Goal: Transaction & Acquisition: Purchase product/service

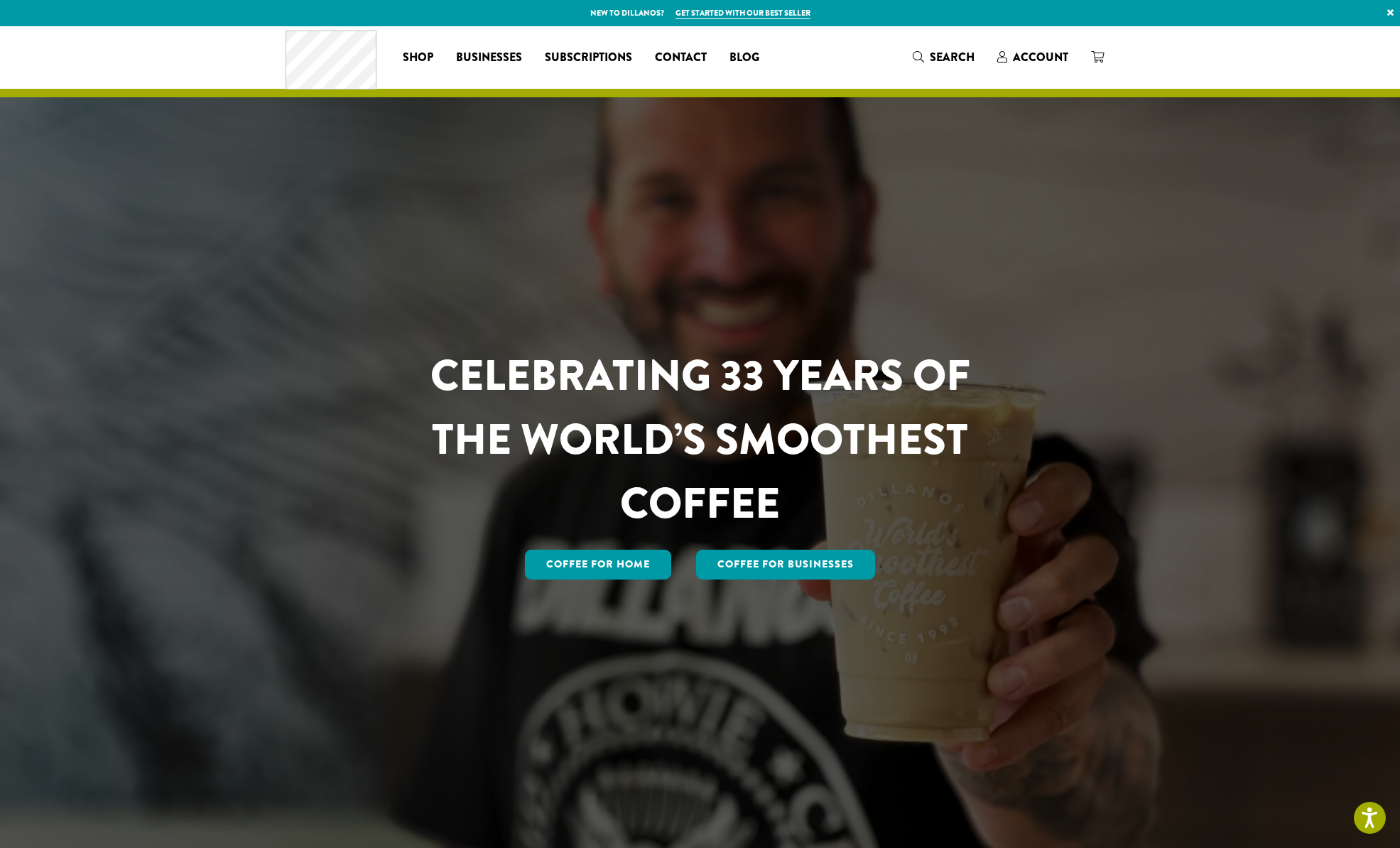
scroll to position [1, 0]
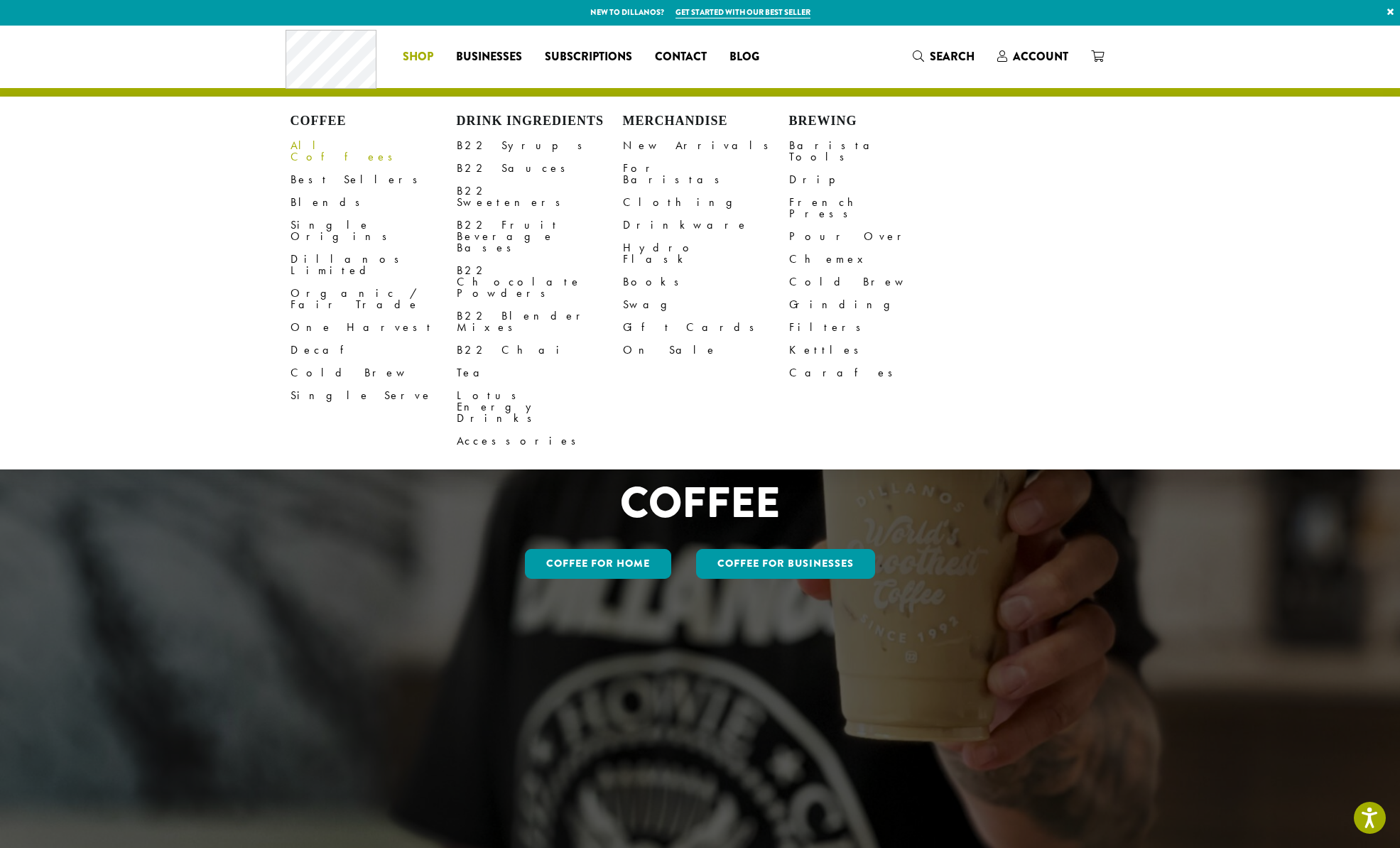
click at [319, 144] on link "All Coffees" at bounding box center [374, 151] width 166 height 34
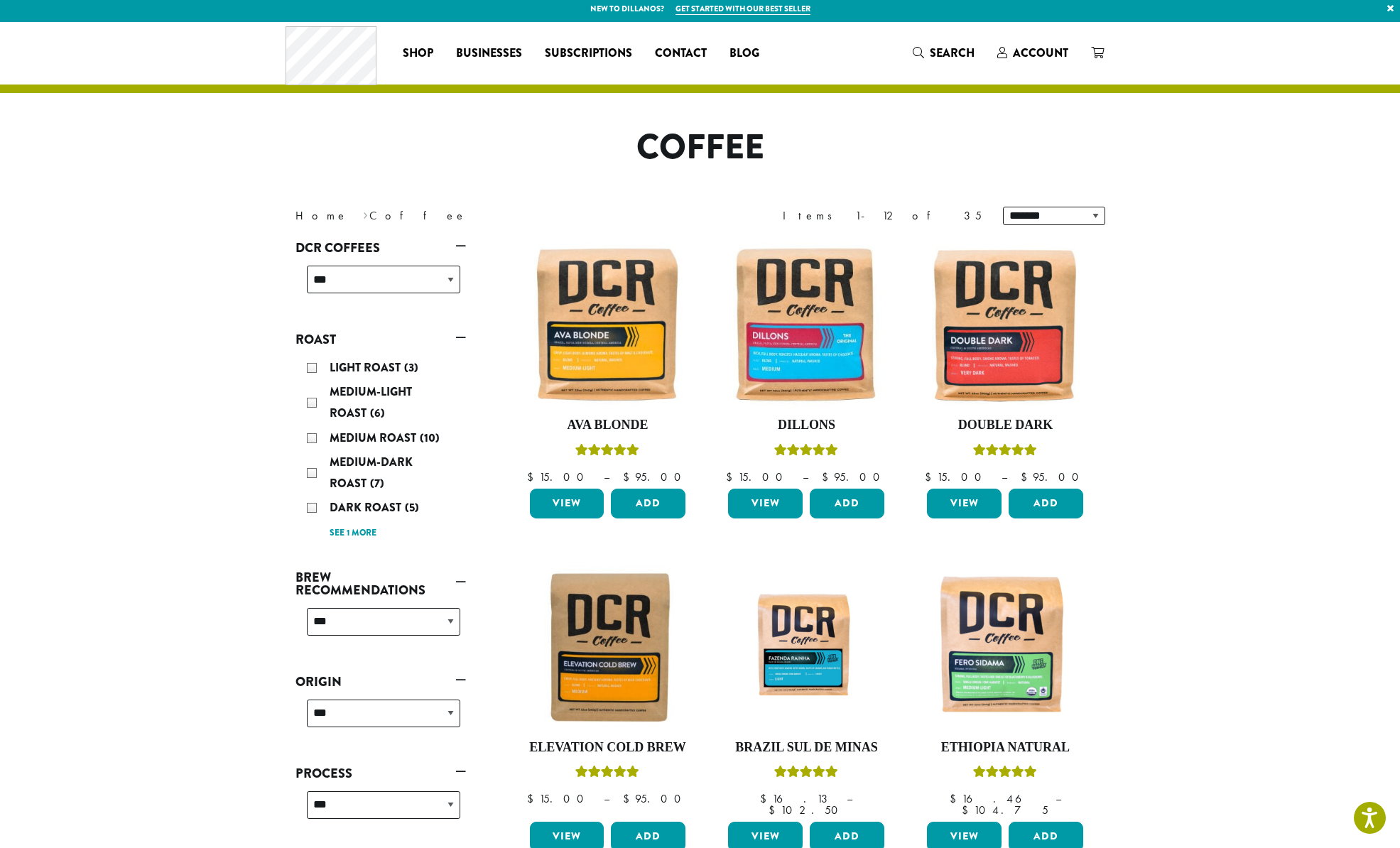
scroll to position [8, 0]
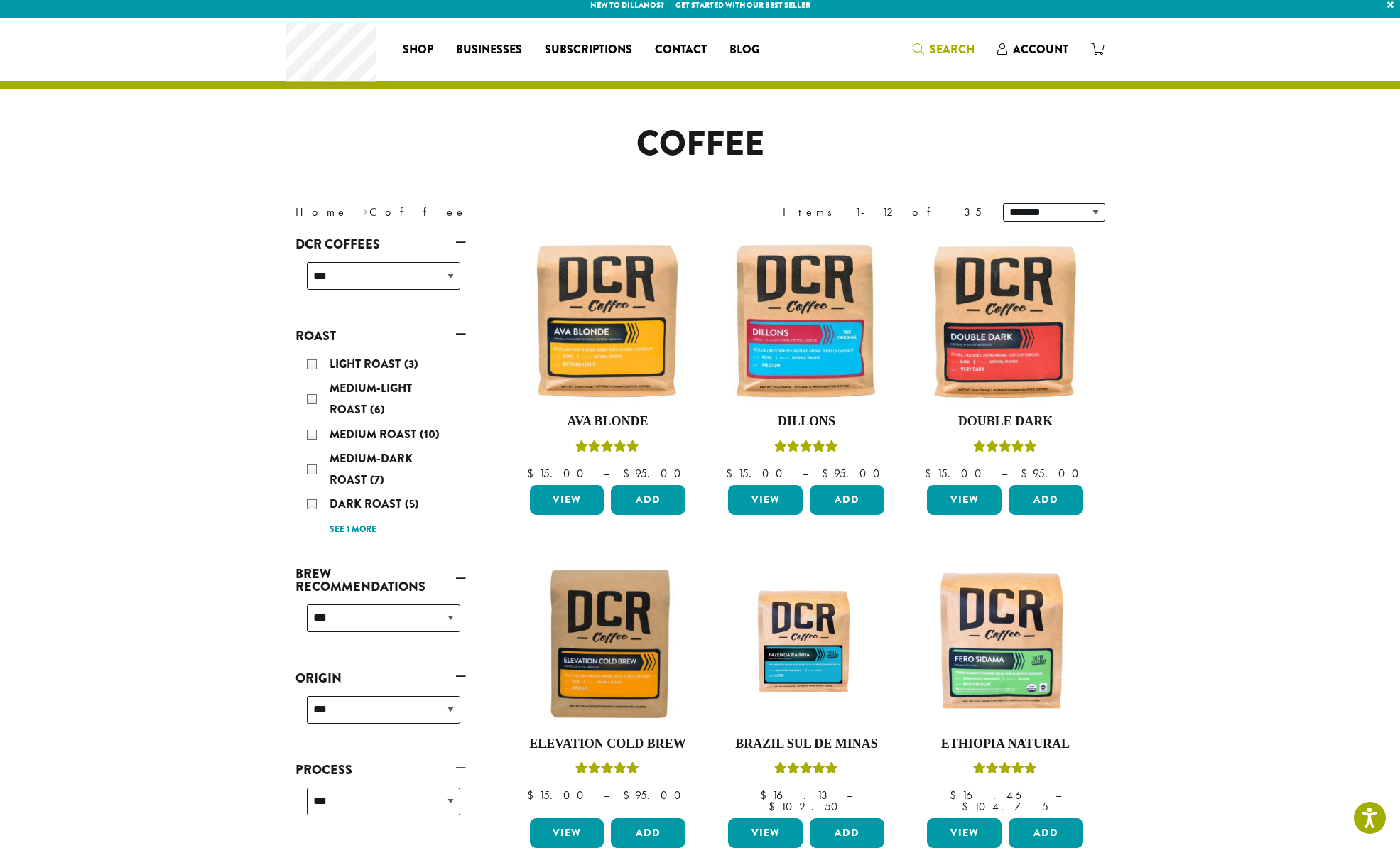
click at [910, 47] on link "Search" at bounding box center [943, 50] width 84 height 24
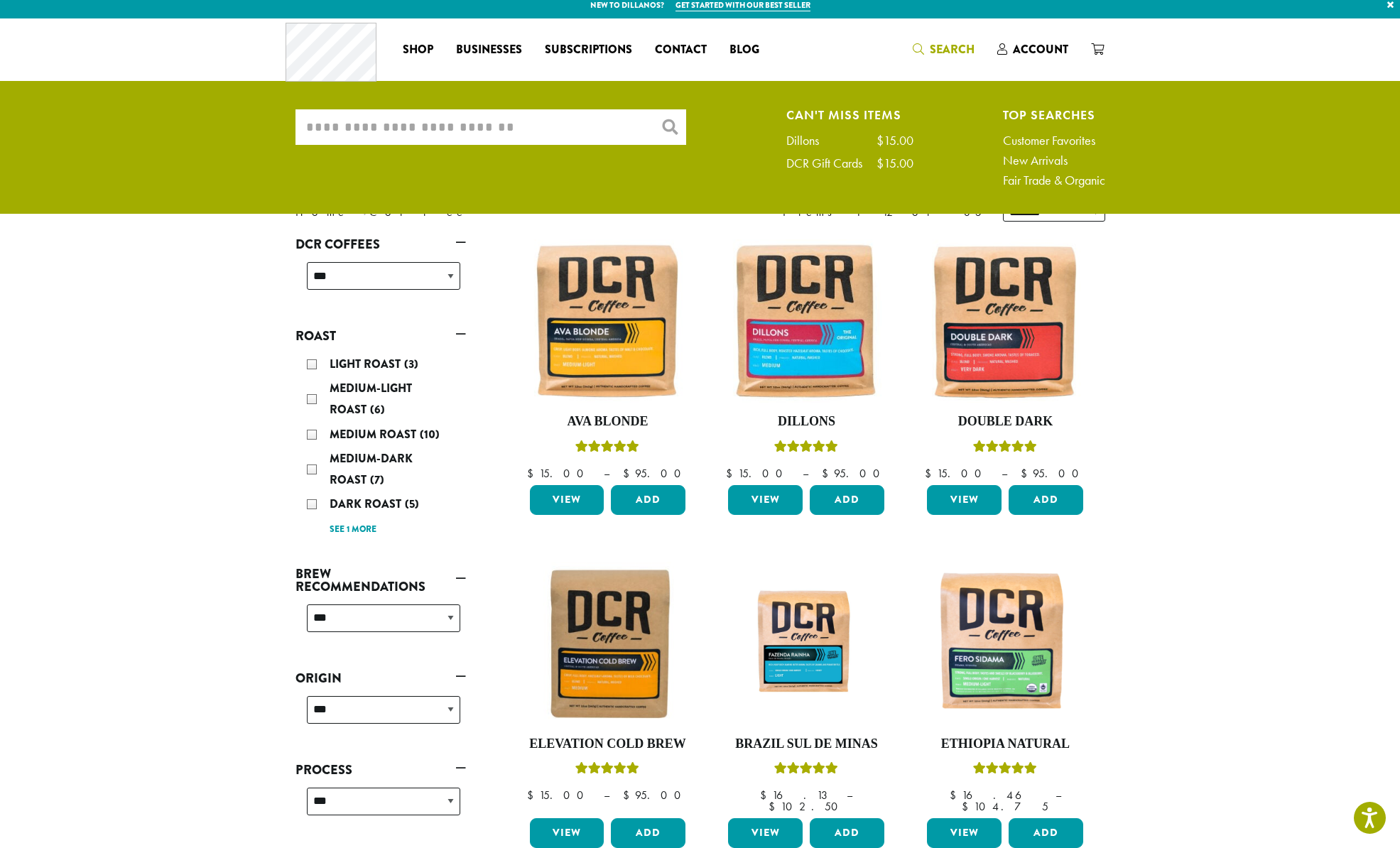
click at [434, 125] on input "What are you searching for?" at bounding box center [491, 127] width 391 height 36
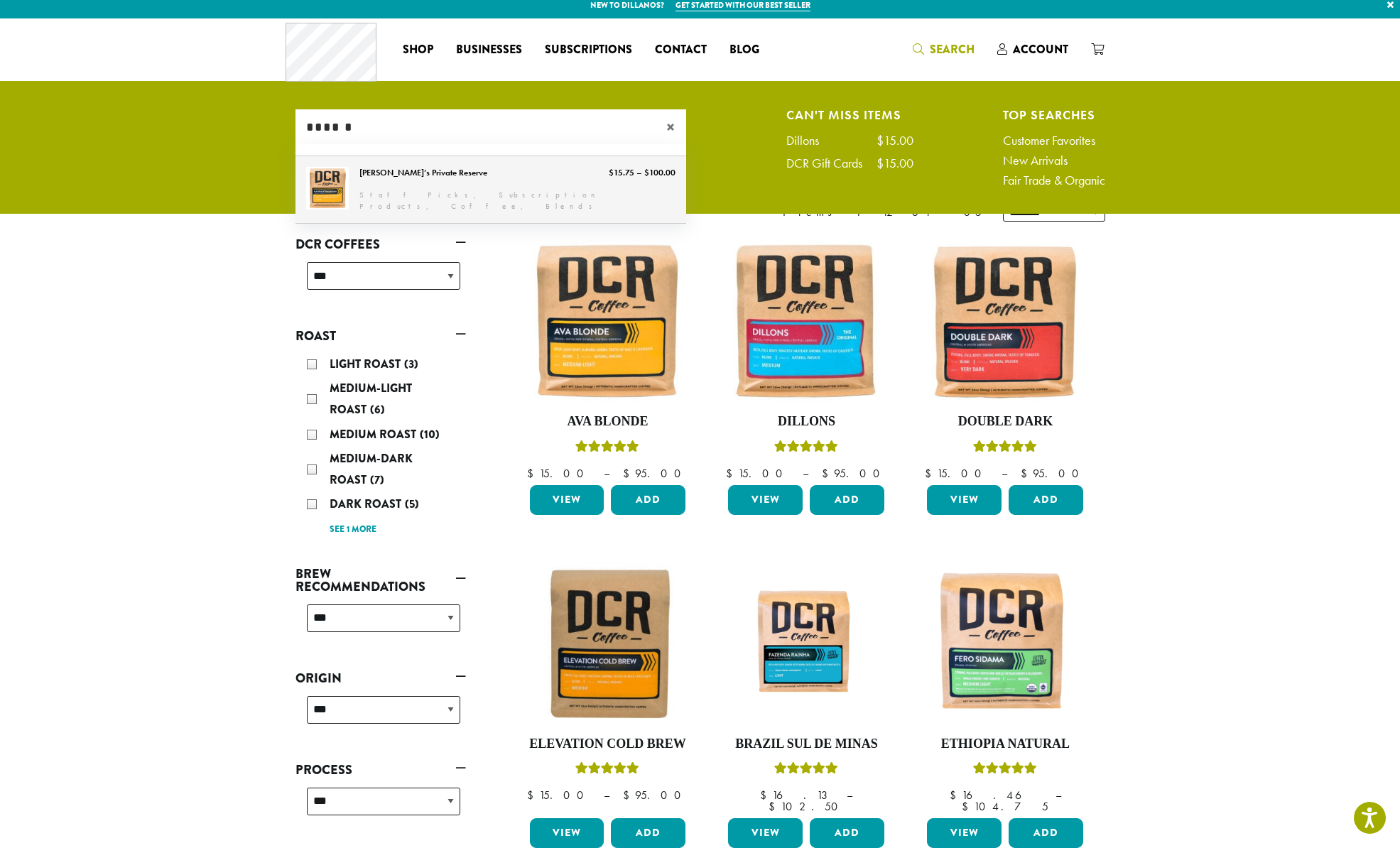
type input "******"
click at [351, 184] on link "Hannah’s Private Reserve" at bounding box center [491, 190] width 391 height 67
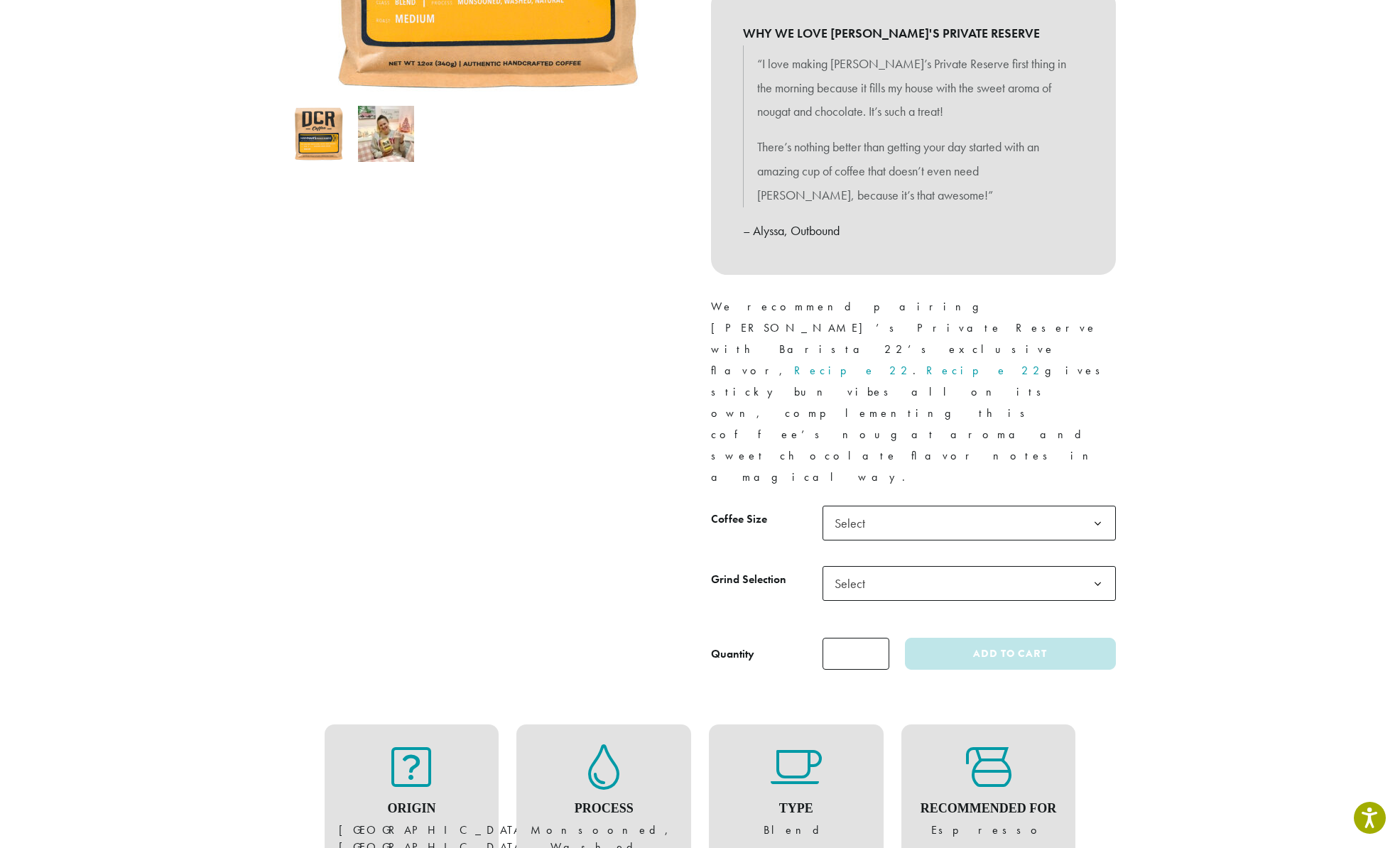
scroll to position [416, 0]
click at [981, 505] on span "Select" at bounding box center [969, 522] width 293 height 35
click at [887, 566] on span "Select" at bounding box center [969, 583] width 293 height 35
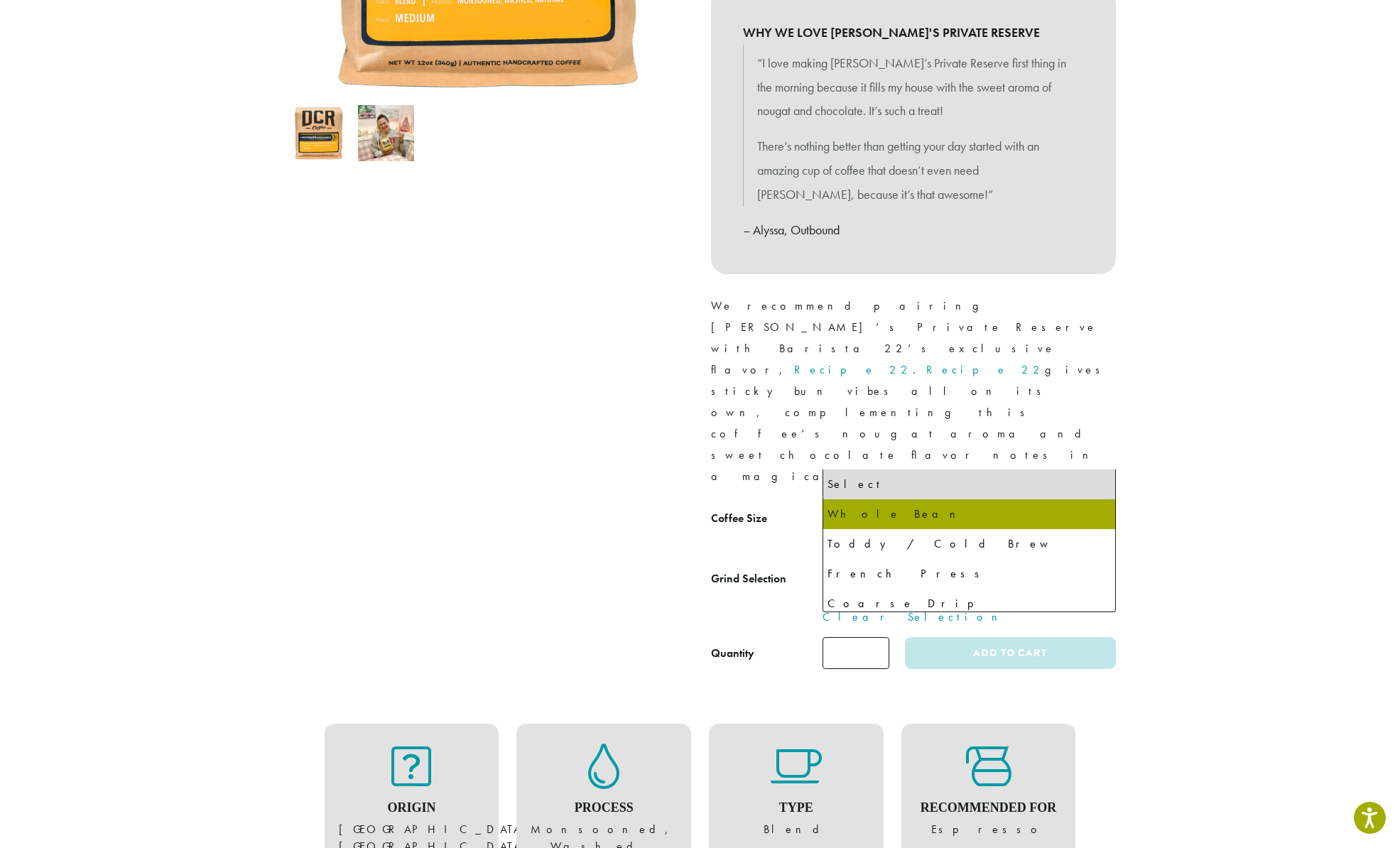
select select "**********"
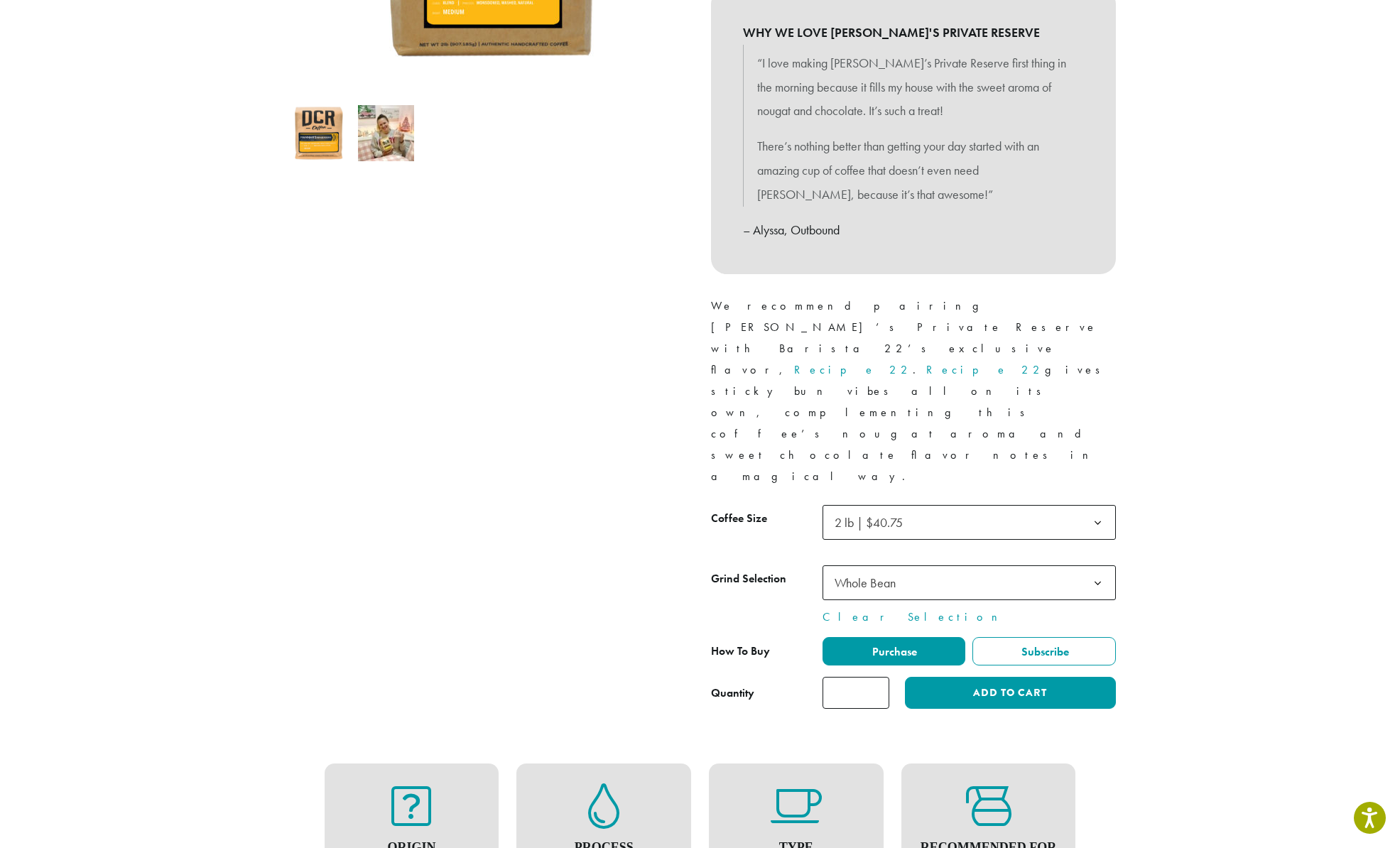
type input "*"
click at [878, 677] on input "*" at bounding box center [856, 692] width 67 height 32
click at [945, 677] on button "Add to cart" at bounding box center [1010, 692] width 210 height 32
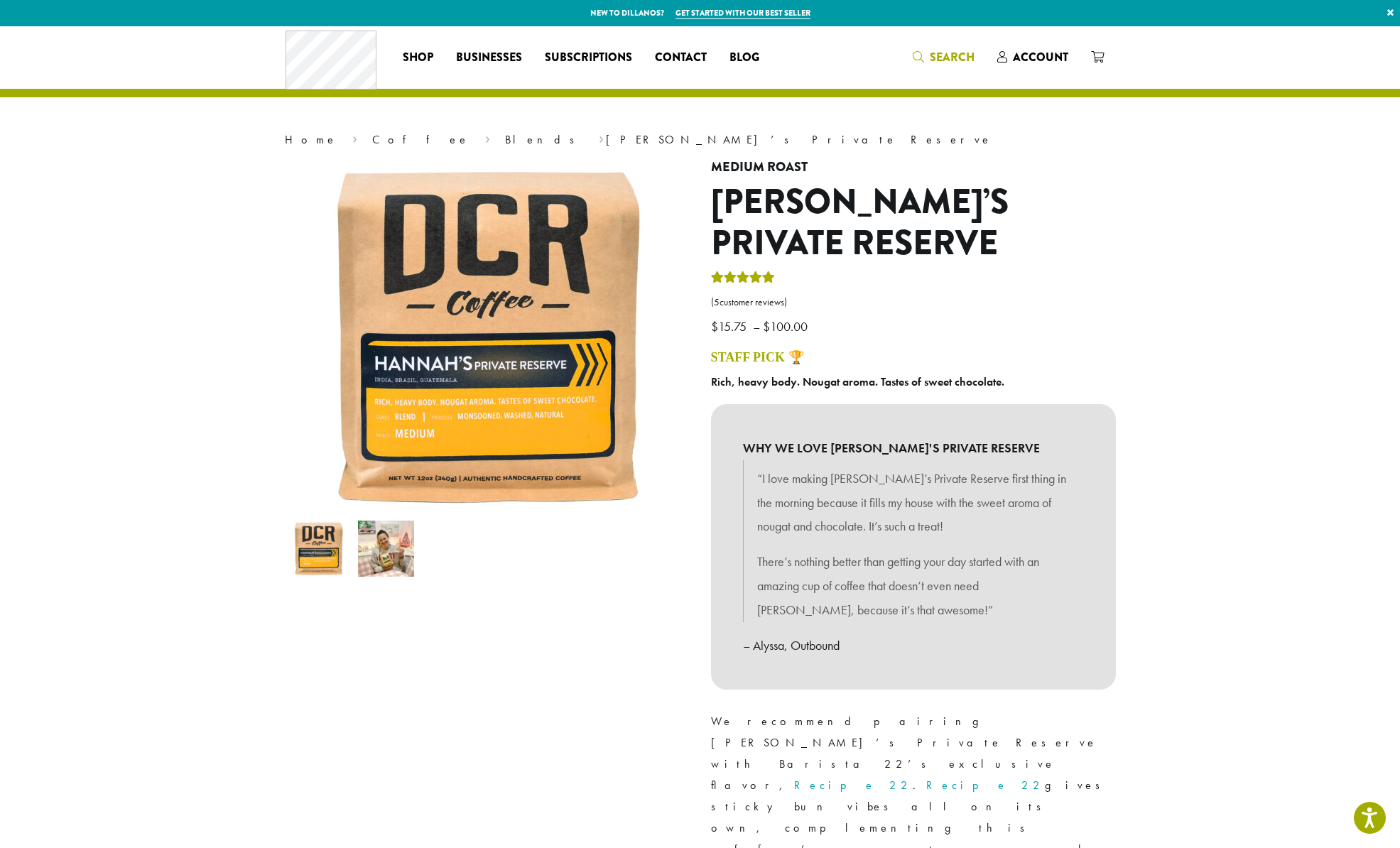
click at [914, 55] on icon "Search" at bounding box center [918, 56] width 11 height 11
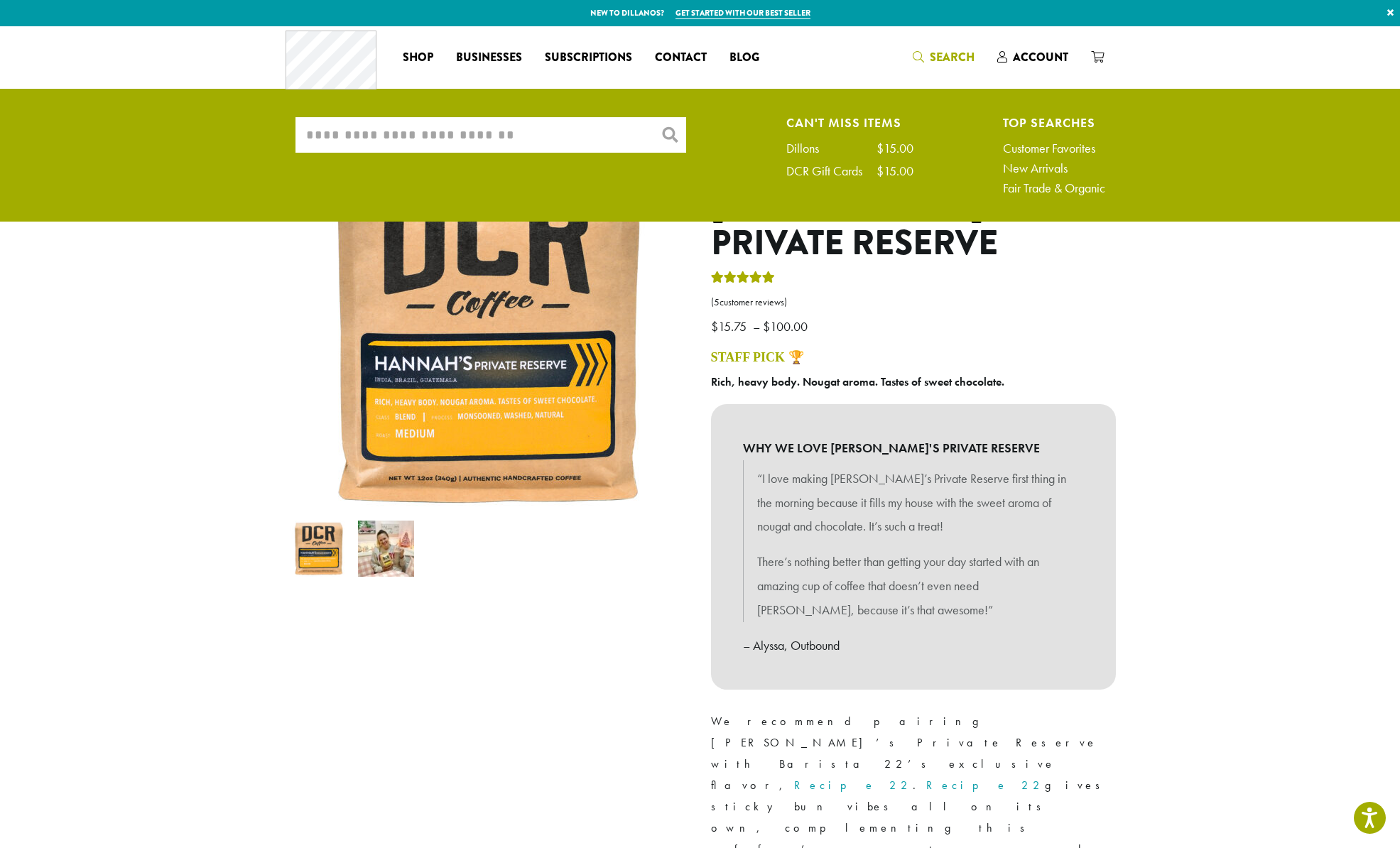
click at [461, 141] on input "What are you searching for?" at bounding box center [491, 135] width 391 height 36
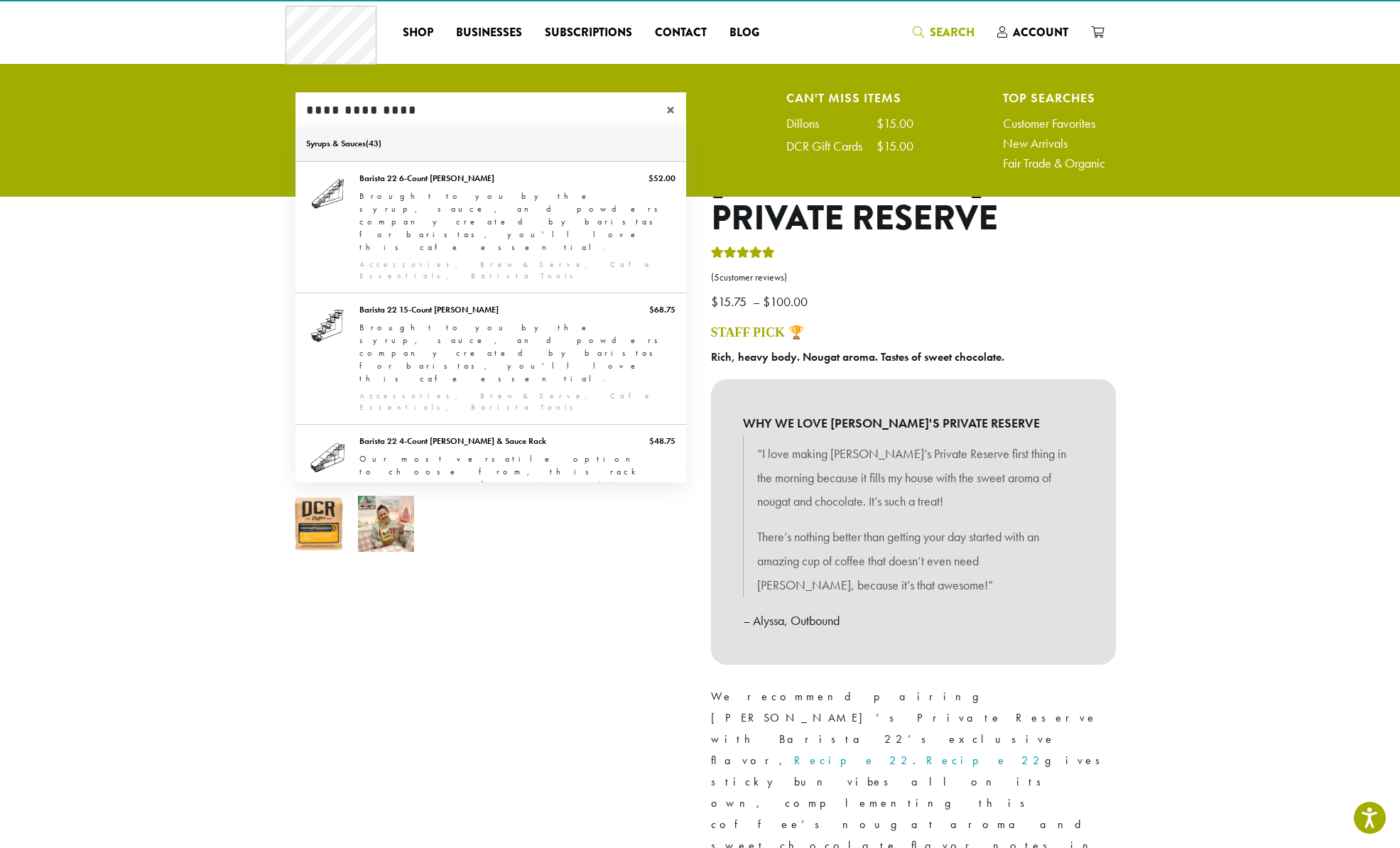
scroll to position [29, 0]
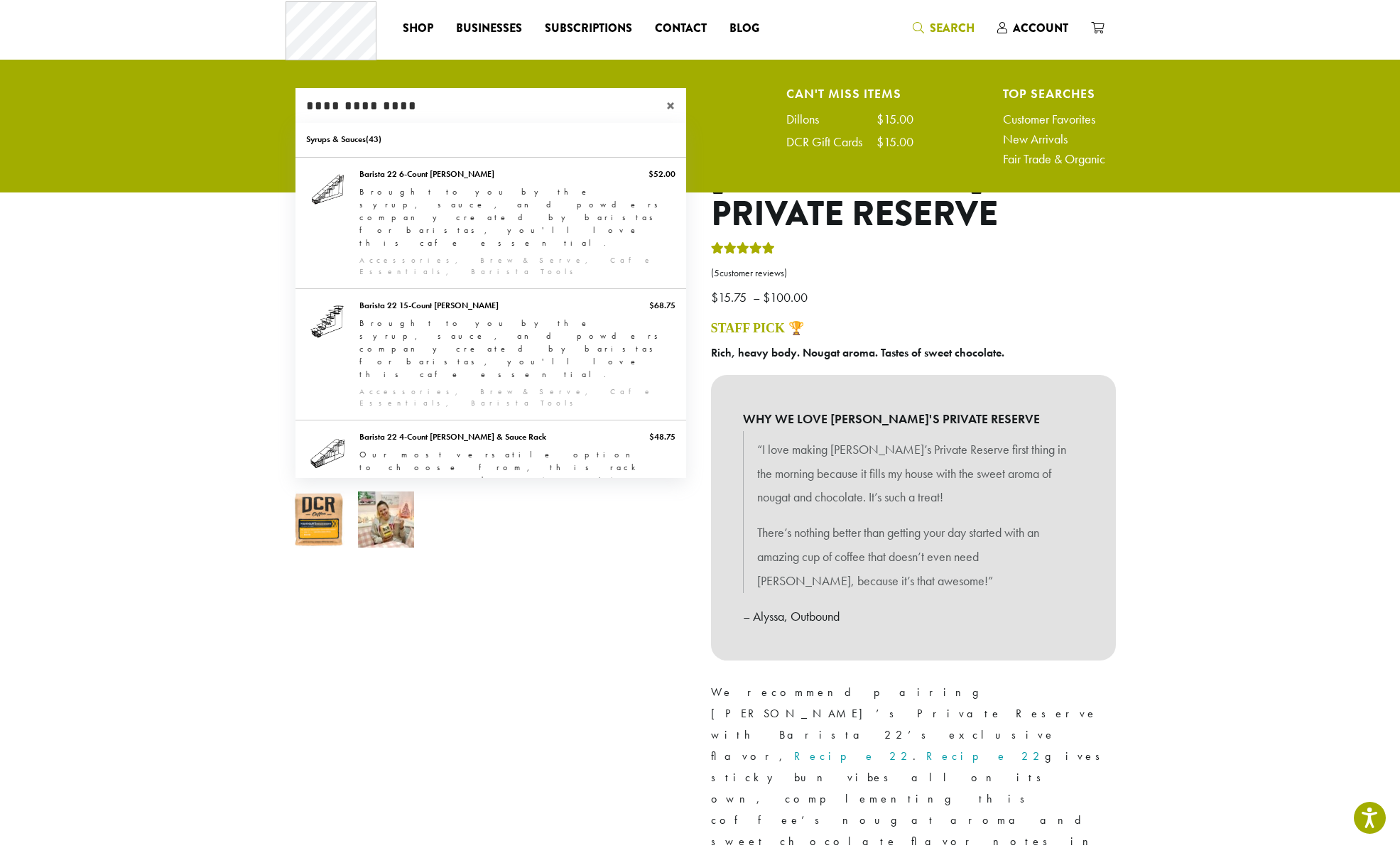
drag, startPoint x: 405, startPoint y: 107, endPoint x: 510, endPoint y: 129, distance: 107.3
click at [359, 102] on input "**********" at bounding box center [491, 106] width 391 height 36
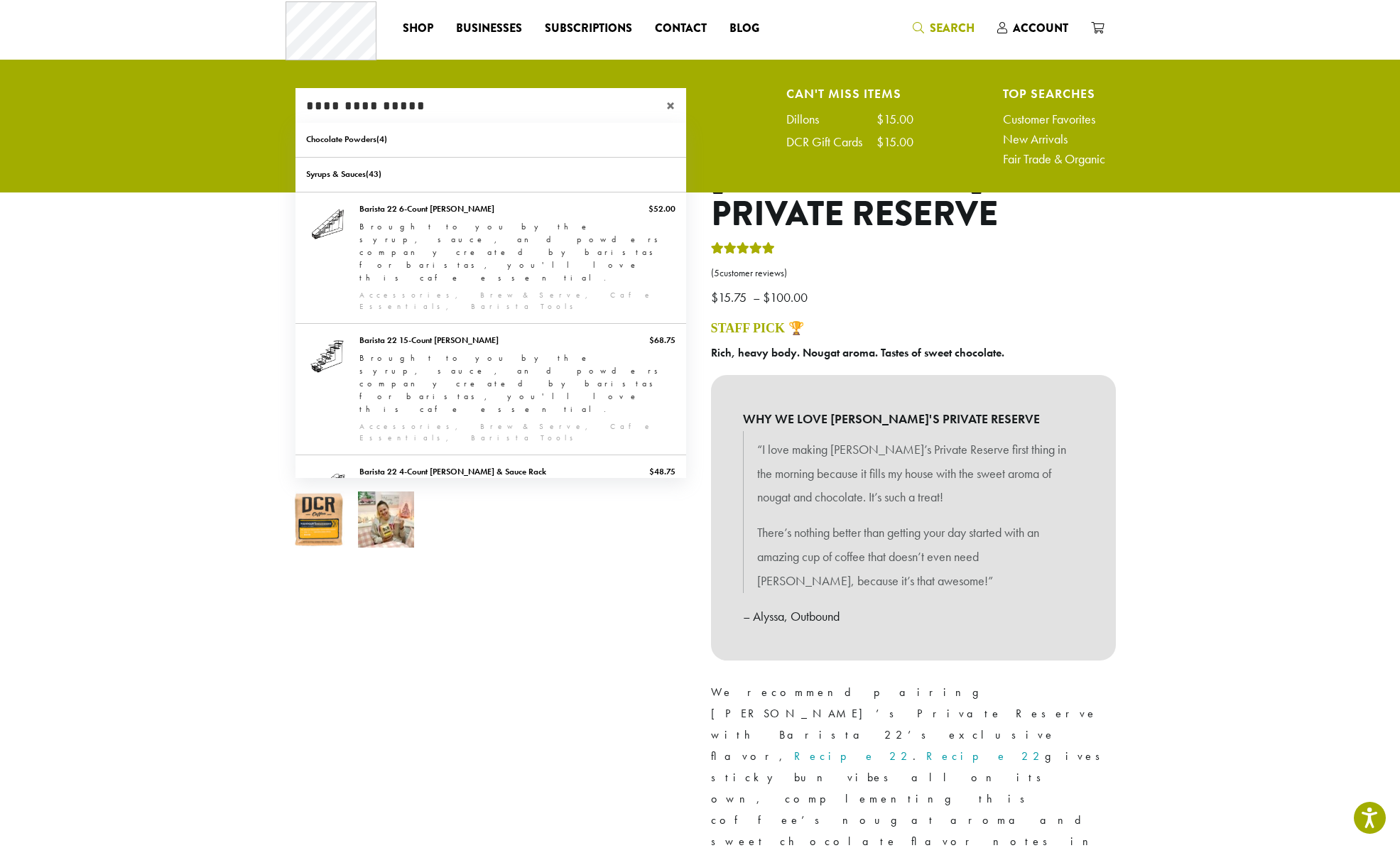
click at [415, 105] on input "**********" at bounding box center [491, 106] width 391 height 36
click at [399, 104] on input "**********" at bounding box center [491, 106] width 391 height 36
type input "**********"
click at [327, 179] on link "Syrups & Sauces" at bounding box center [491, 175] width 391 height 34
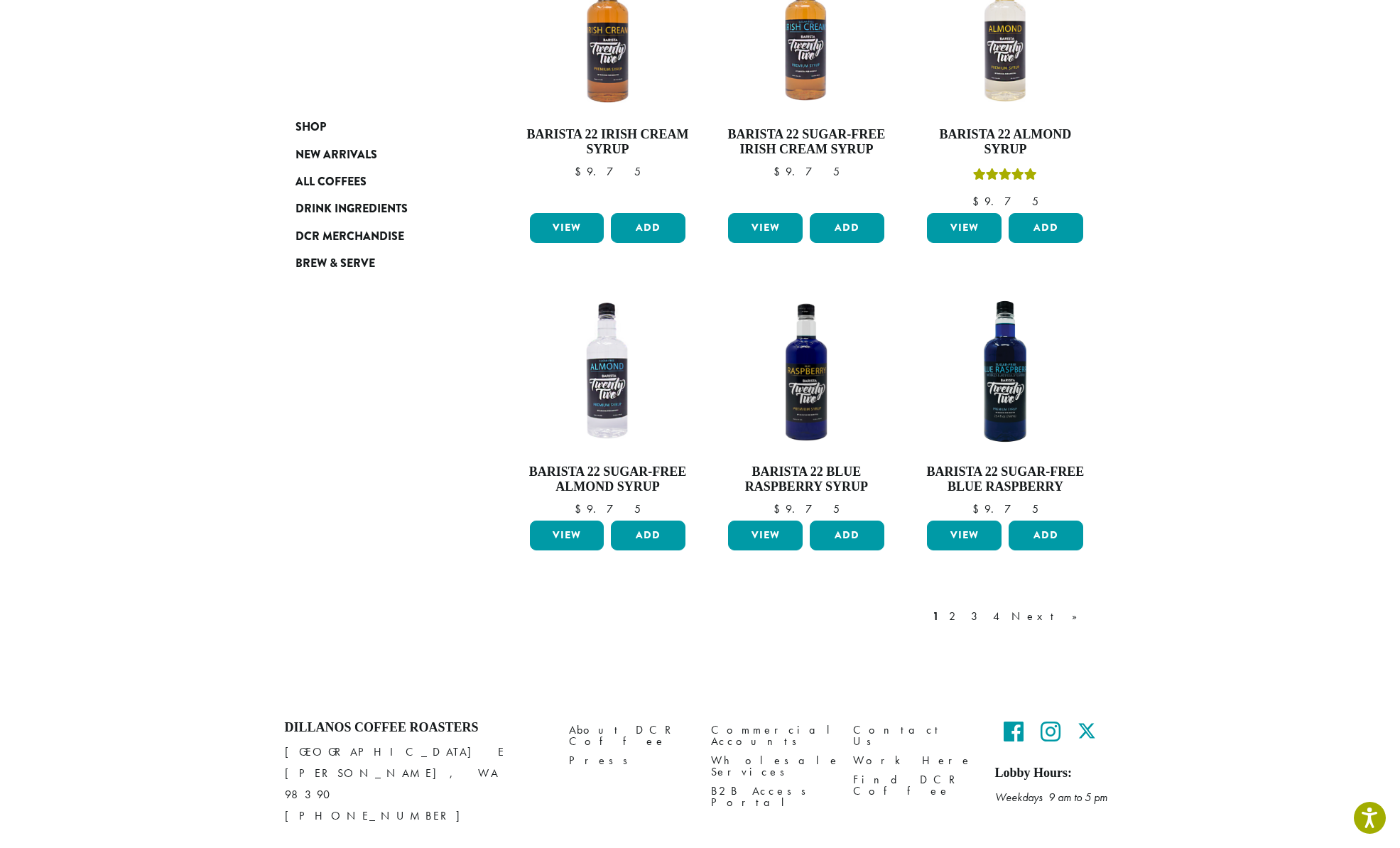
scroll to position [1002, 0]
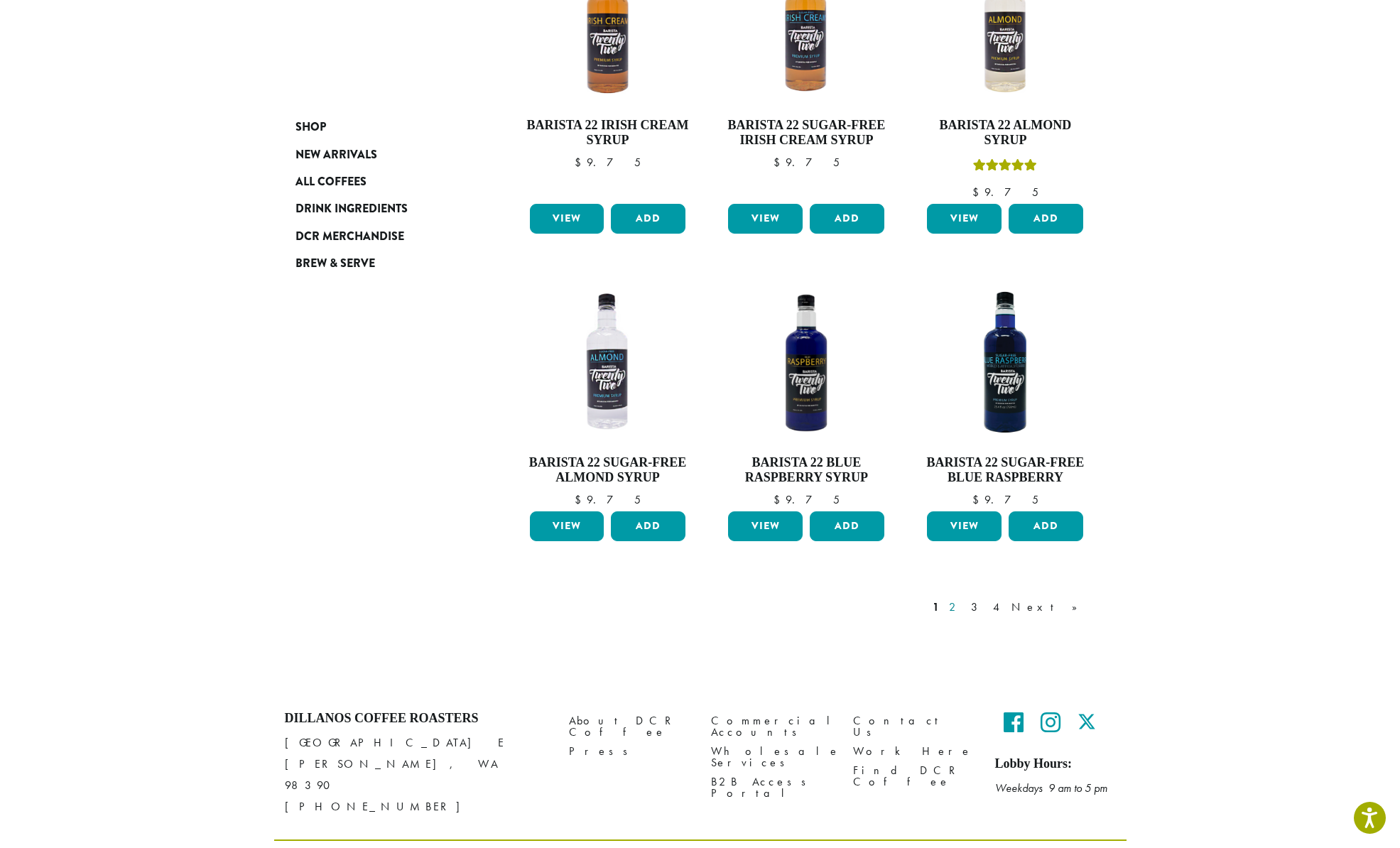
click at [963, 599] on link "2" at bounding box center [955, 607] width 18 height 17
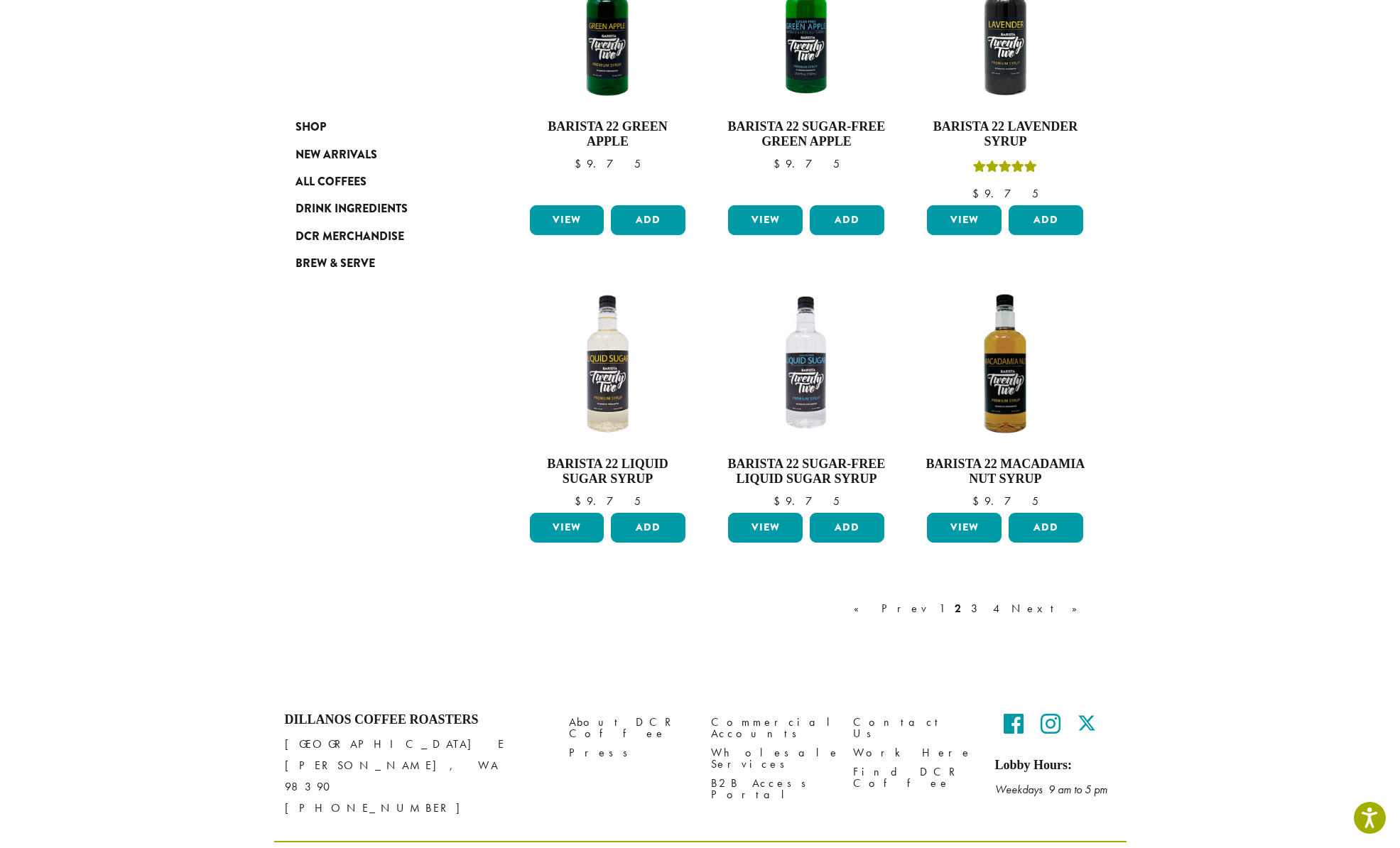
scroll to position [958, 0]
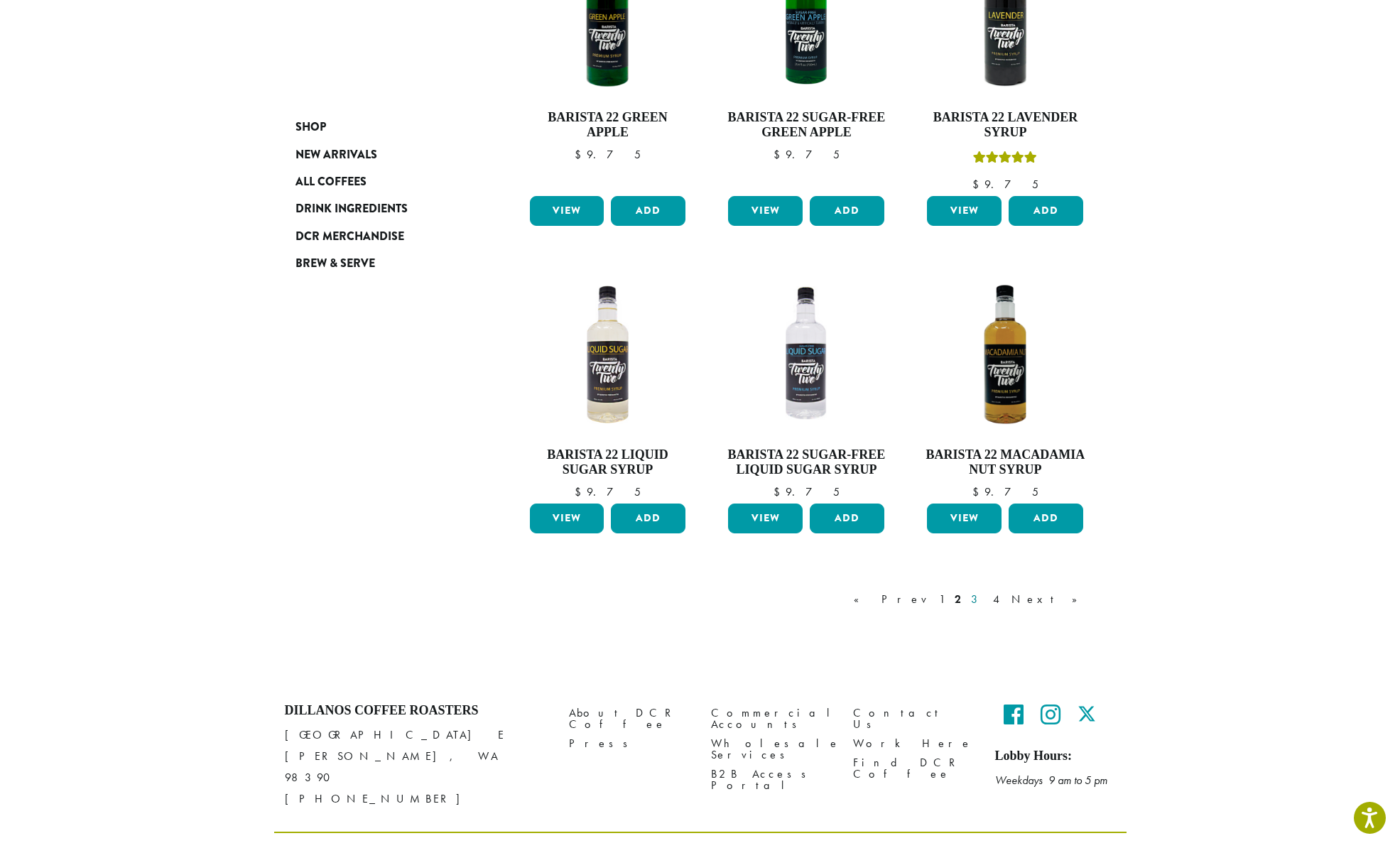
click at [986, 597] on link "3" at bounding box center [977, 599] width 18 height 17
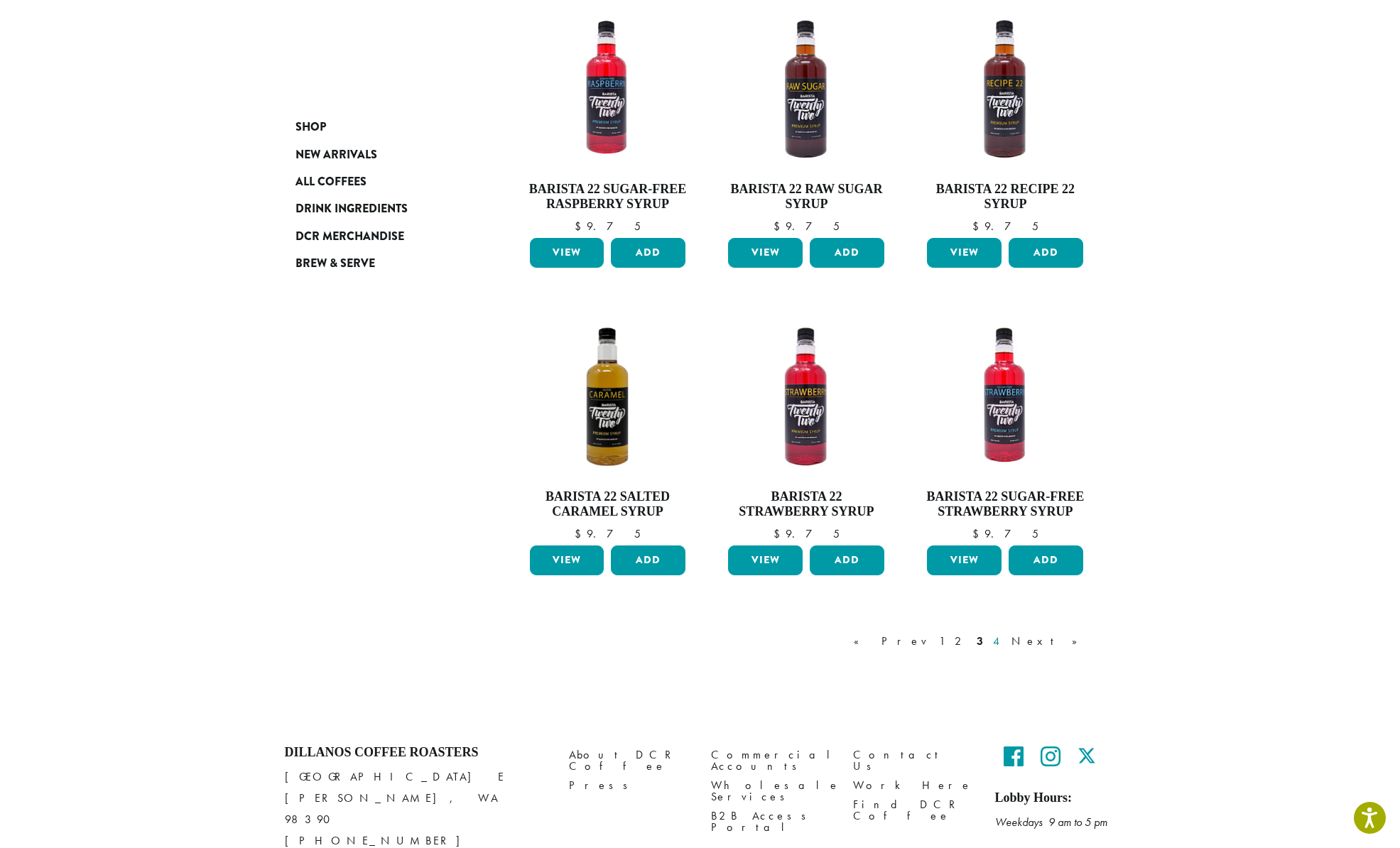
scroll to position [890, 0]
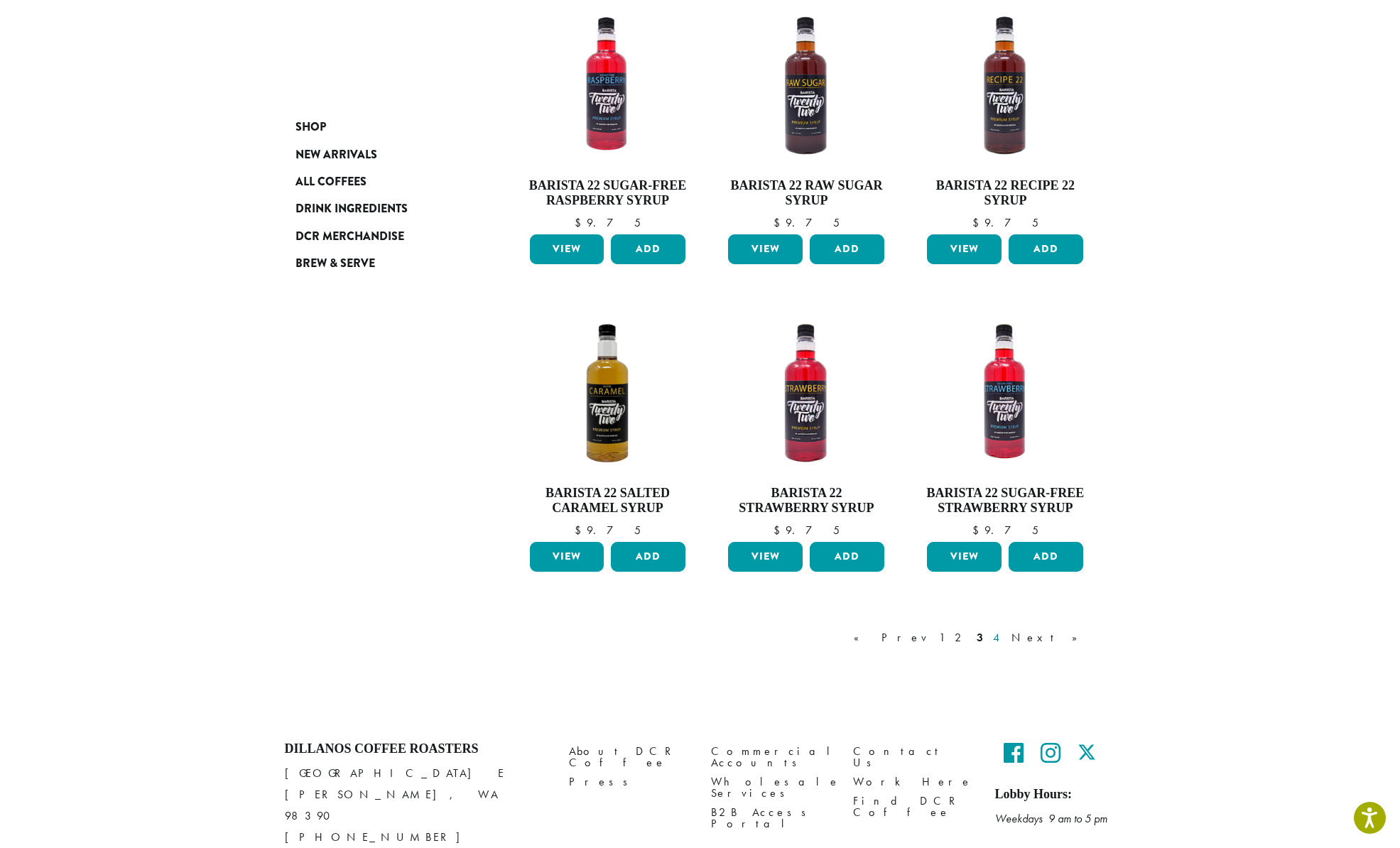
click at [1004, 638] on link "4" at bounding box center [997, 637] width 14 height 17
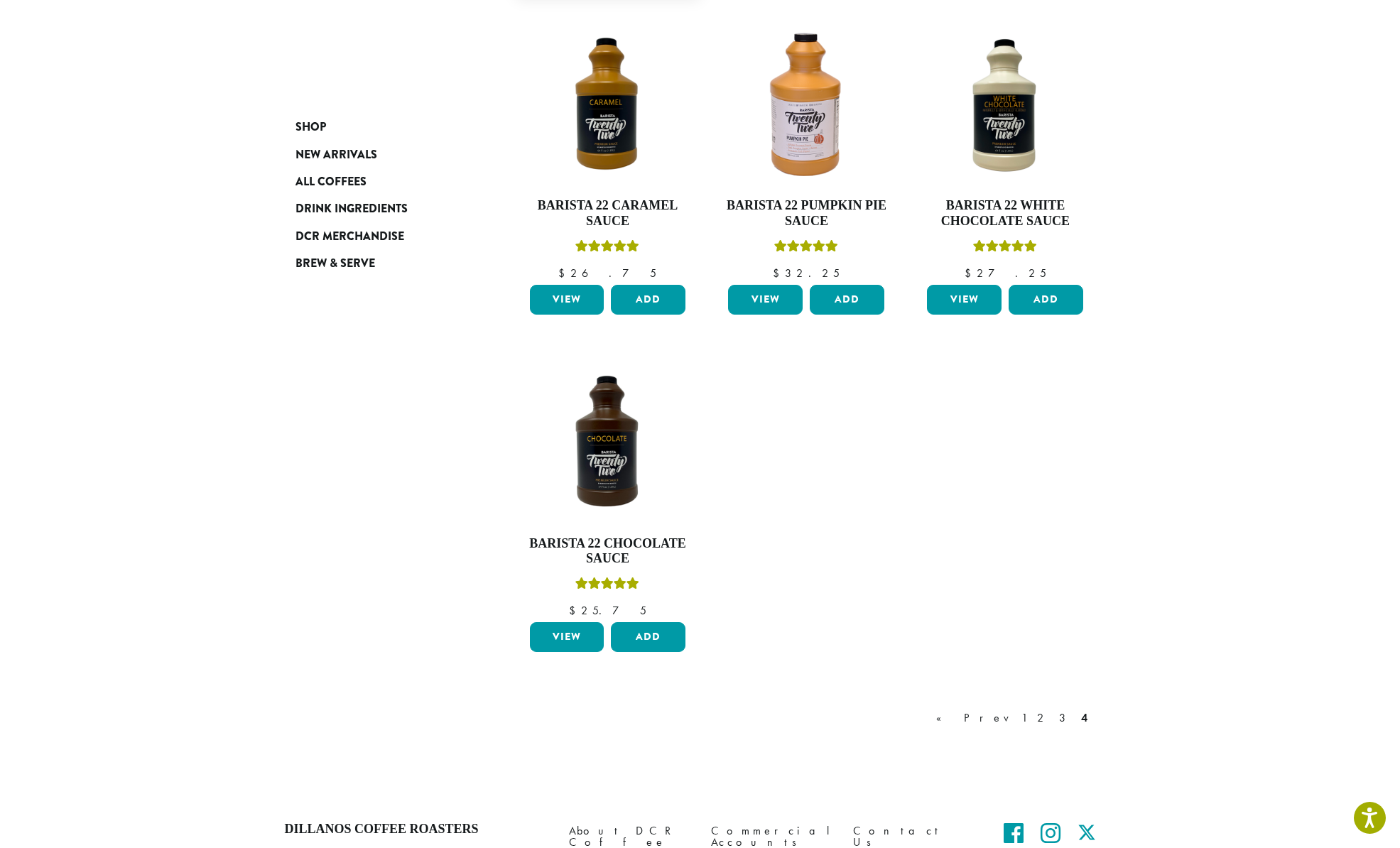
scroll to position [536, 0]
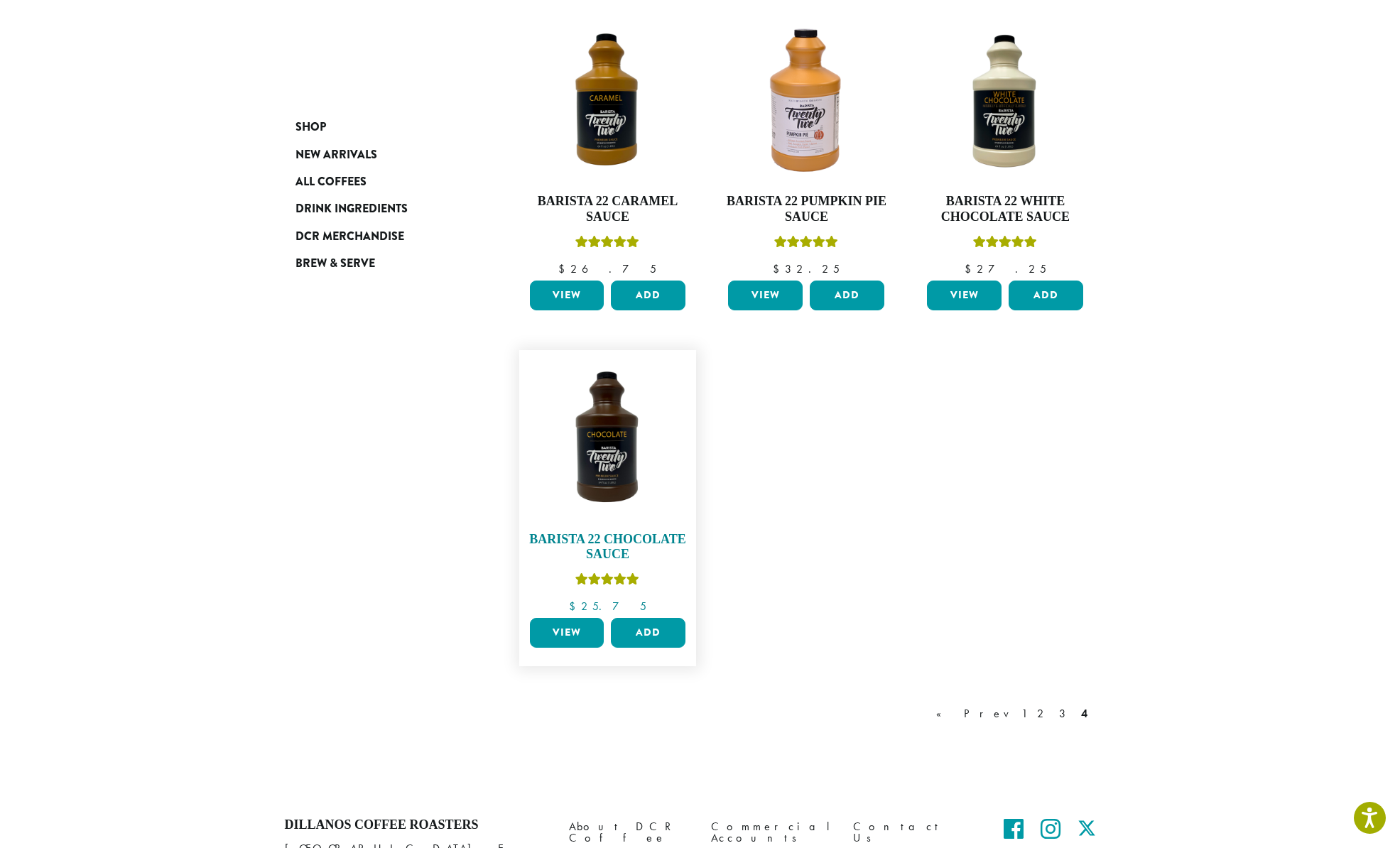
click at [626, 435] on img at bounding box center [607, 439] width 163 height 163
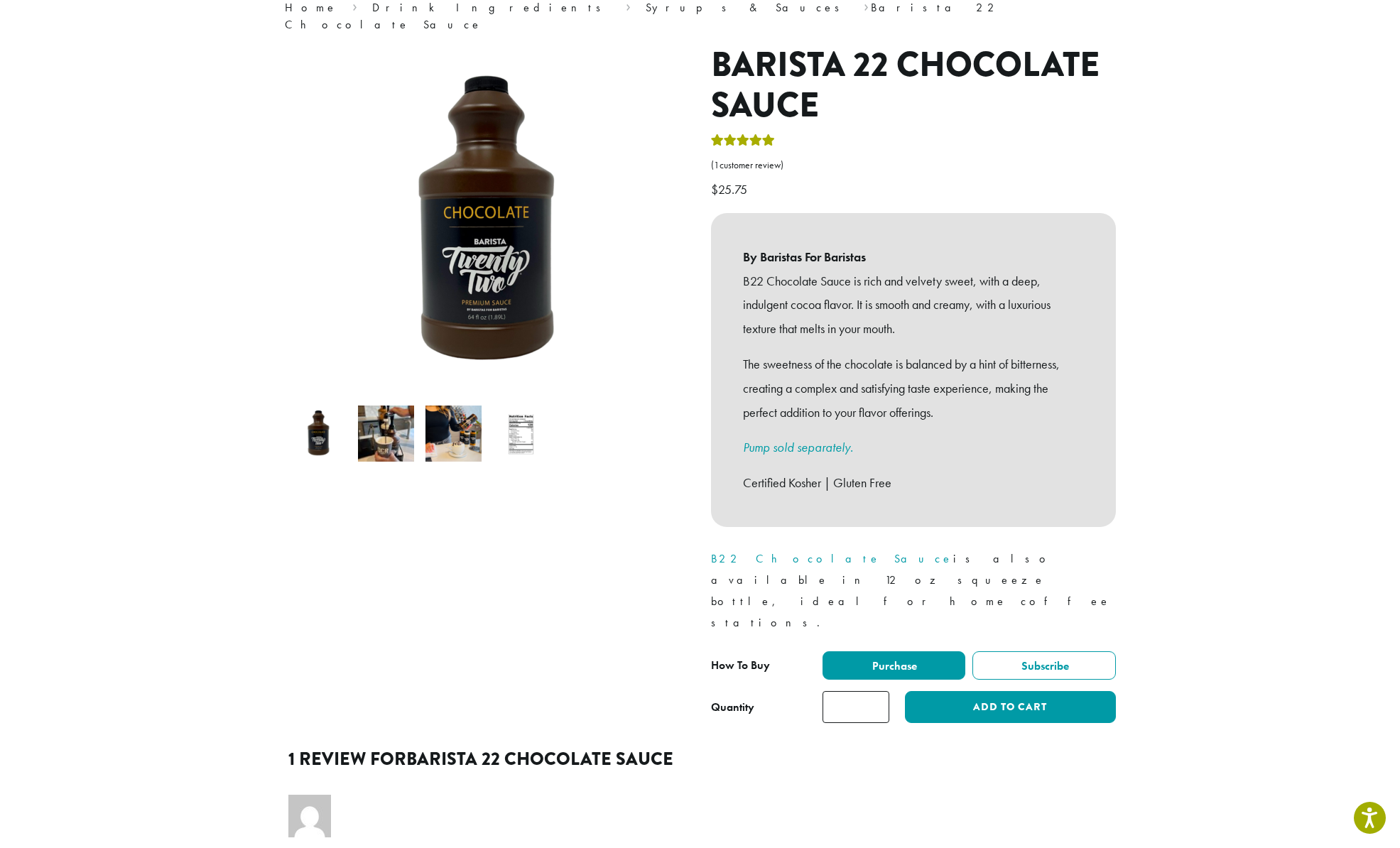
scroll to position [139, 0]
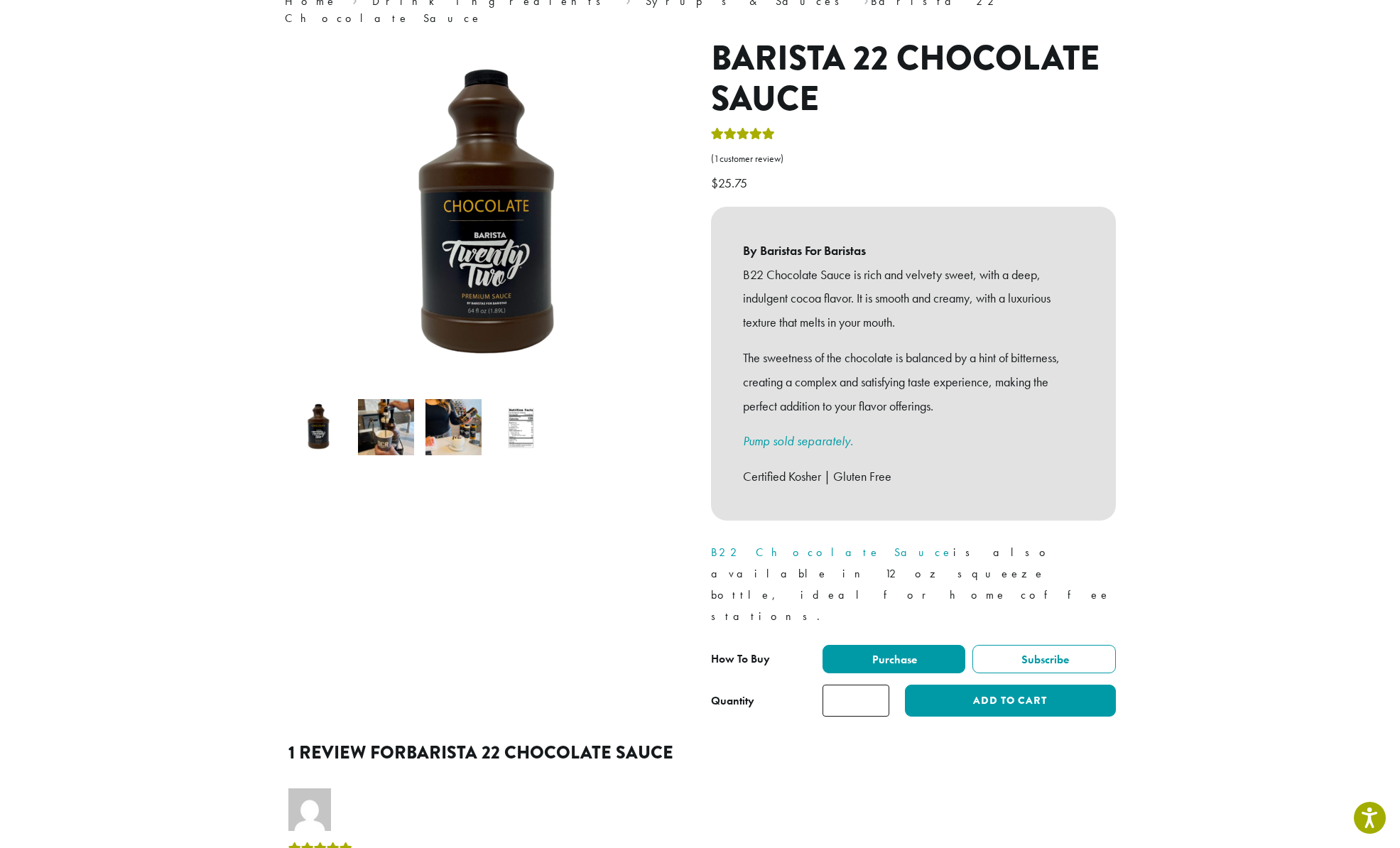
click at [876, 685] on input "*" at bounding box center [856, 700] width 67 height 32
type input "*"
click at [877, 685] on input "*" at bounding box center [856, 700] width 67 height 32
click at [994, 685] on button "Add to cart" at bounding box center [1010, 700] width 210 height 32
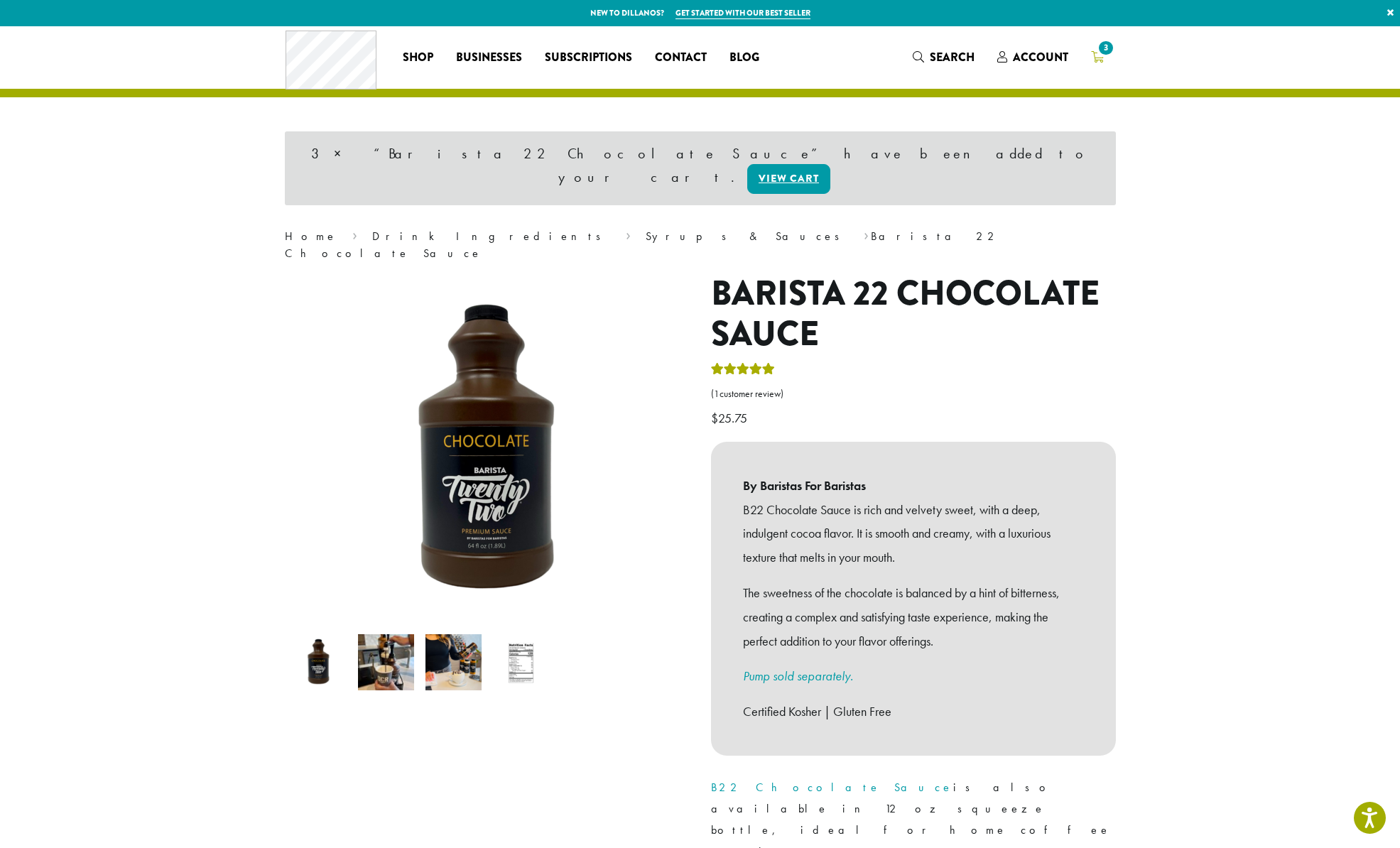
click at [1103, 60] on link "3" at bounding box center [1098, 57] width 36 height 24
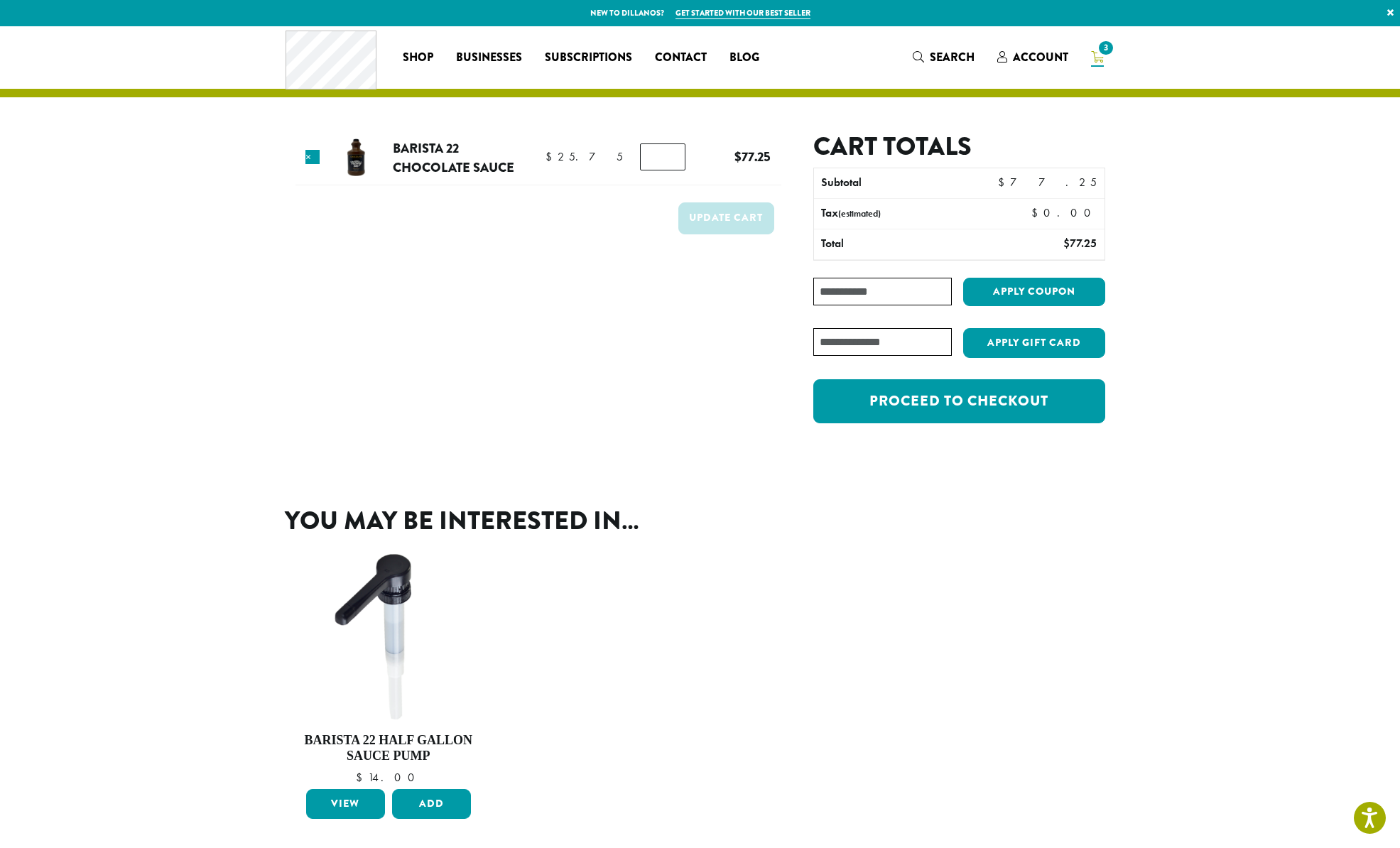
click at [820, 279] on input "Coupon:" at bounding box center [882, 291] width 138 height 27
type input "**********"
click at [1012, 296] on button "Apply coupon" at bounding box center [1034, 292] width 142 height 29
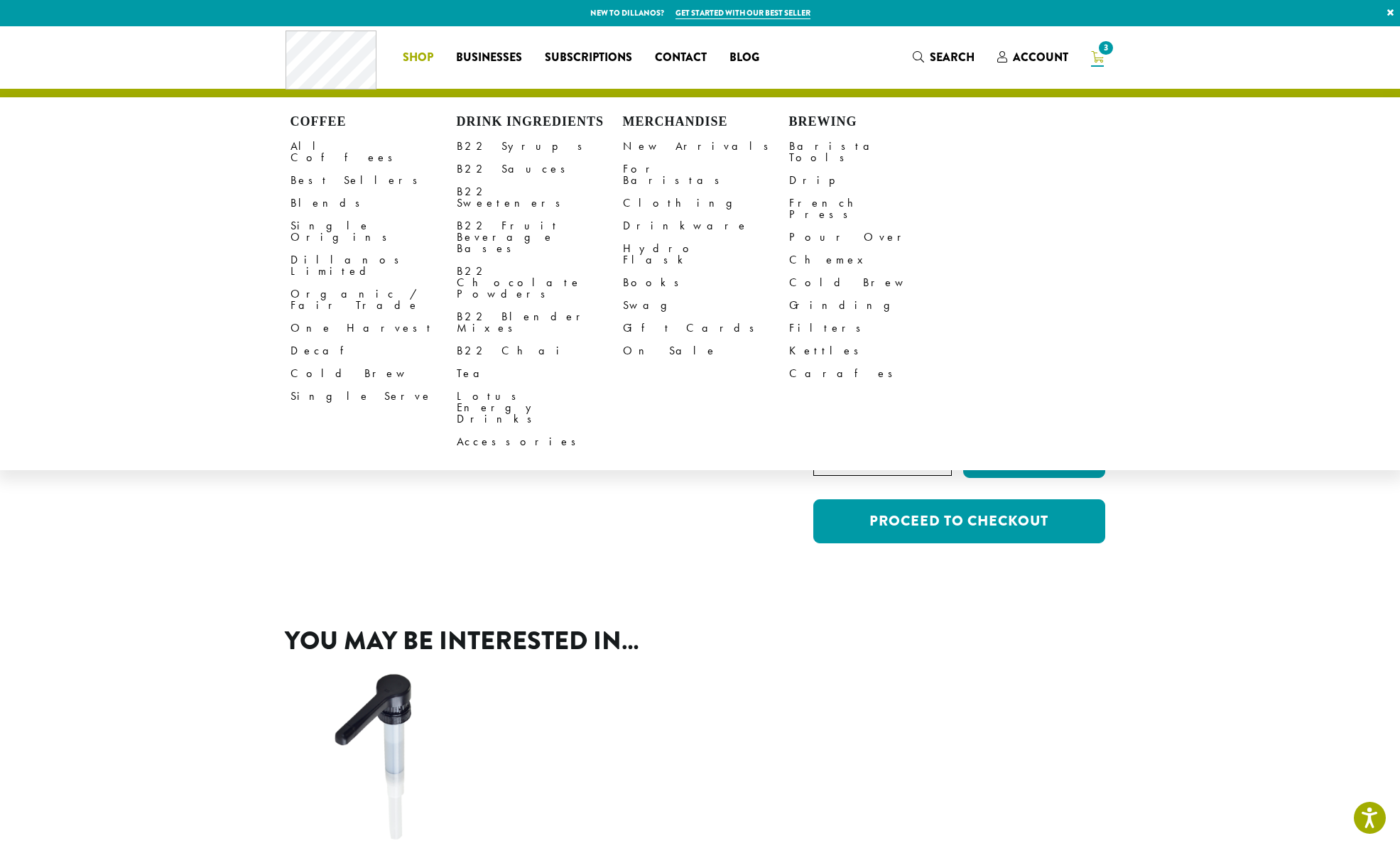
click at [418, 56] on span "Shop" at bounding box center [417, 58] width 30 height 18
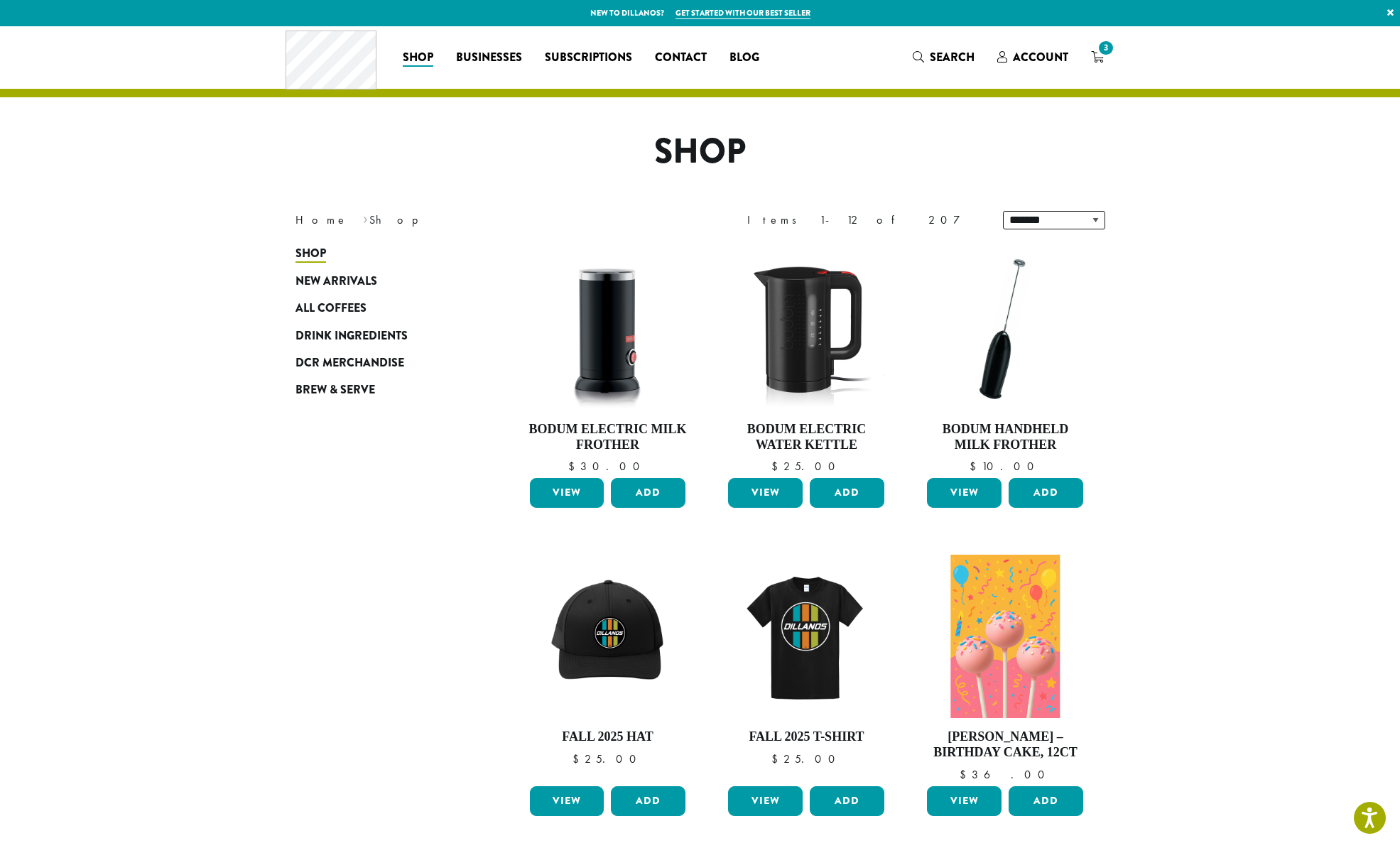
drag, startPoint x: 496, startPoint y: 494, endPoint x: 490, endPoint y: 480, distance: 15.2
click at [329, 314] on span "All Coffees" at bounding box center [331, 308] width 71 height 18
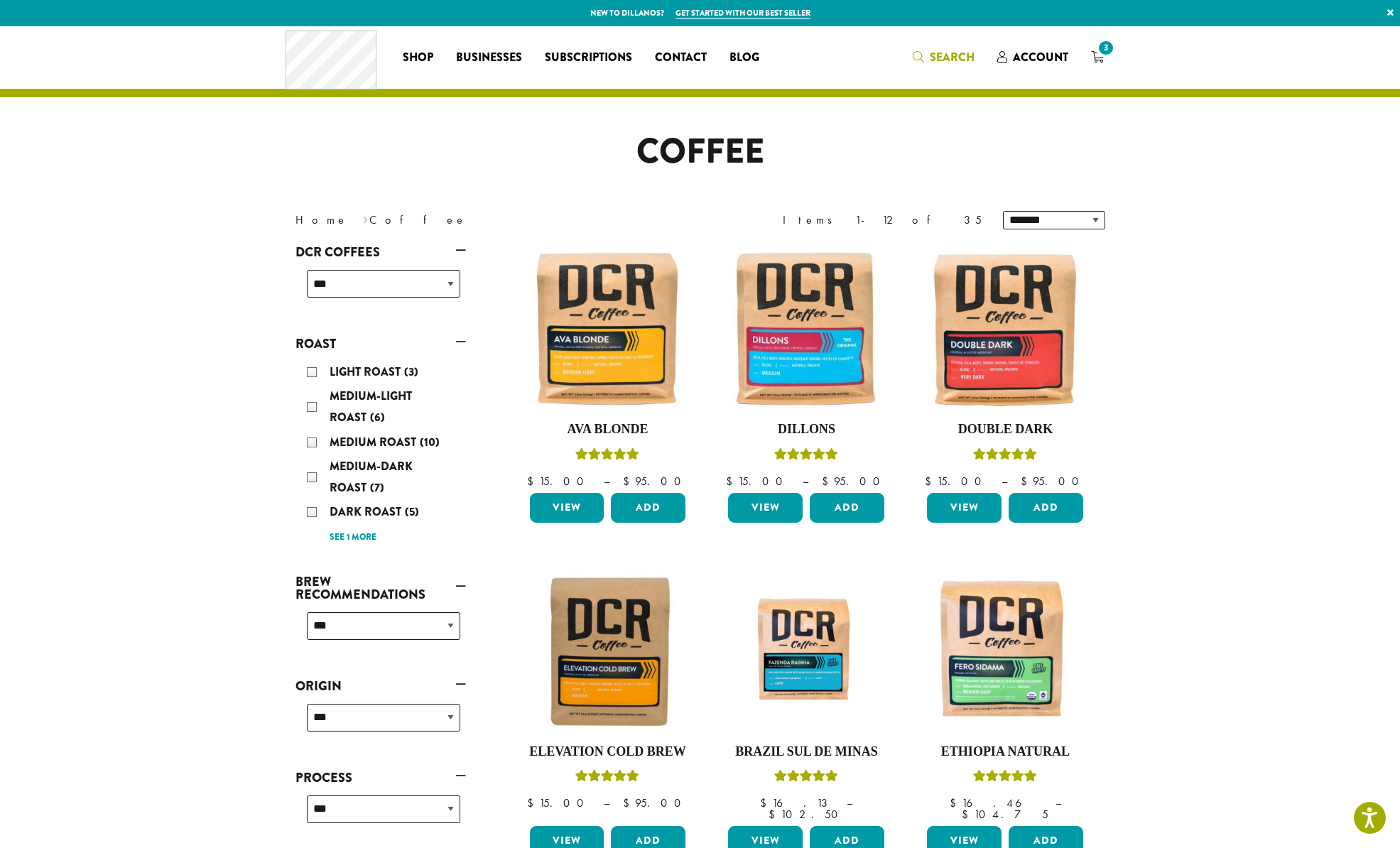
click at [929, 63] on span "Search" at bounding box center [943, 58] width 62 height 18
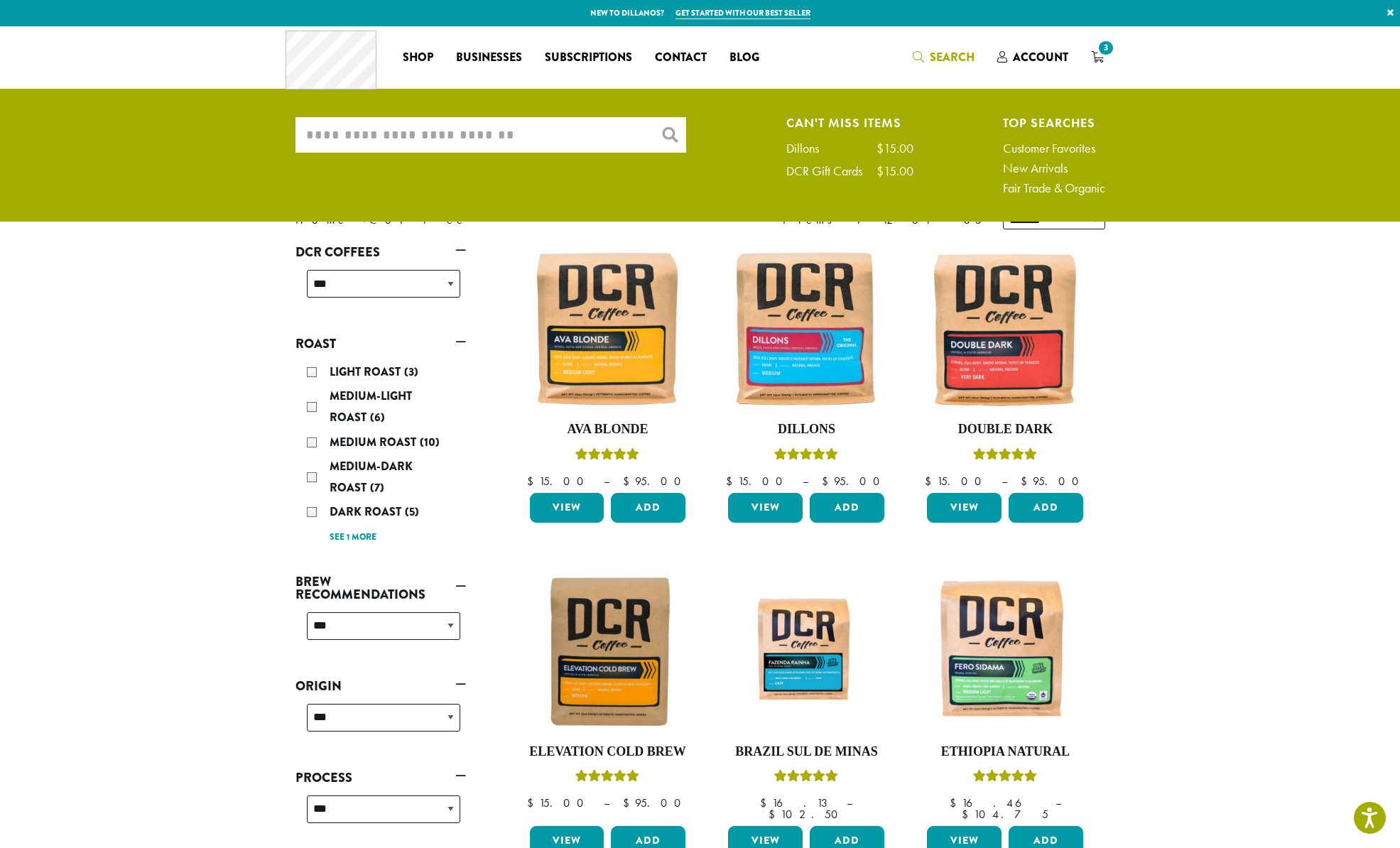
click at [514, 136] on input "What are you searching for?" at bounding box center [491, 135] width 391 height 36
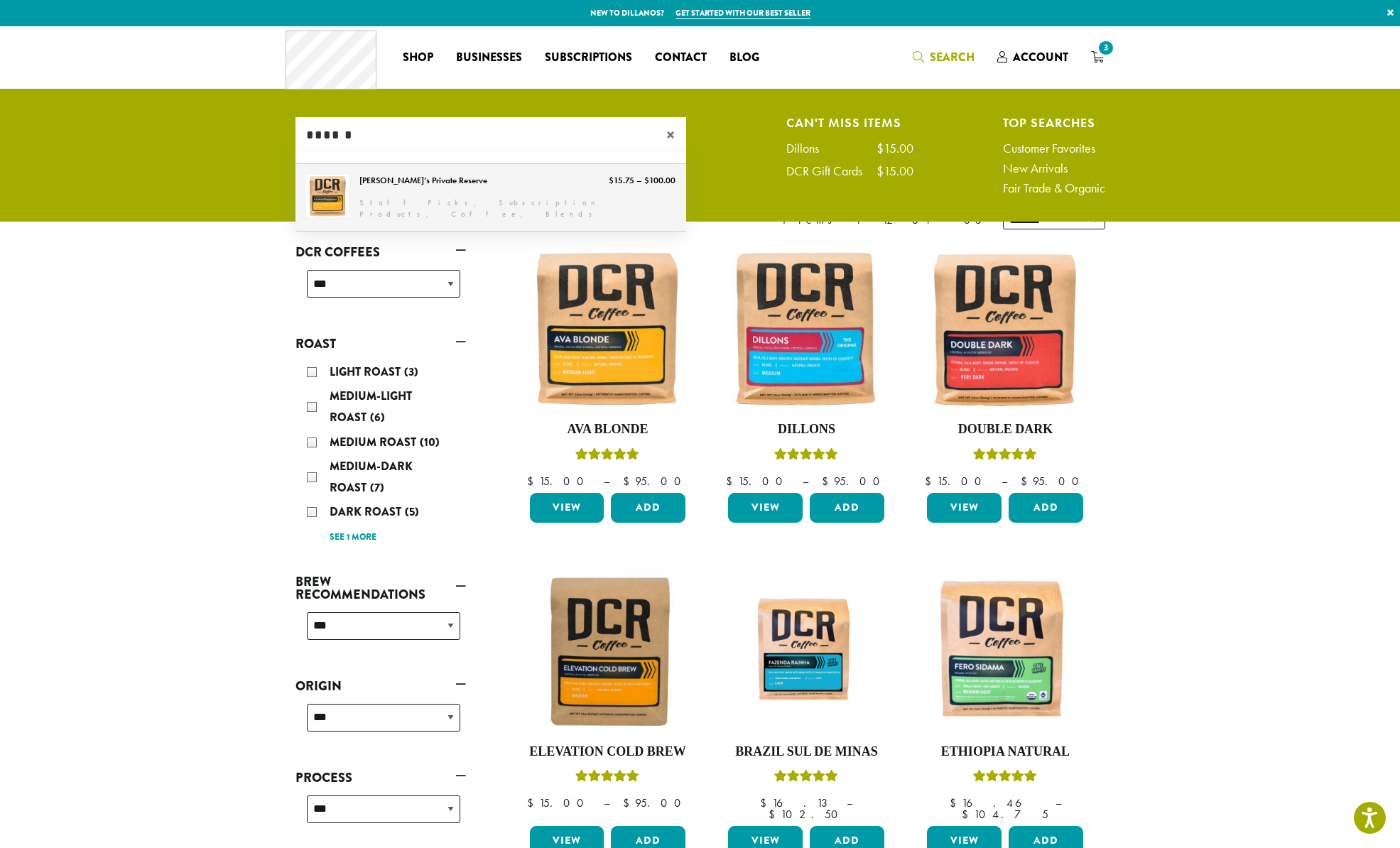
type input "******"
click at [442, 180] on link "[PERSON_NAME]’s Private Reserve" at bounding box center [491, 197] width 391 height 67
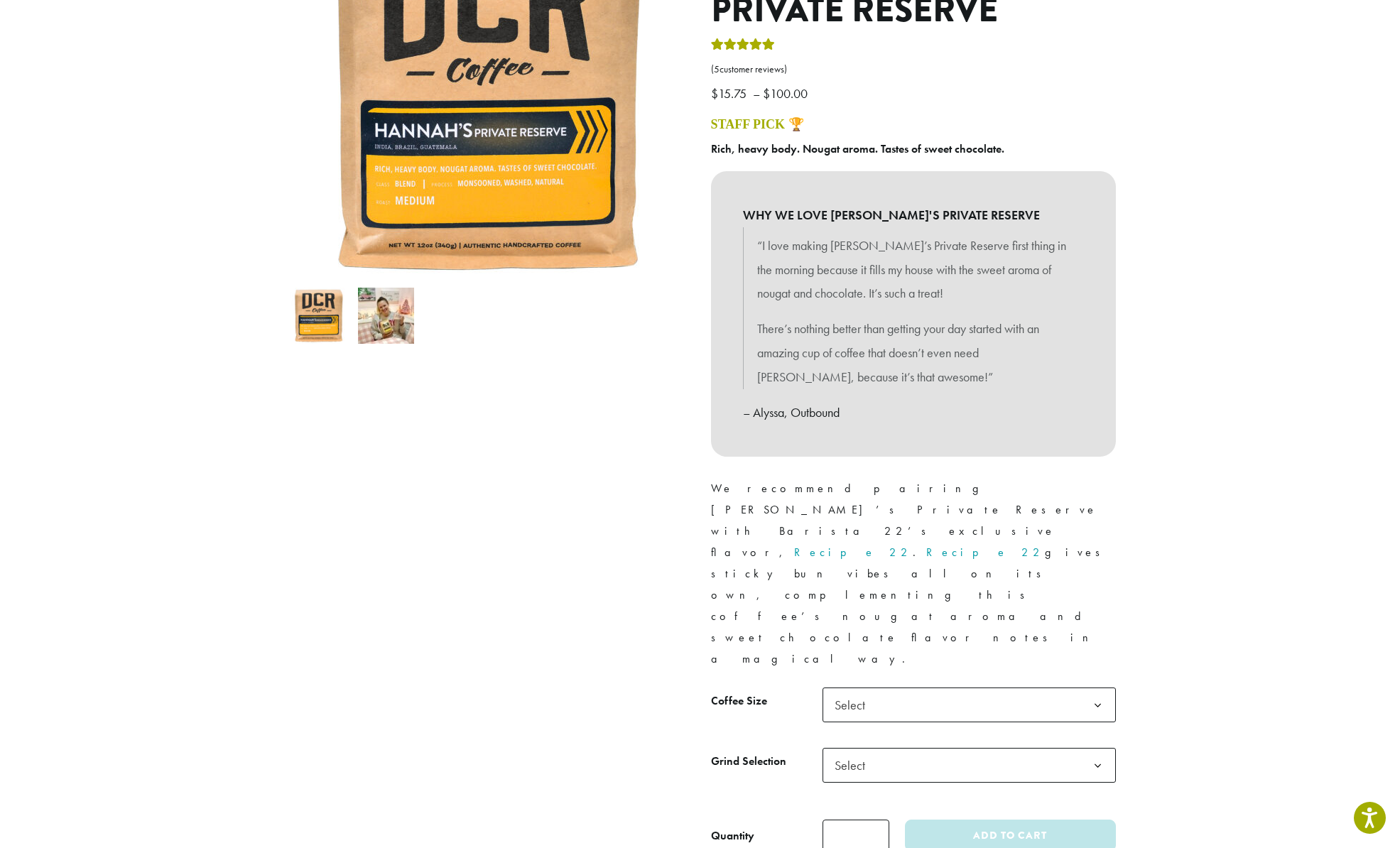
scroll to position [233, 0]
click at [888, 687] on span "Select" at bounding box center [969, 704] width 293 height 35
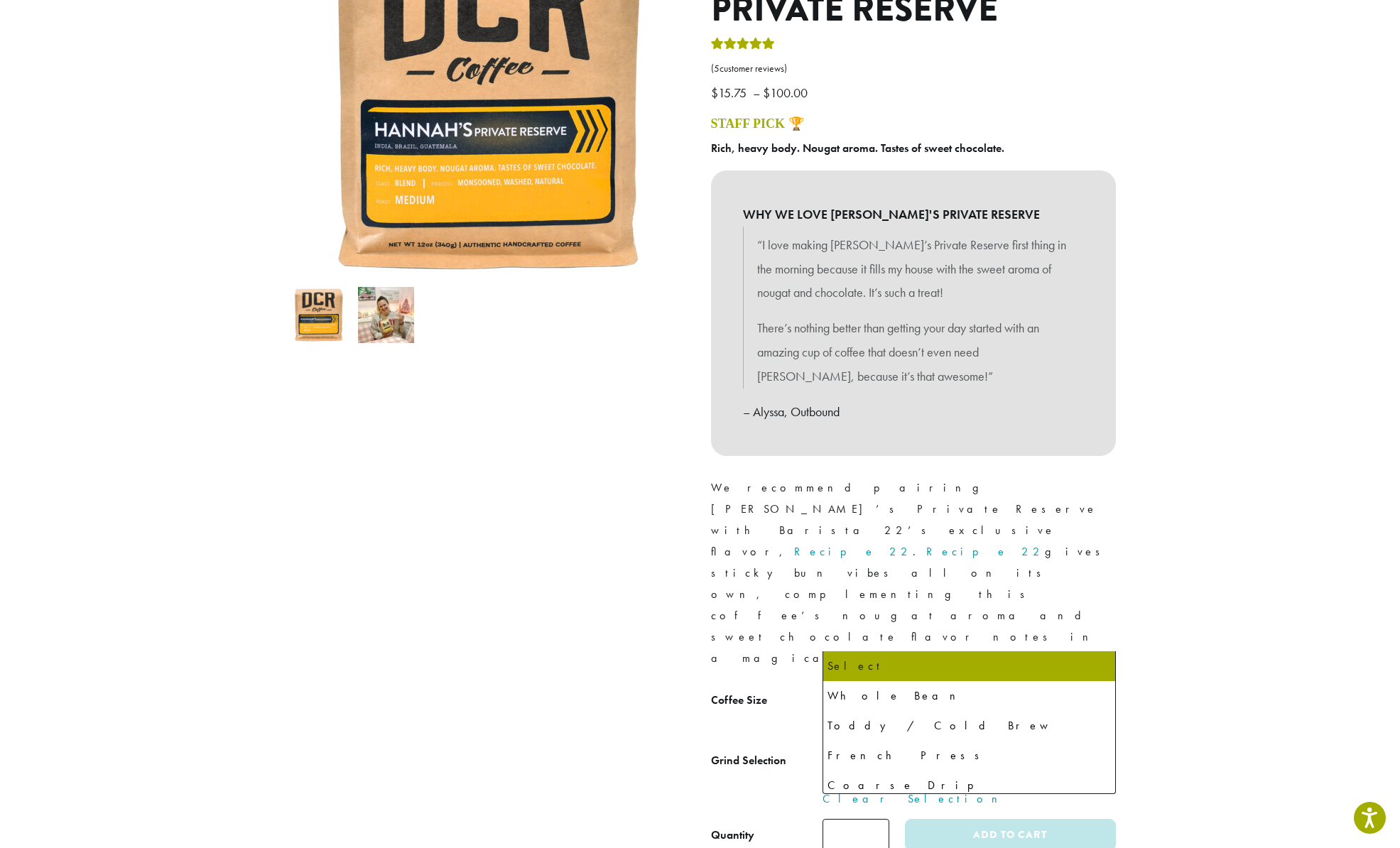
click at [875, 751] on span "Select" at bounding box center [854, 764] width 50 height 27
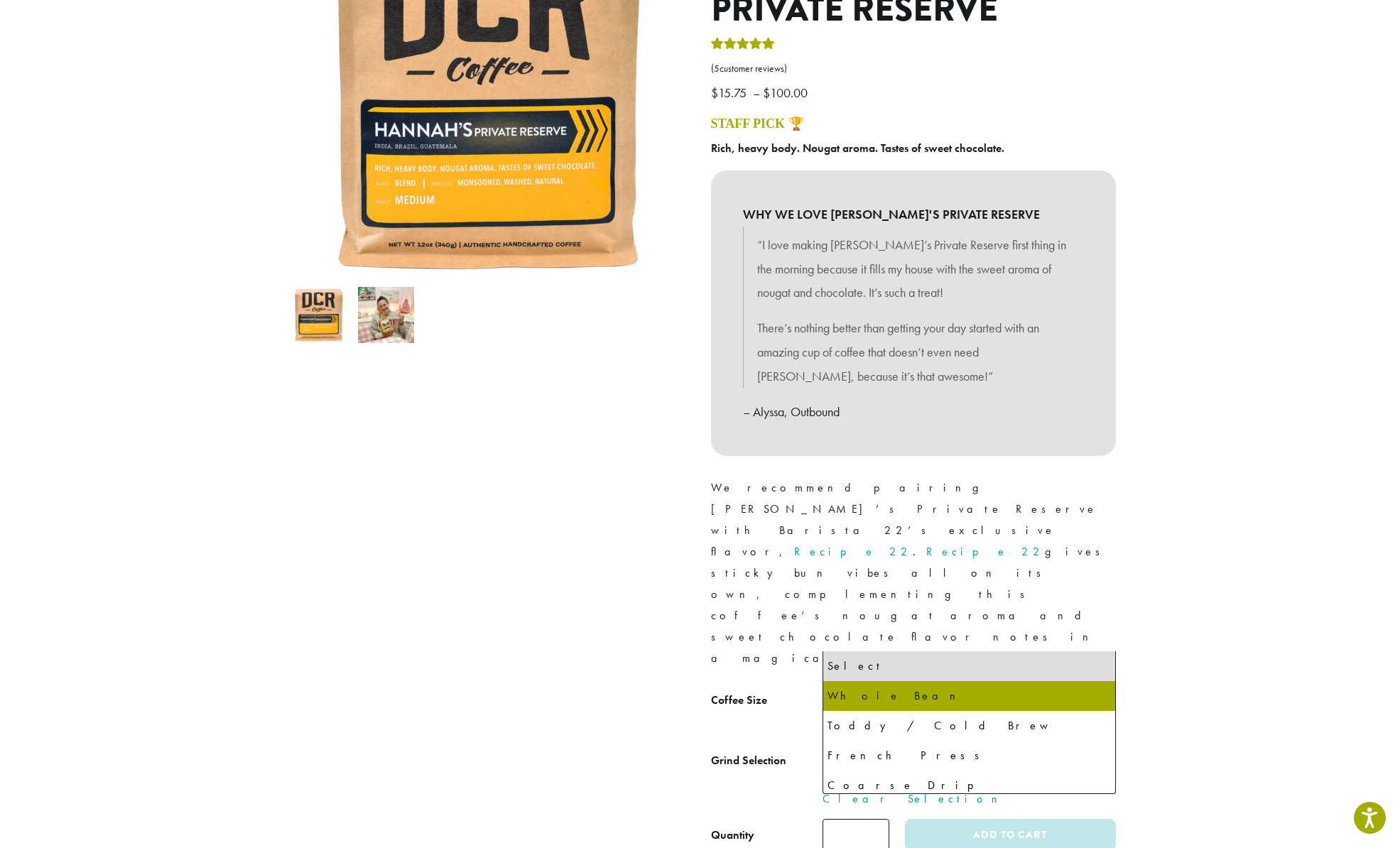
select select "**********"
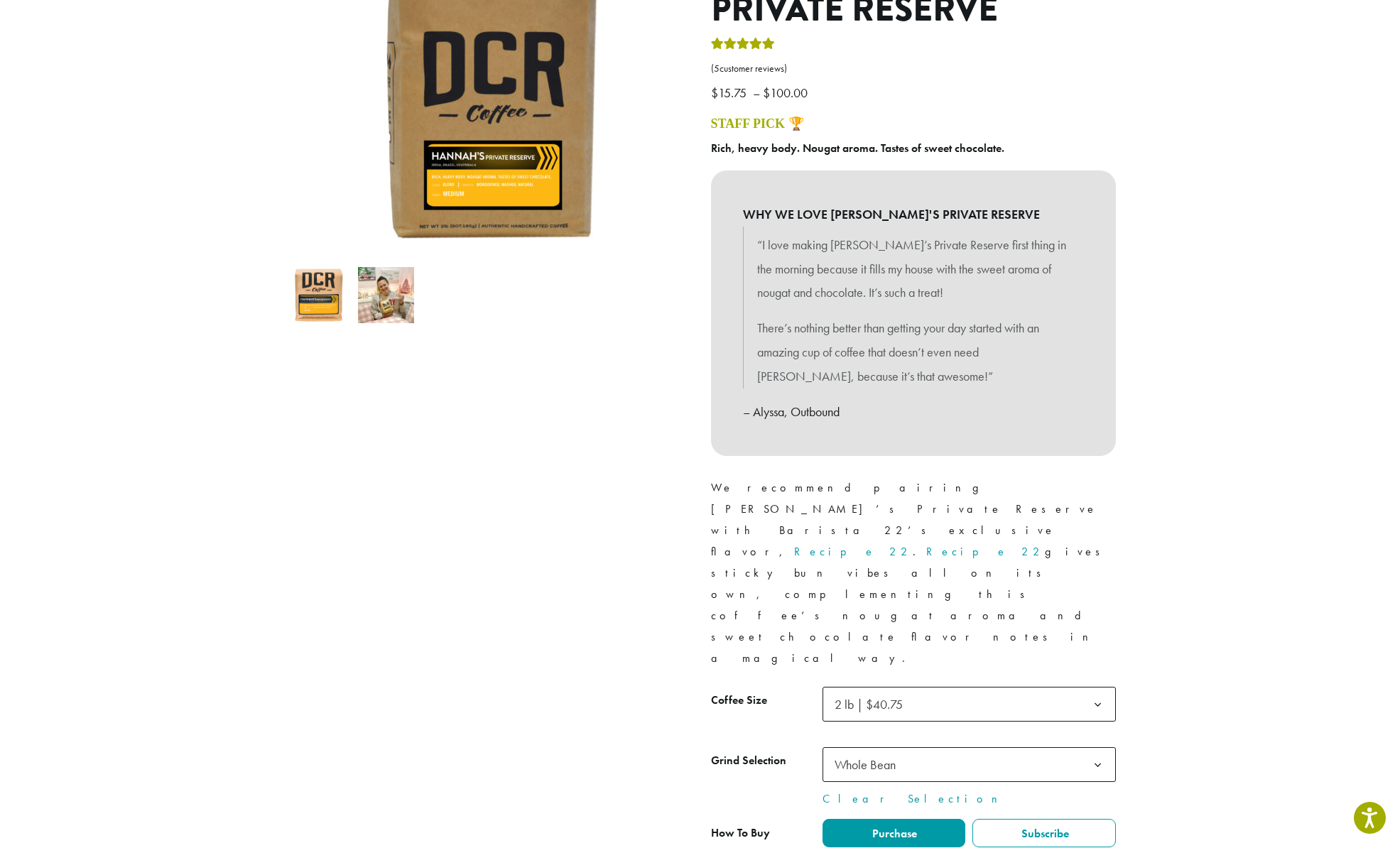
type input "*"
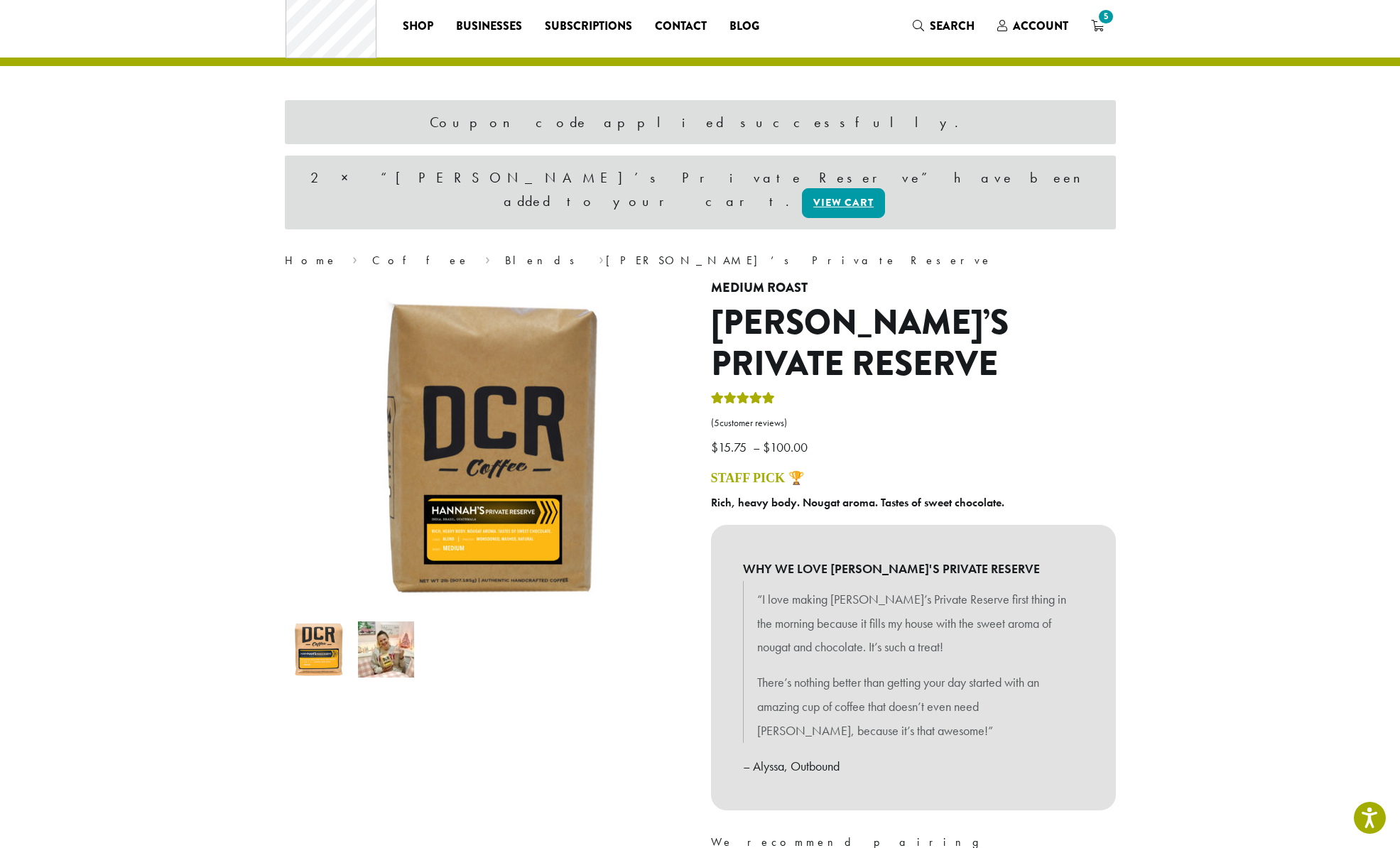
scroll to position [33, 0]
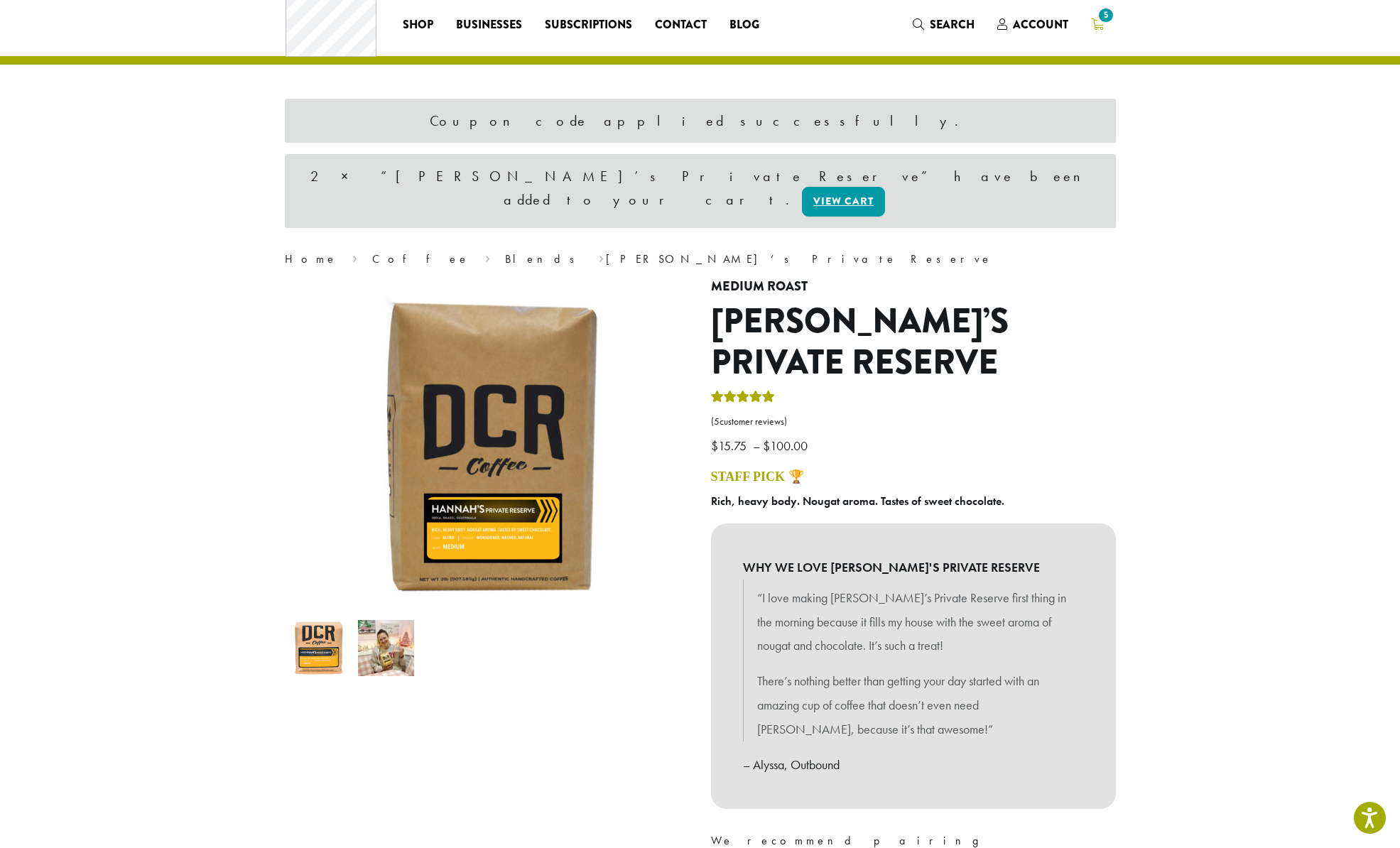
click at [1096, 25] on icon "5" at bounding box center [1097, 24] width 13 height 11
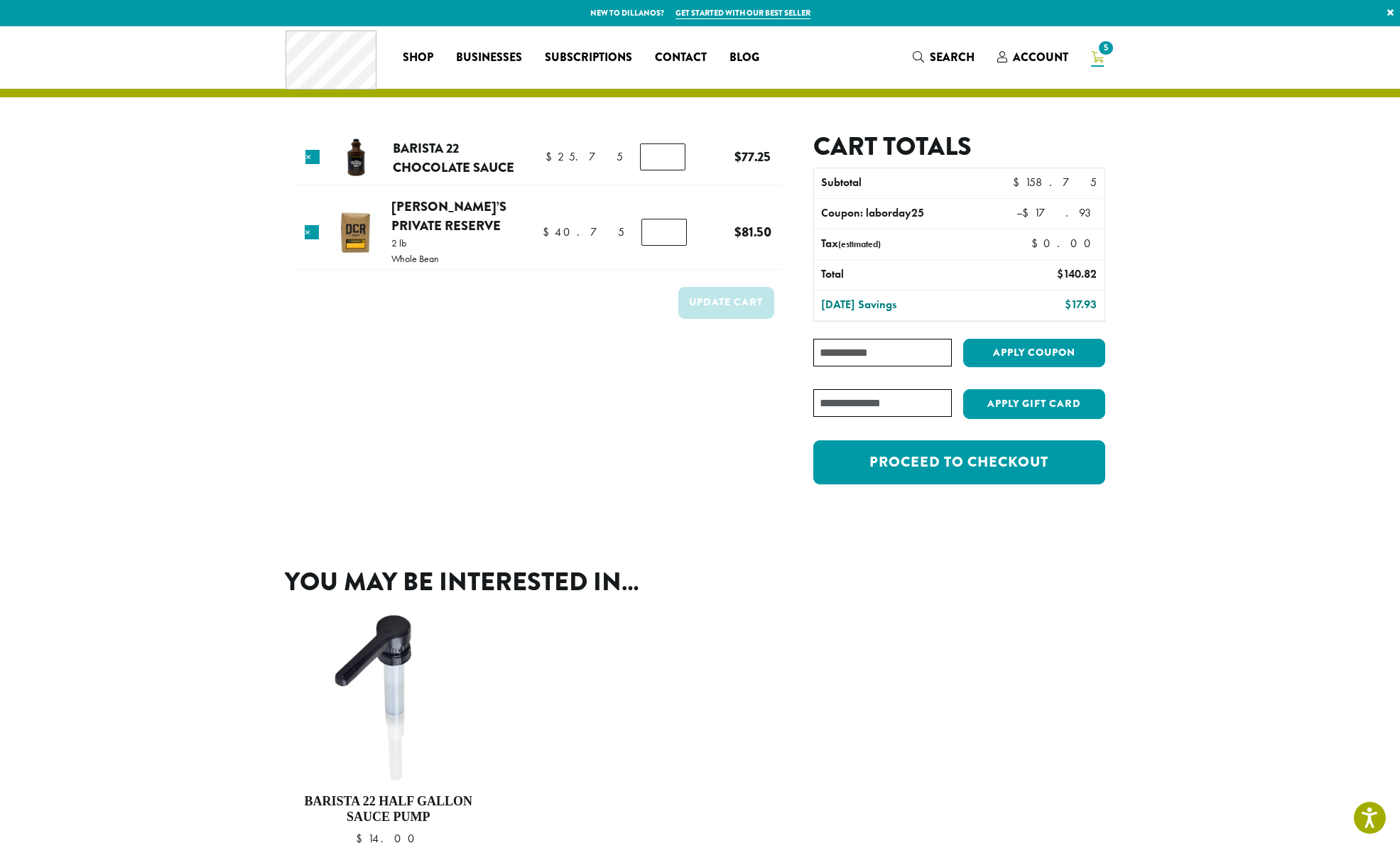
click at [857, 342] on input "Coupon:" at bounding box center [882, 352] width 138 height 27
type input "**********"
click at [1017, 351] on button "Apply coupon" at bounding box center [1034, 353] width 142 height 29
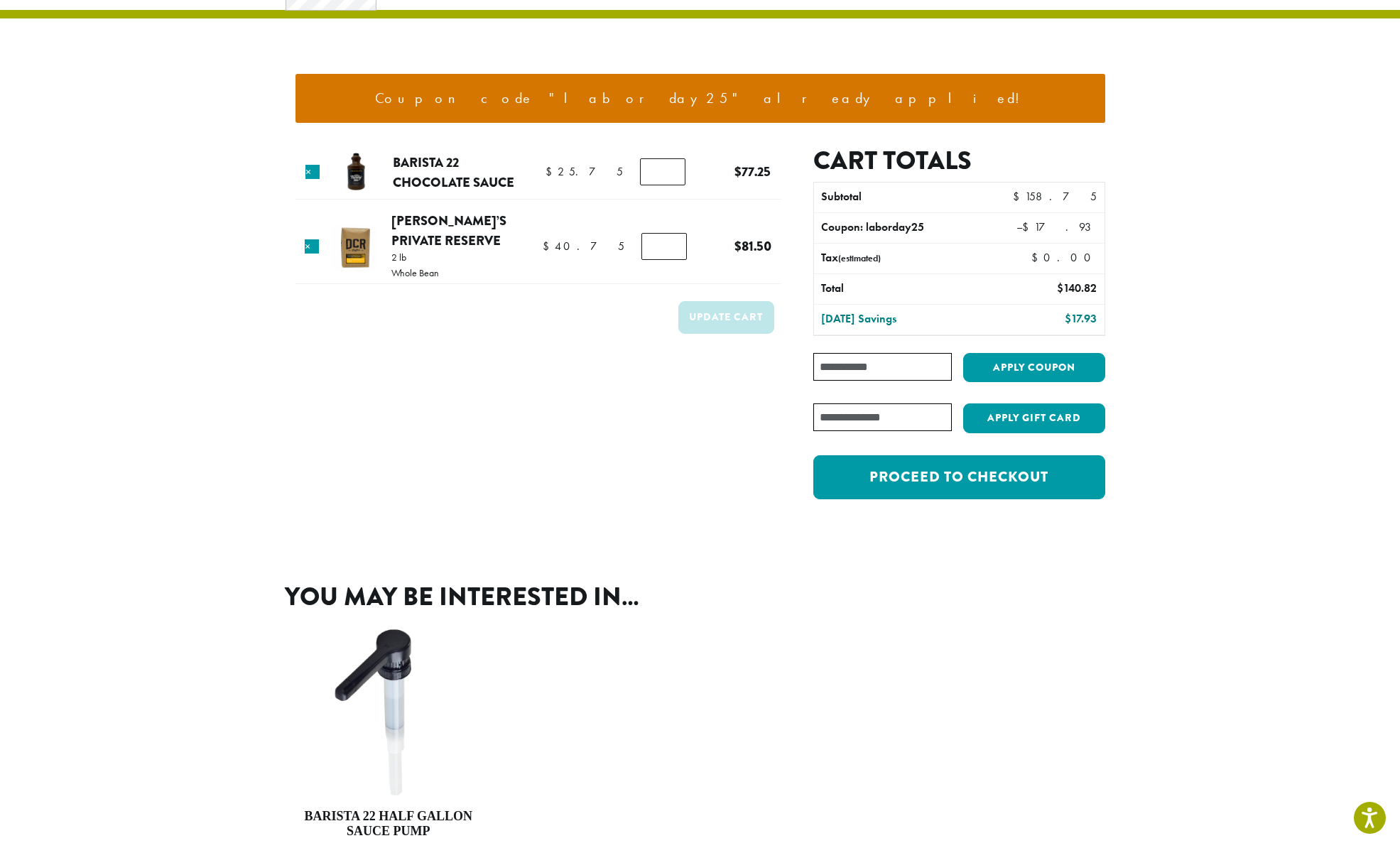
scroll to position [80, 0]
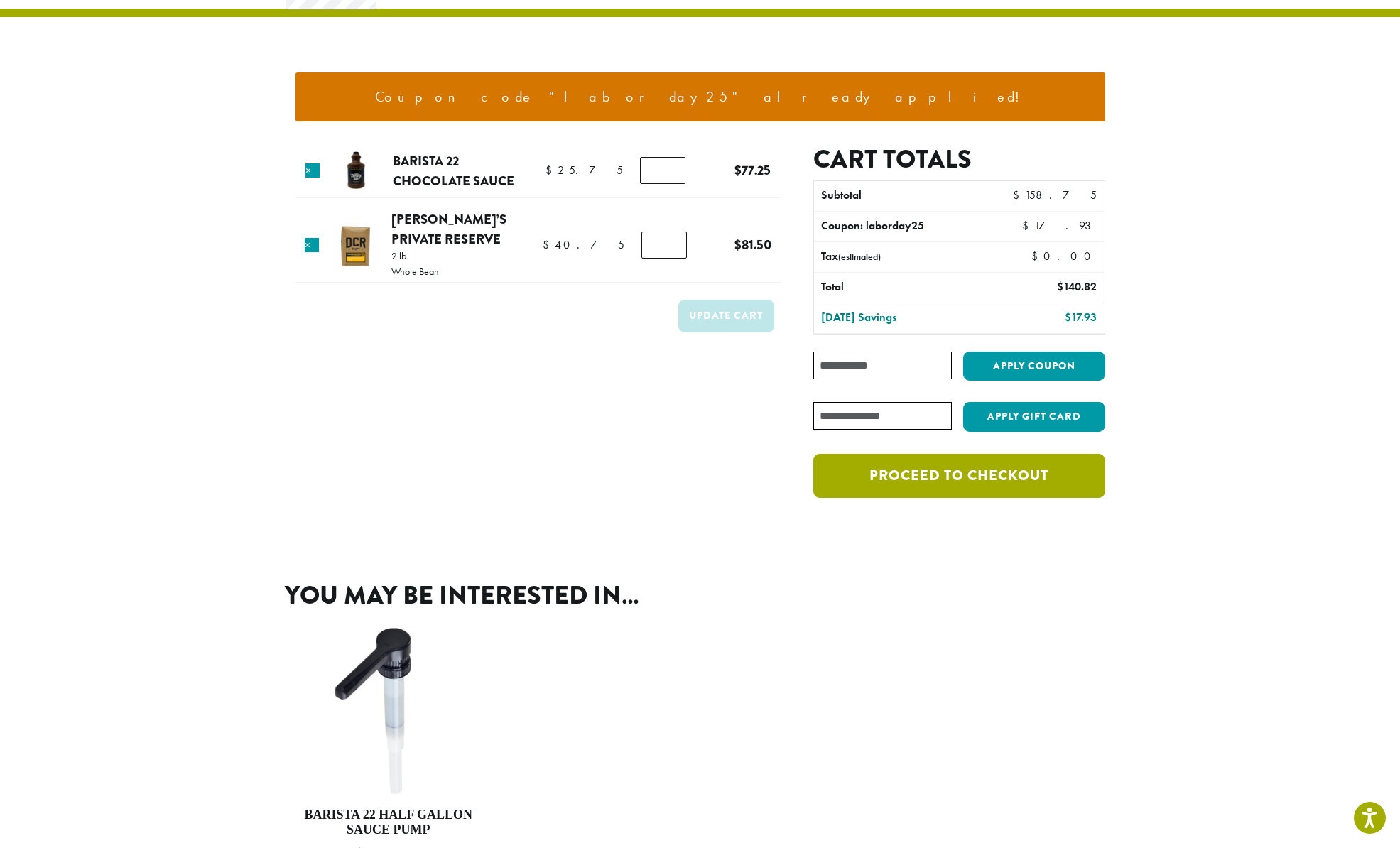
click at [962, 477] on link "Proceed to checkout" at bounding box center [958, 475] width 291 height 44
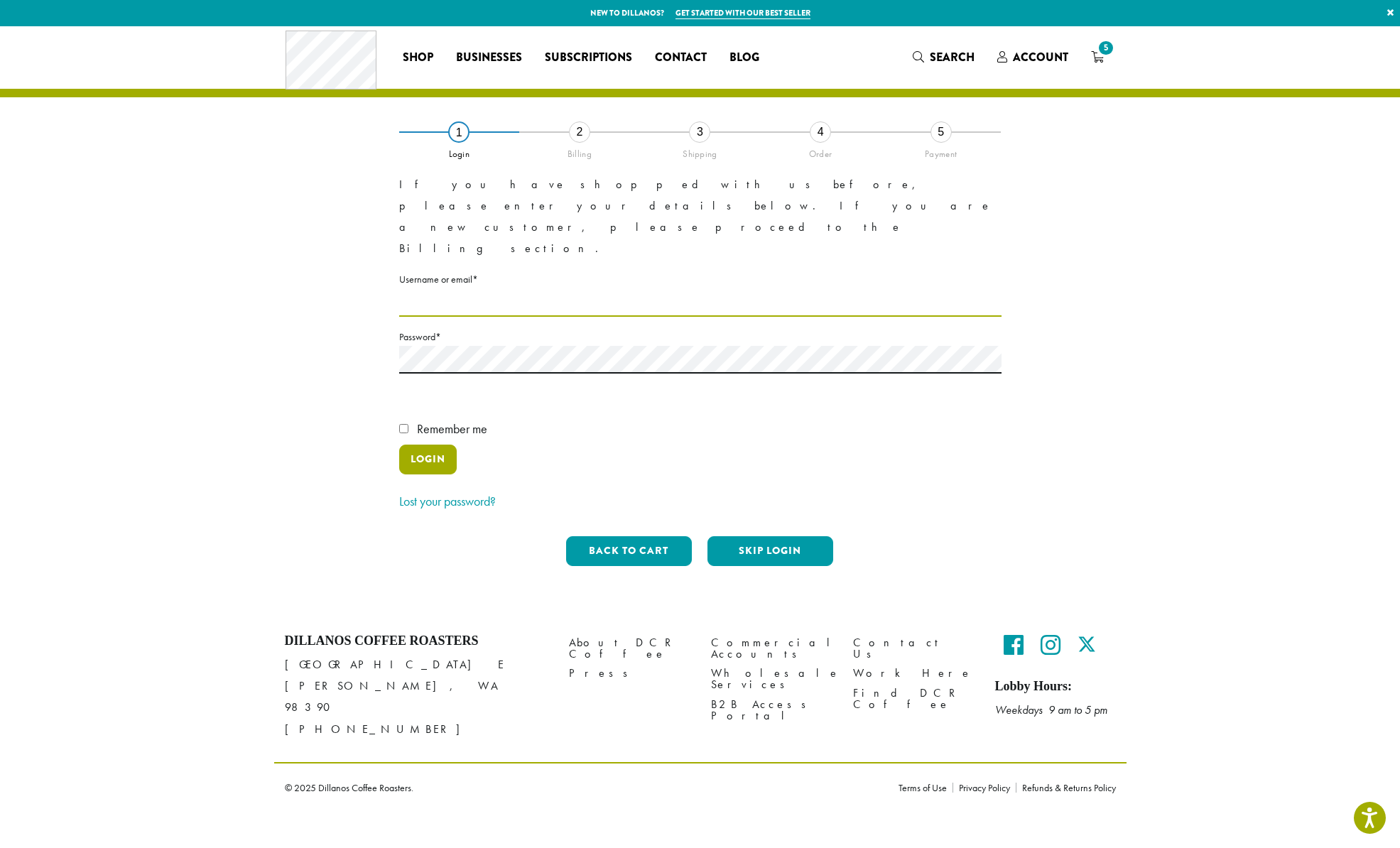
type input "**********"
click at [408, 445] on button "Login" at bounding box center [428, 460] width 58 height 30
click at [0, 812] on nordpass-portal at bounding box center [0, 812] width 0 height 0
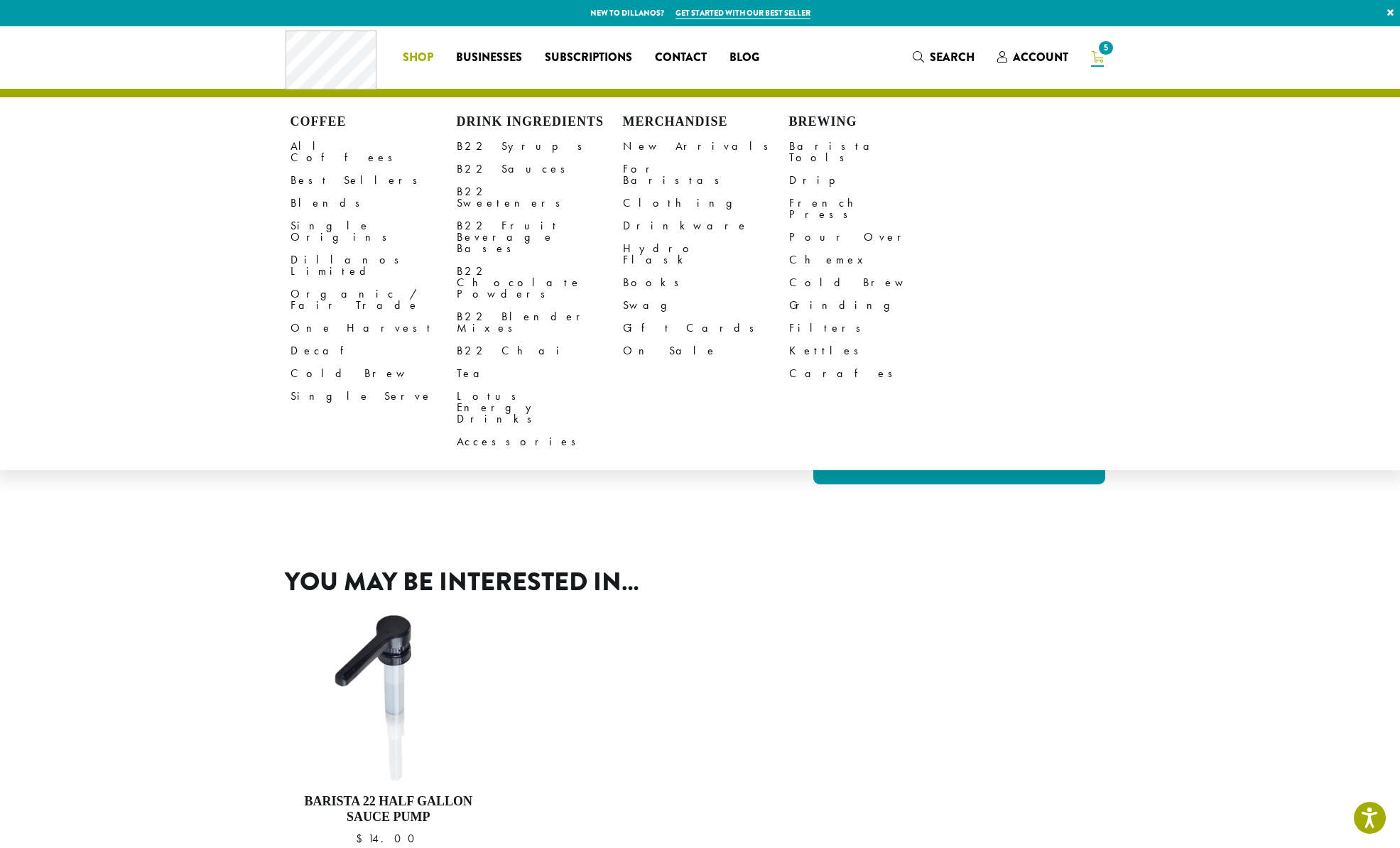
scroll to position [1, 0]
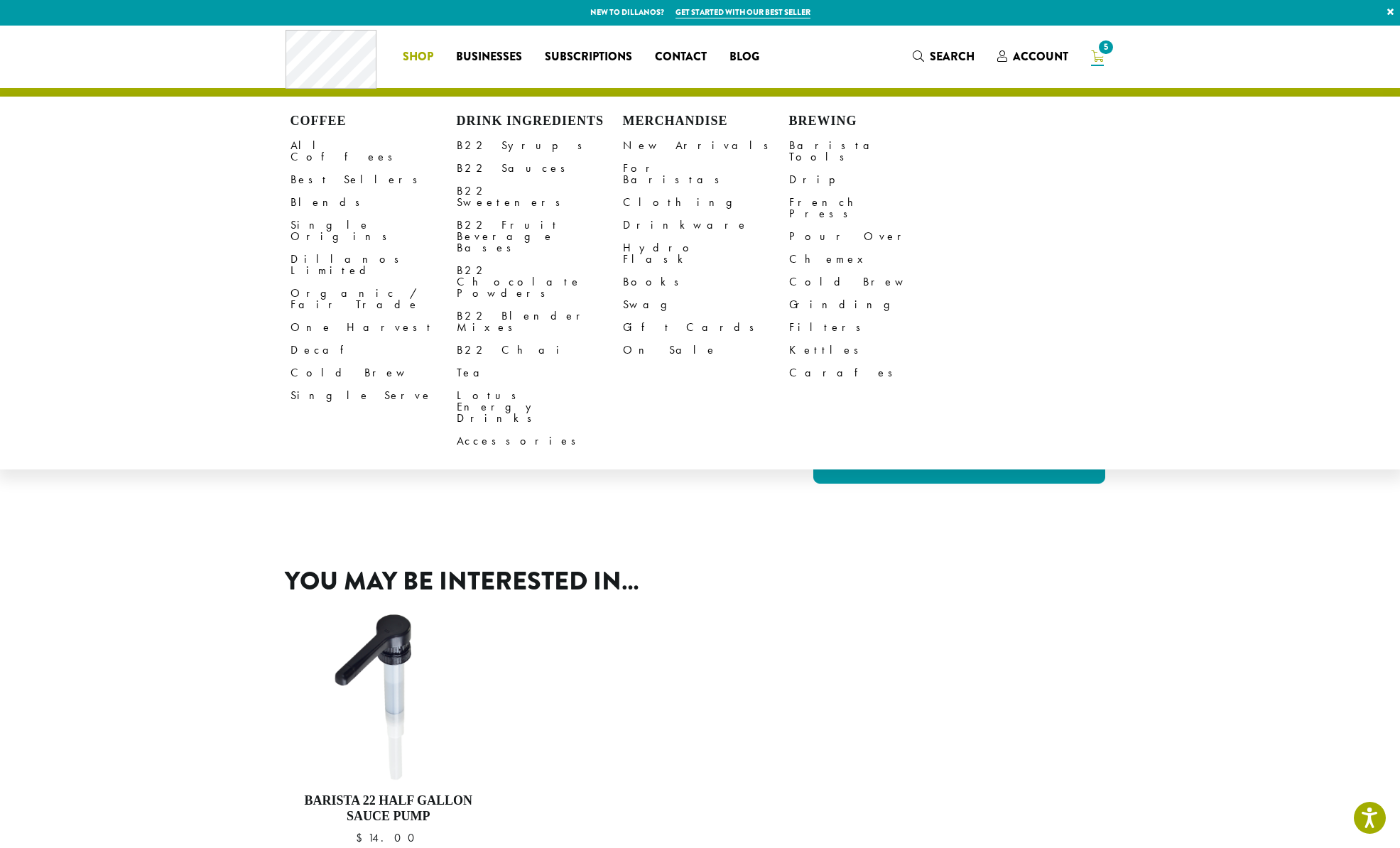
click at [706, 468] on form "Product Price Quantity Subtotal × Barista 22 Chocolate Sauce $ 25.75 $ 25.75 Ba…" at bounding box center [538, 314] width 485 height 368
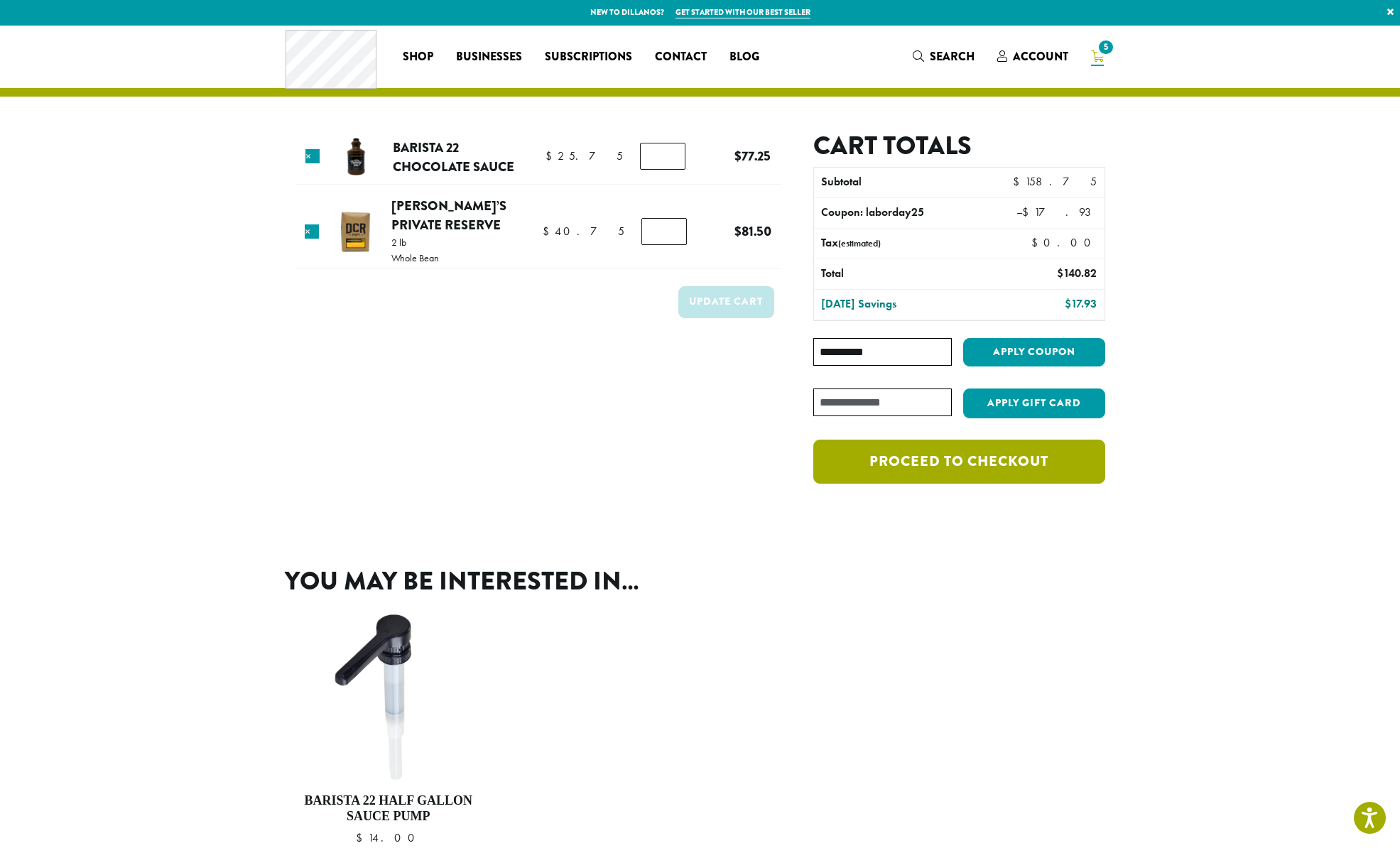
click at [955, 473] on link "Proceed to checkout" at bounding box center [958, 461] width 291 height 44
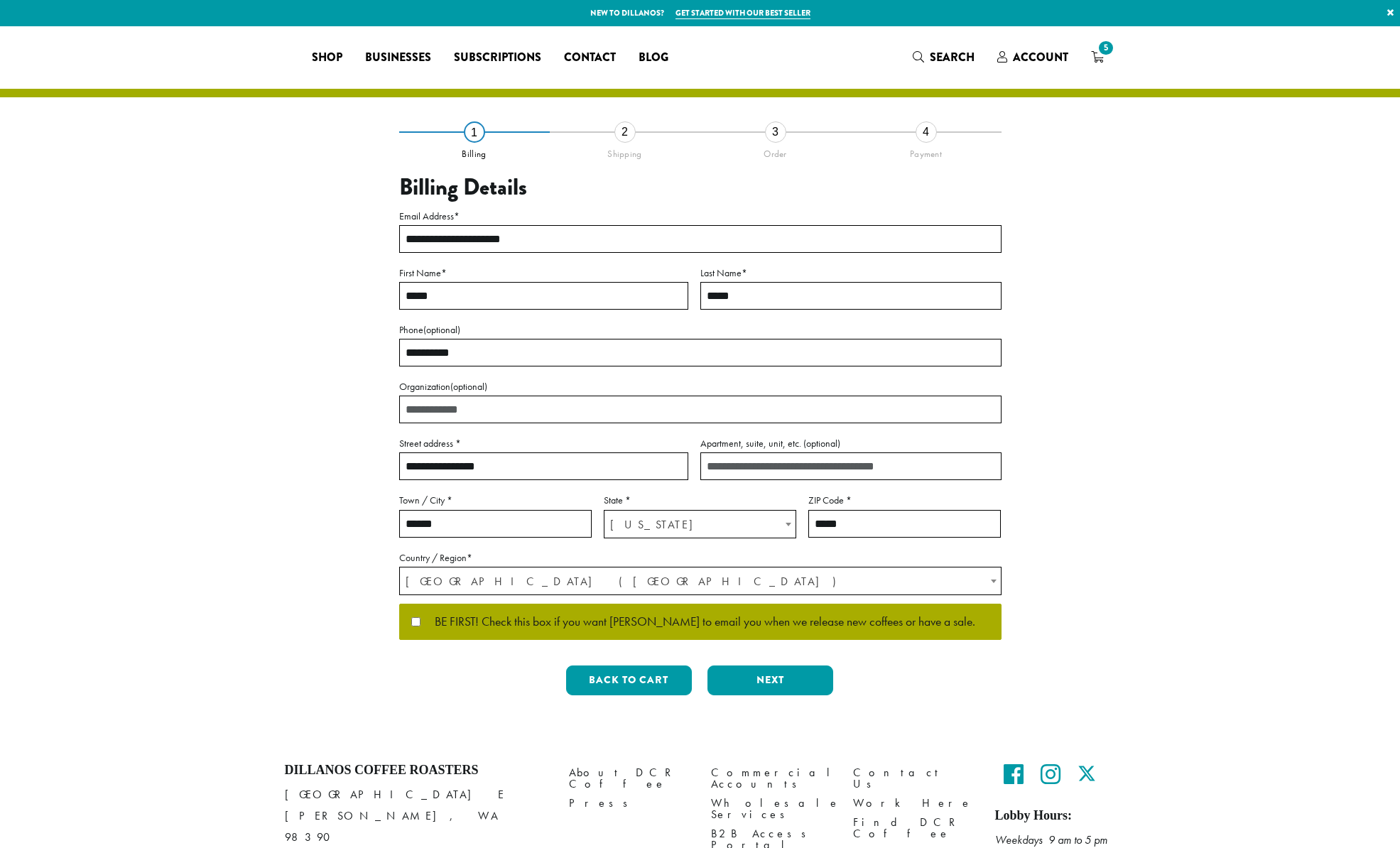
select select "**"
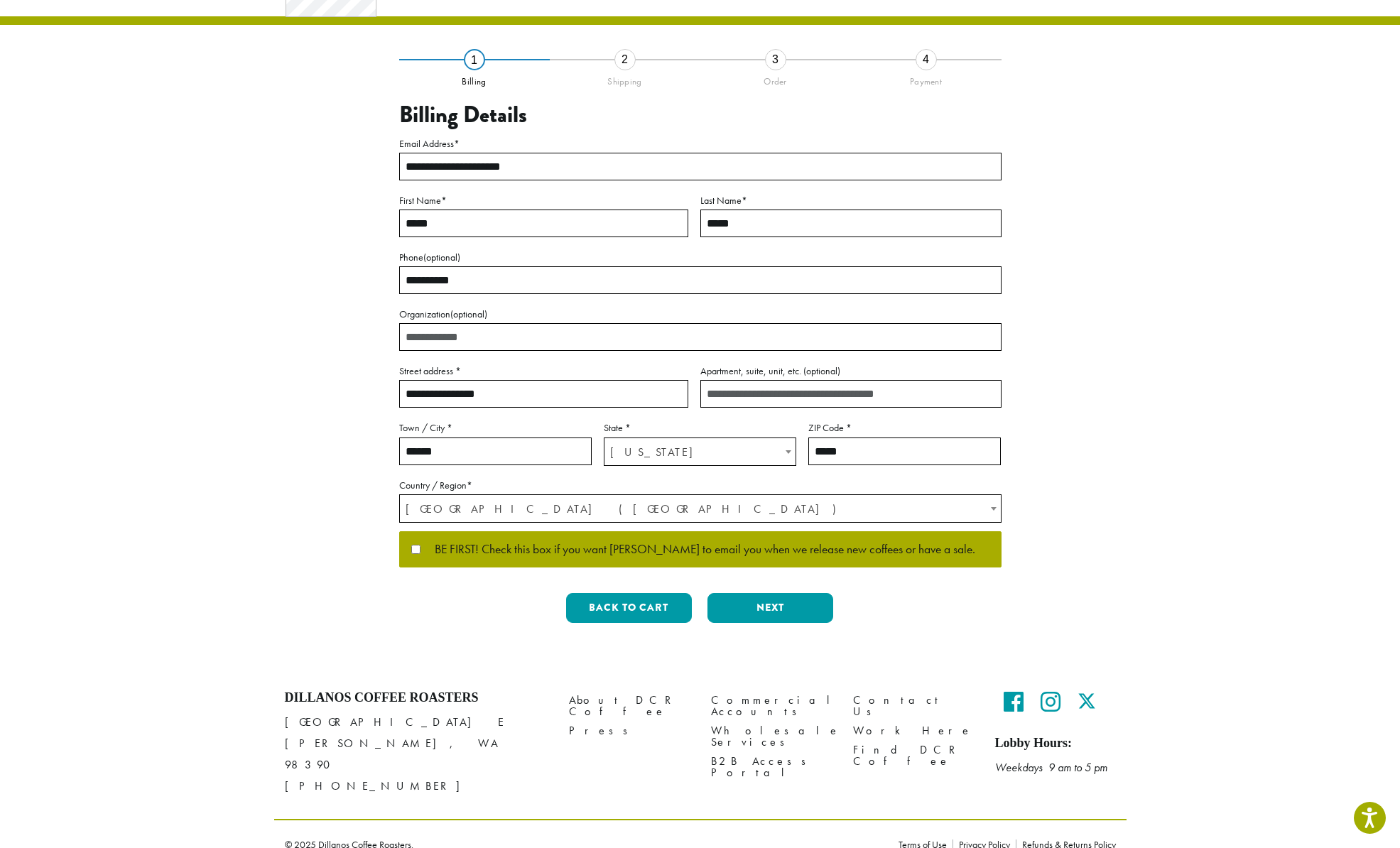
scroll to position [72, 0]
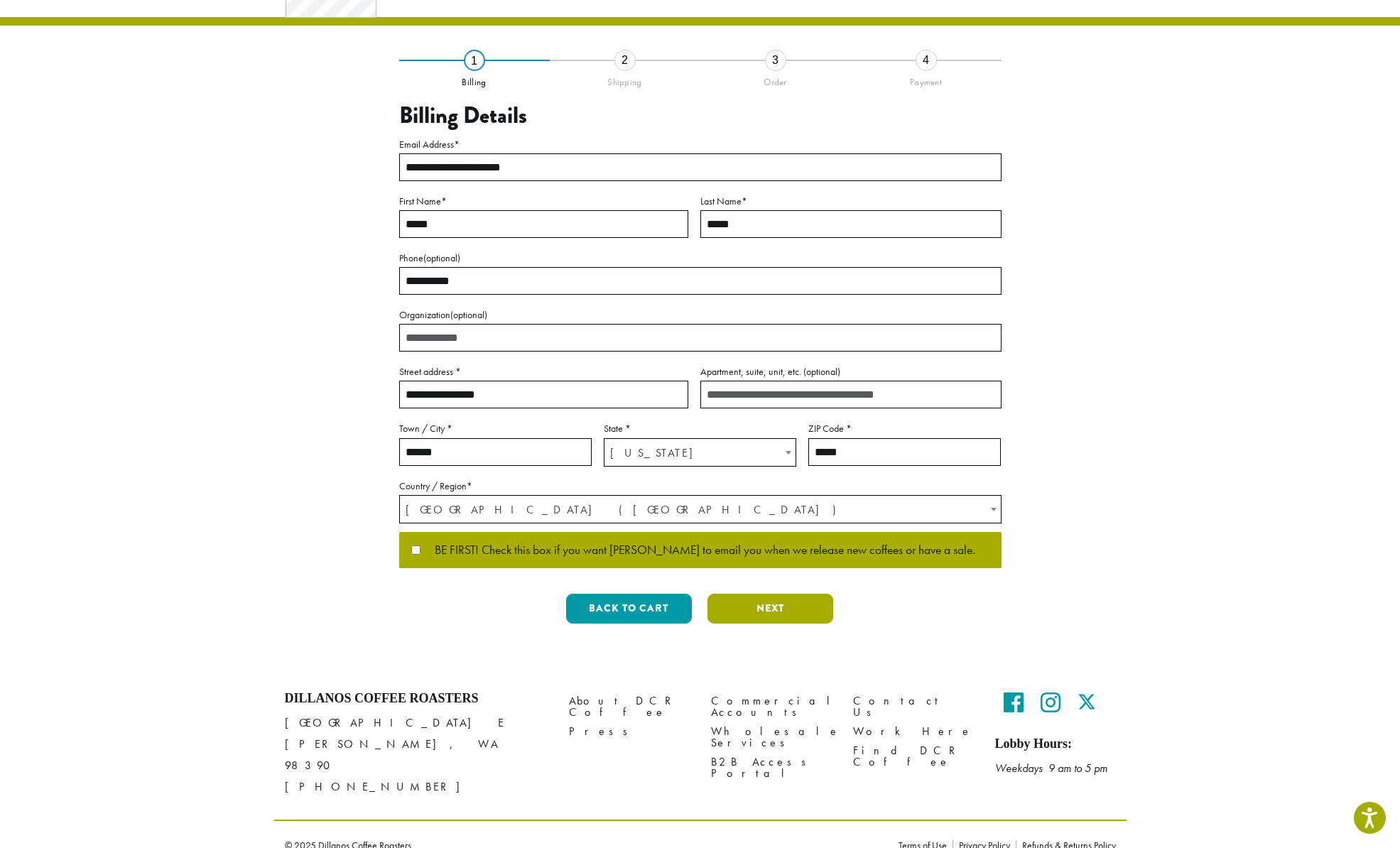
click at [757, 605] on button "Next" at bounding box center [770, 609] width 126 height 30
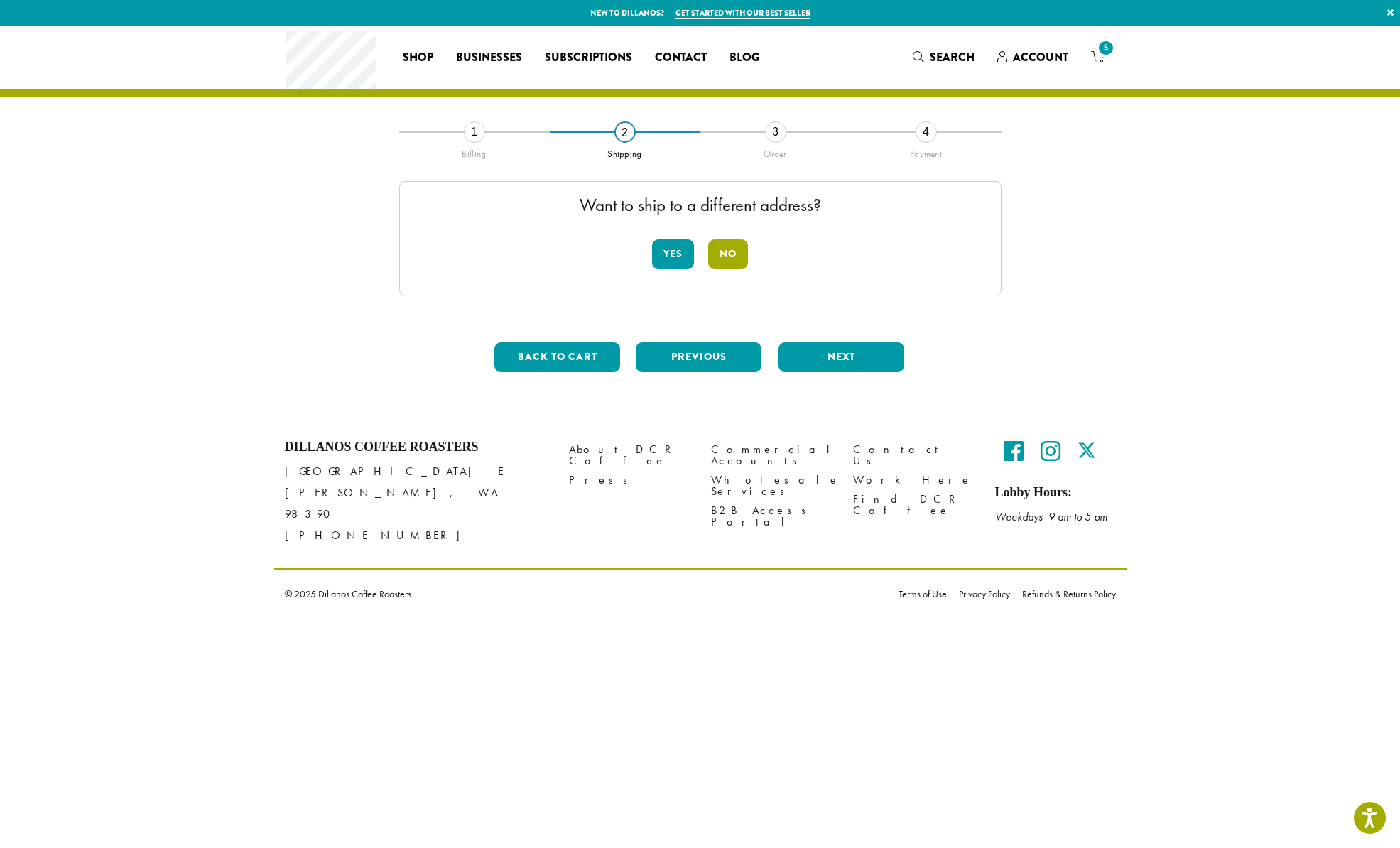
click at [732, 249] on button "No" at bounding box center [728, 254] width 40 height 30
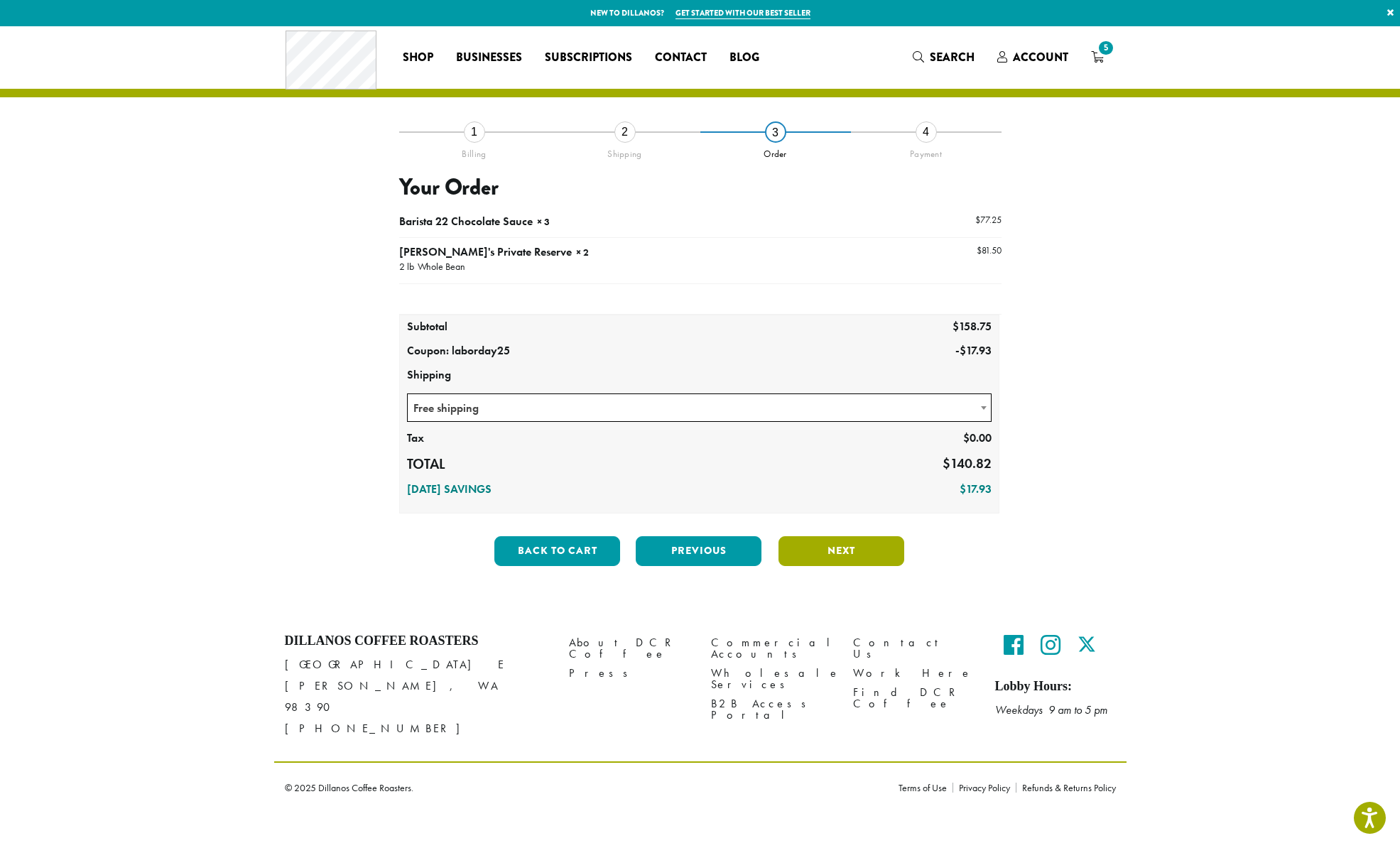
click at [816, 547] on button "Next" at bounding box center [841, 551] width 126 height 30
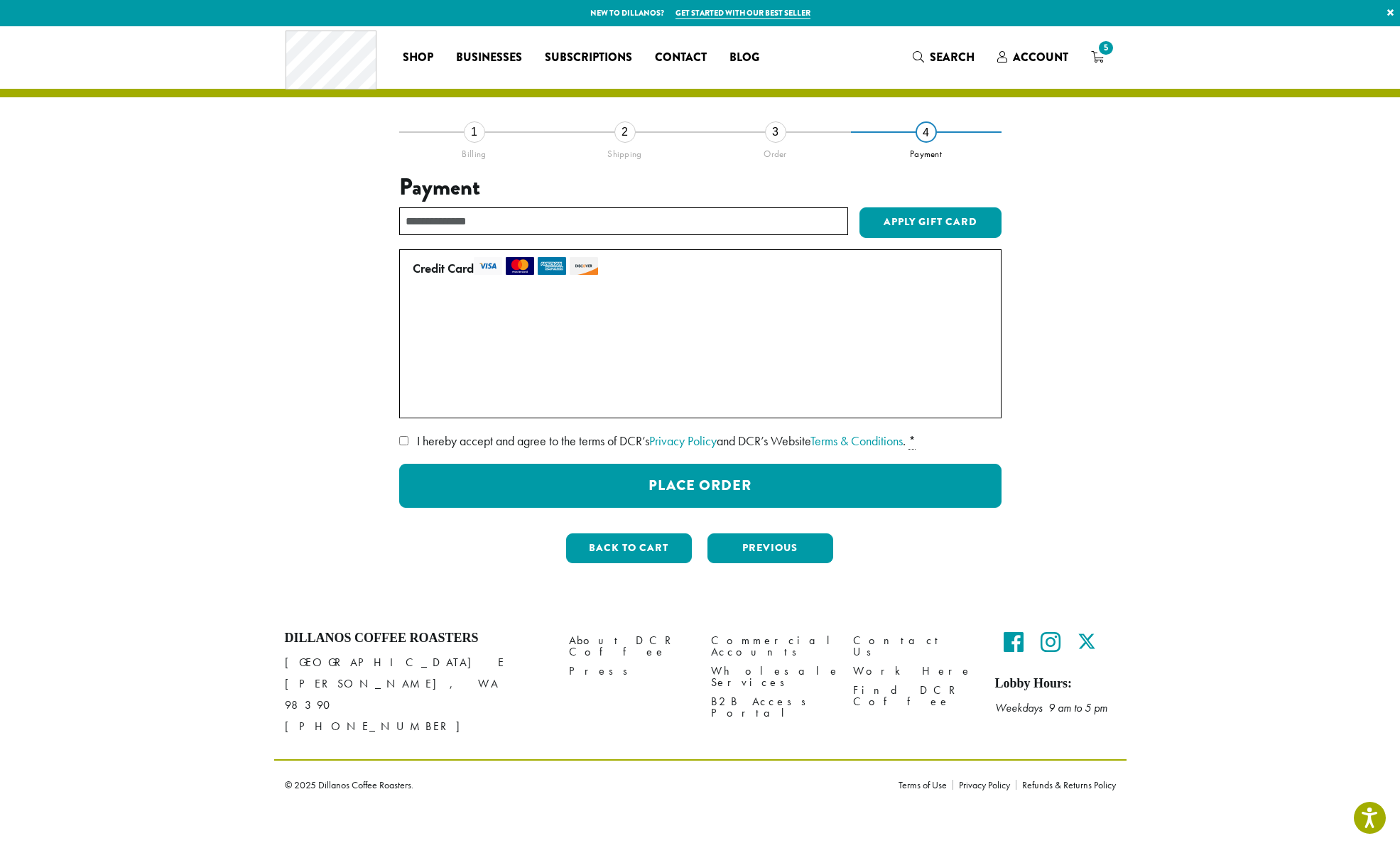
click at [620, 130] on div "2" at bounding box center [625, 132] width 21 height 21
click at [622, 133] on div "2" at bounding box center [625, 132] width 21 height 21
click at [638, 551] on button "Back to cart" at bounding box center [629, 549] width 126 height 30
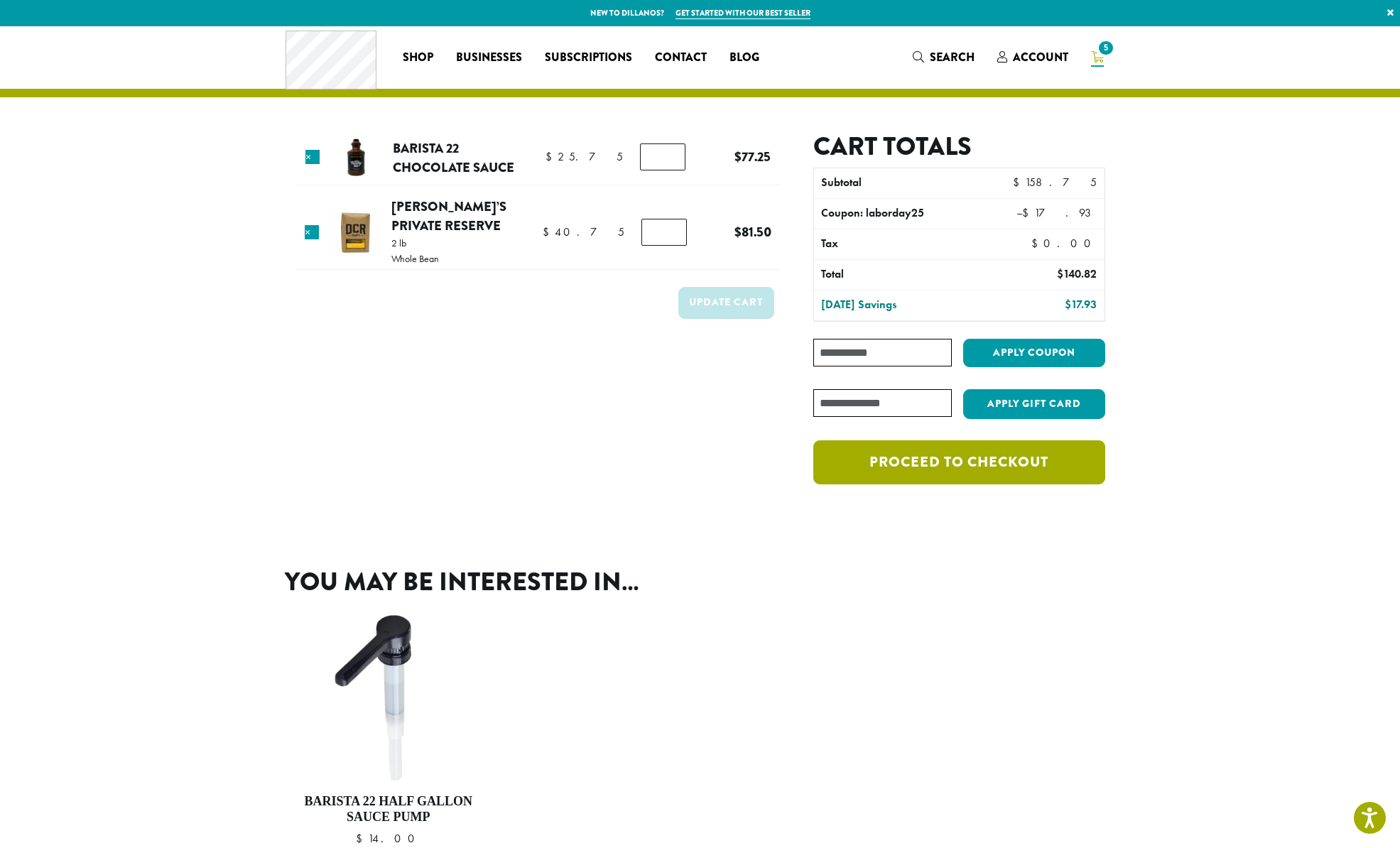
click at [955, 466] on link "Proceed to checkout" at bounding box center [958, 462] width 291 height 44
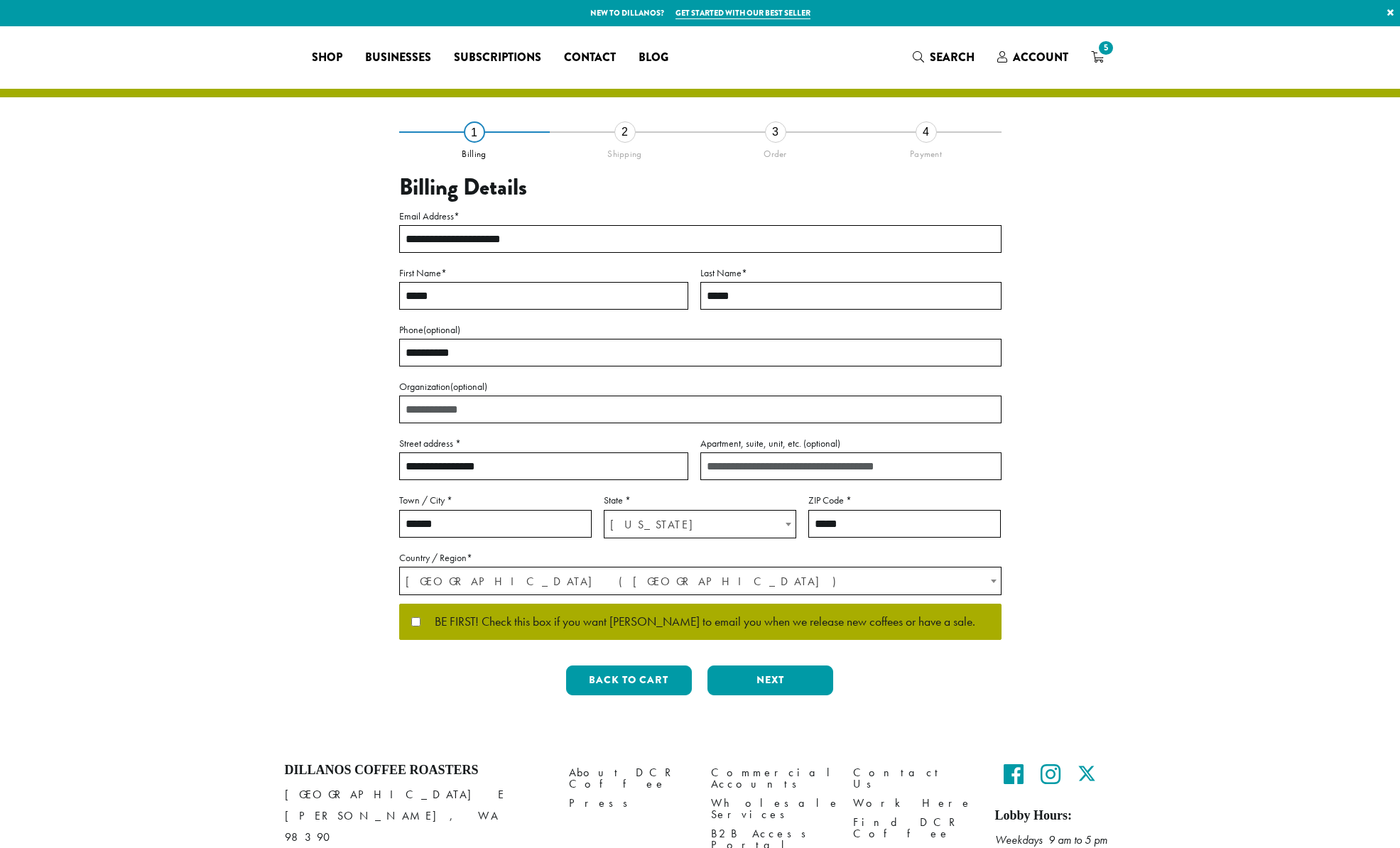
select select "**"
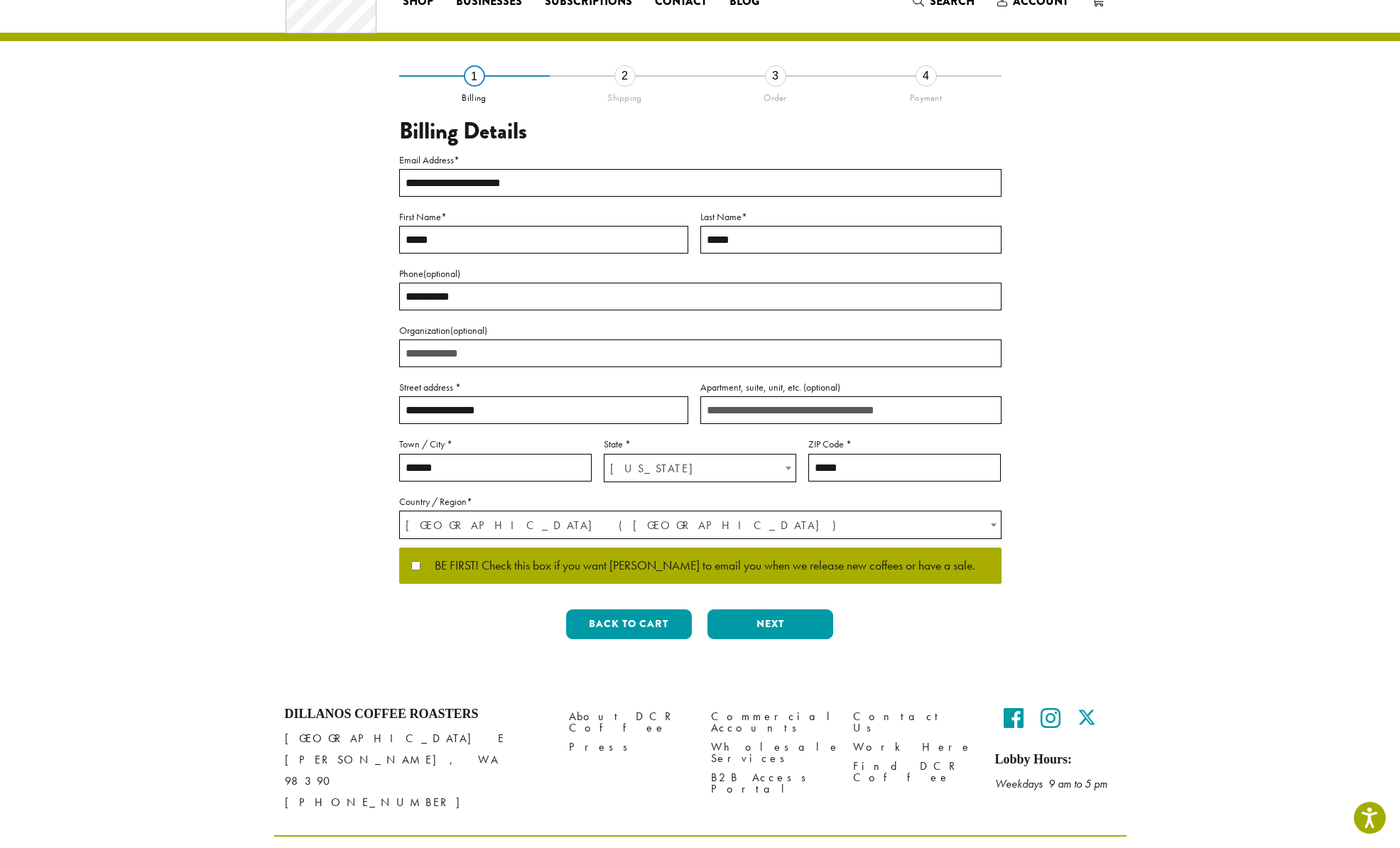
scroll to position [75, 0]
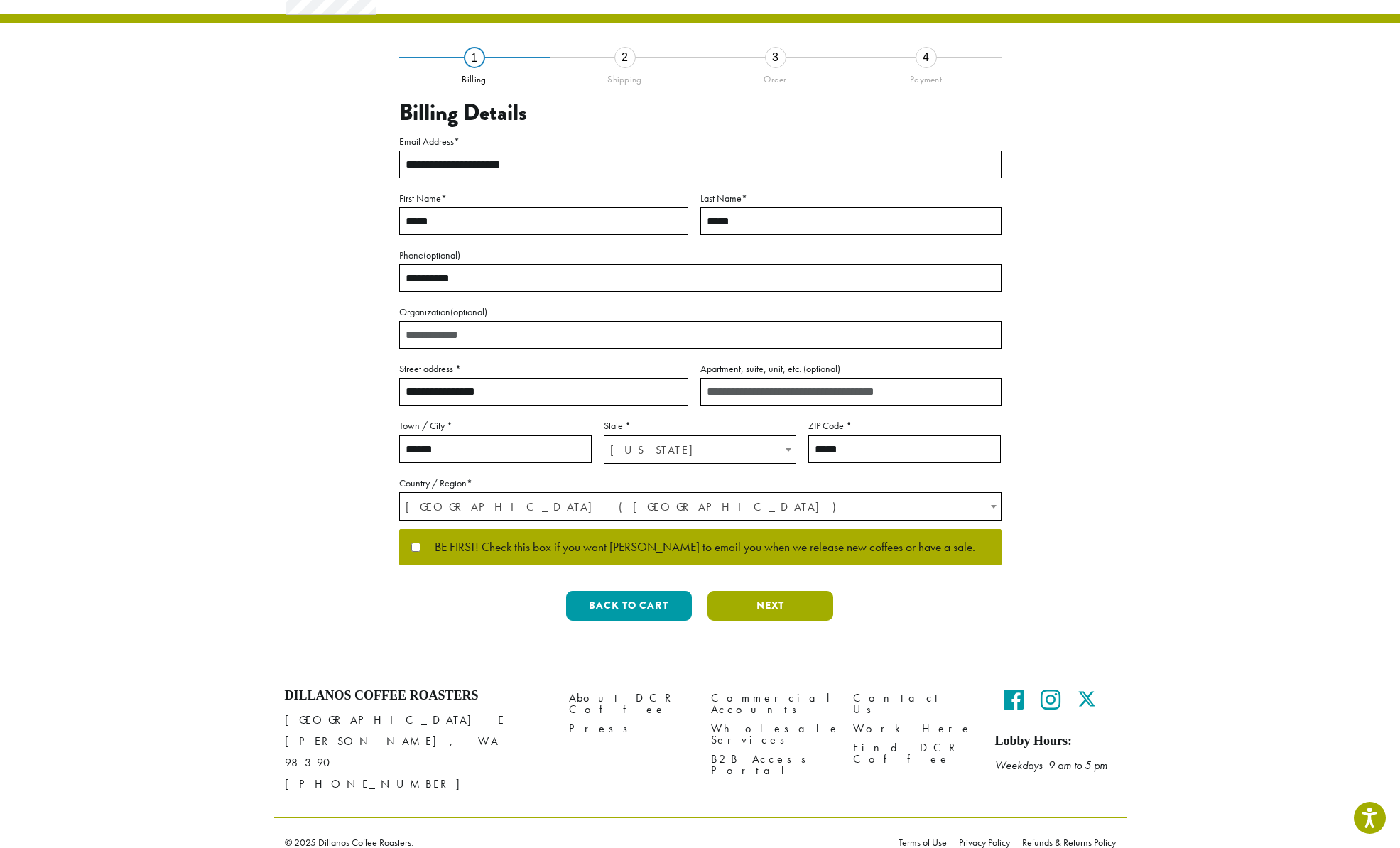
click at [744, 609] on button "Next" at bounding box center [770, 606] width 126 height 30
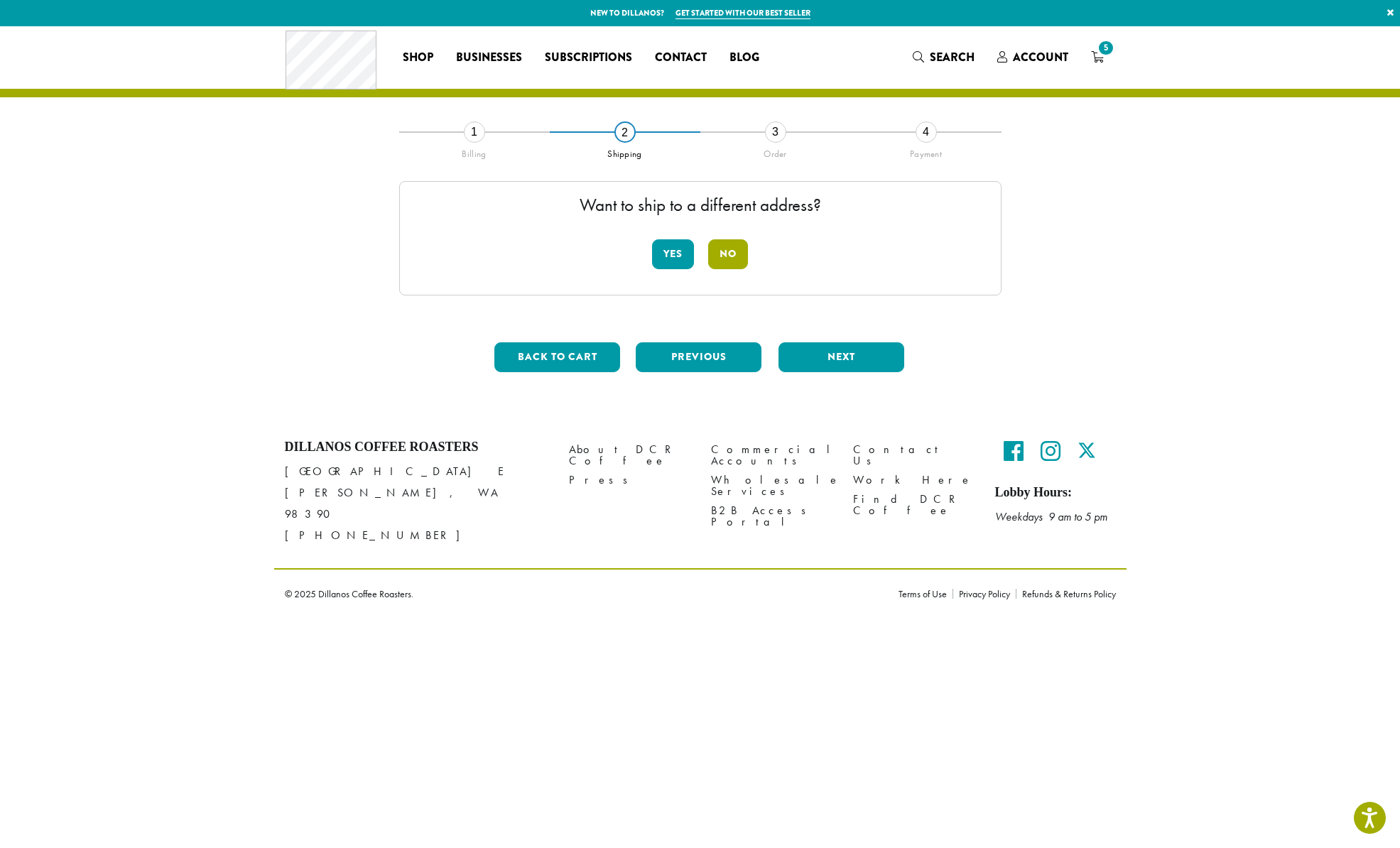
click at [729, 261] on button "No" at bounding box center [728, 254] width 40 height 30
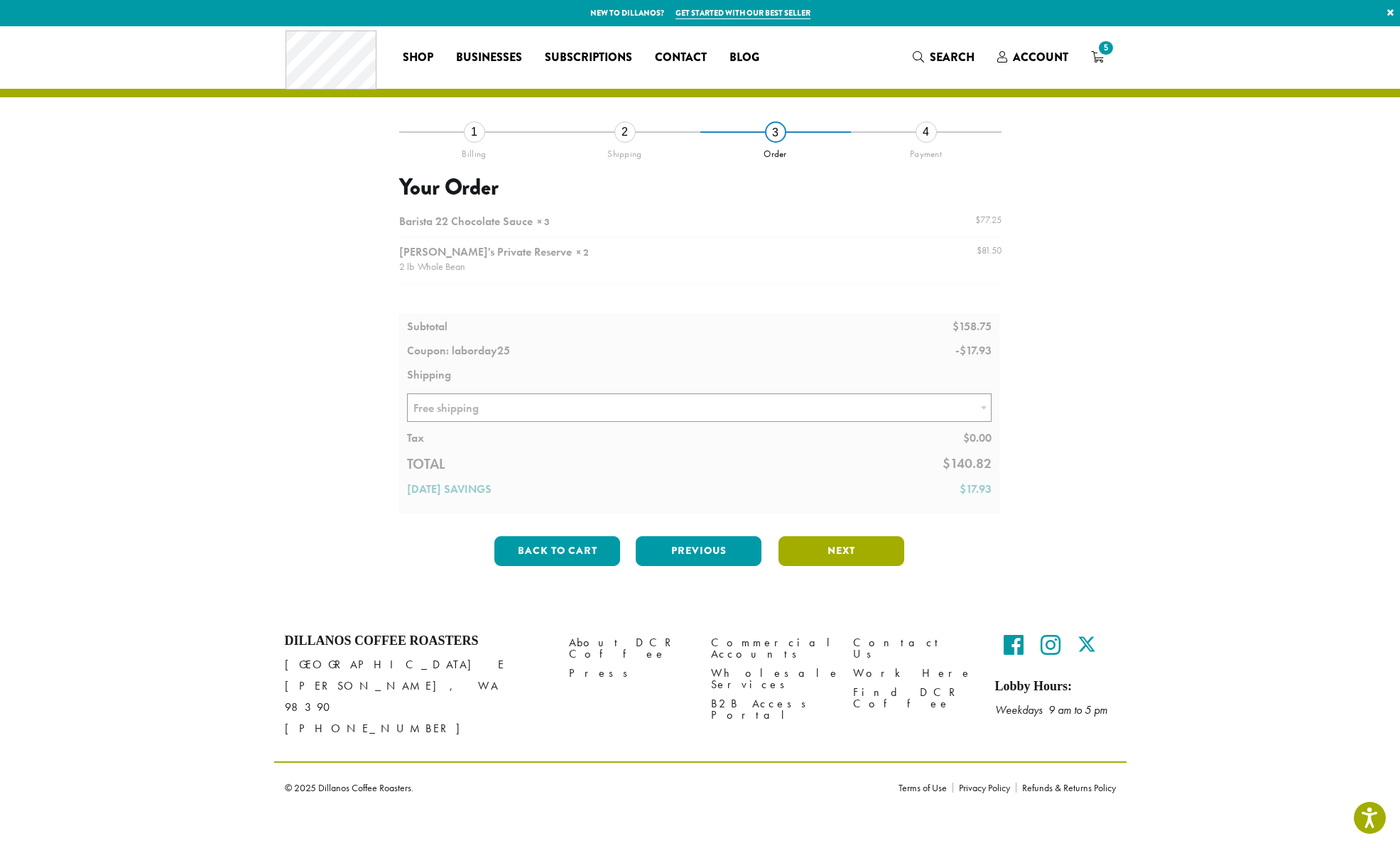
click at [813, 544] on button "Next" at bounding box center [841, 551] width 126 height 30
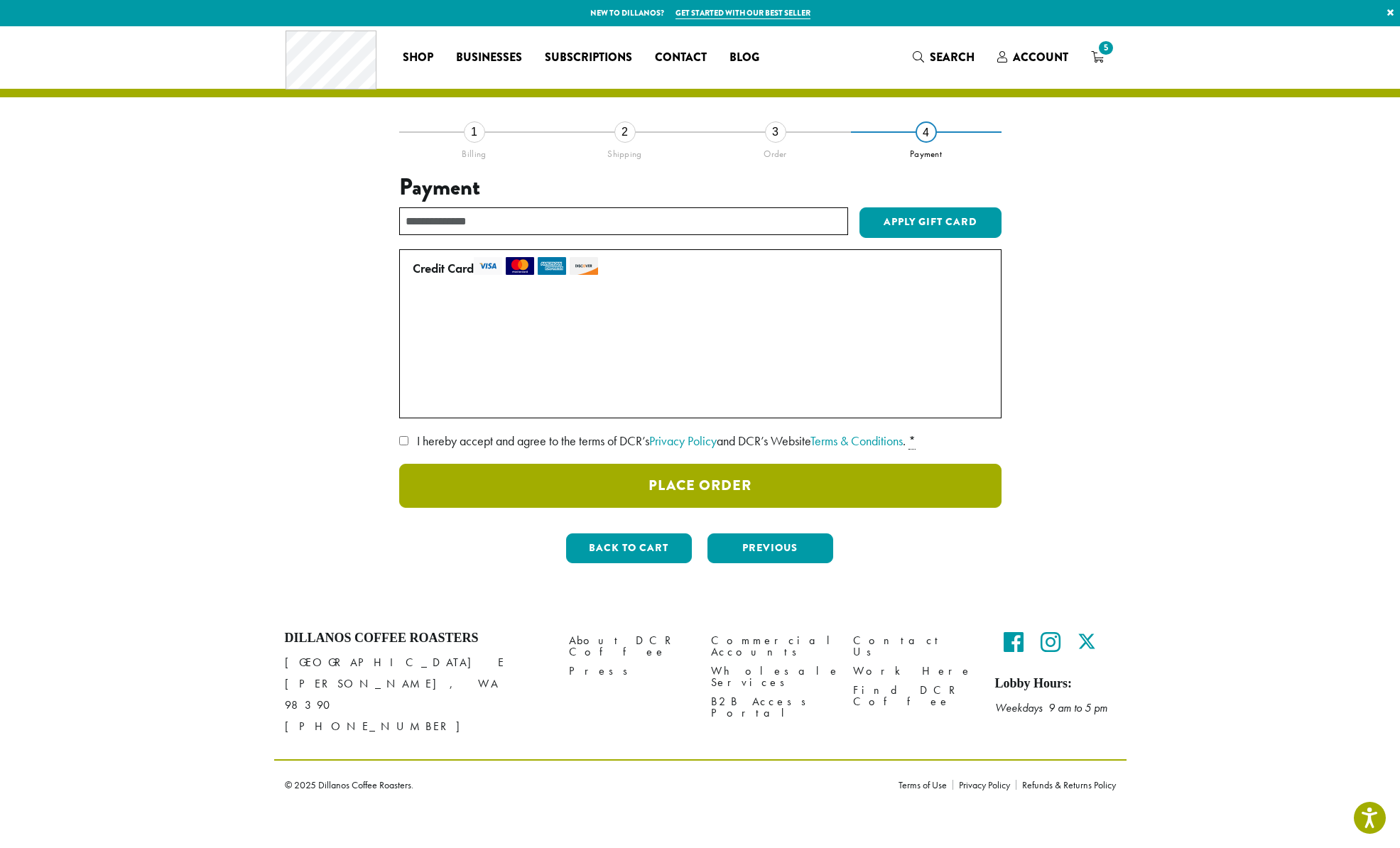
click at [711, 491] on button "Place Order" at bounding box center [700, 486] width 603 height 44
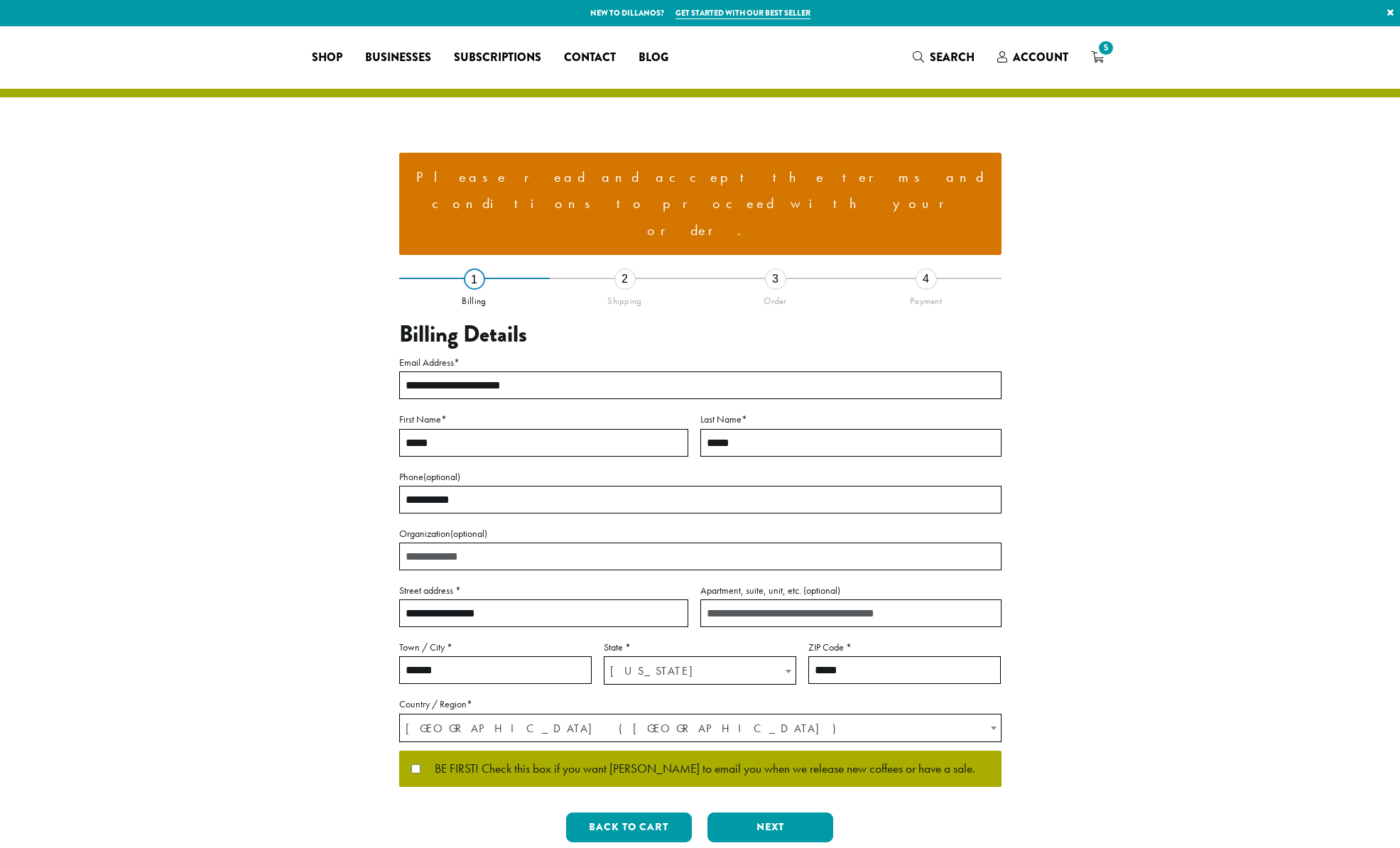
select select "**"
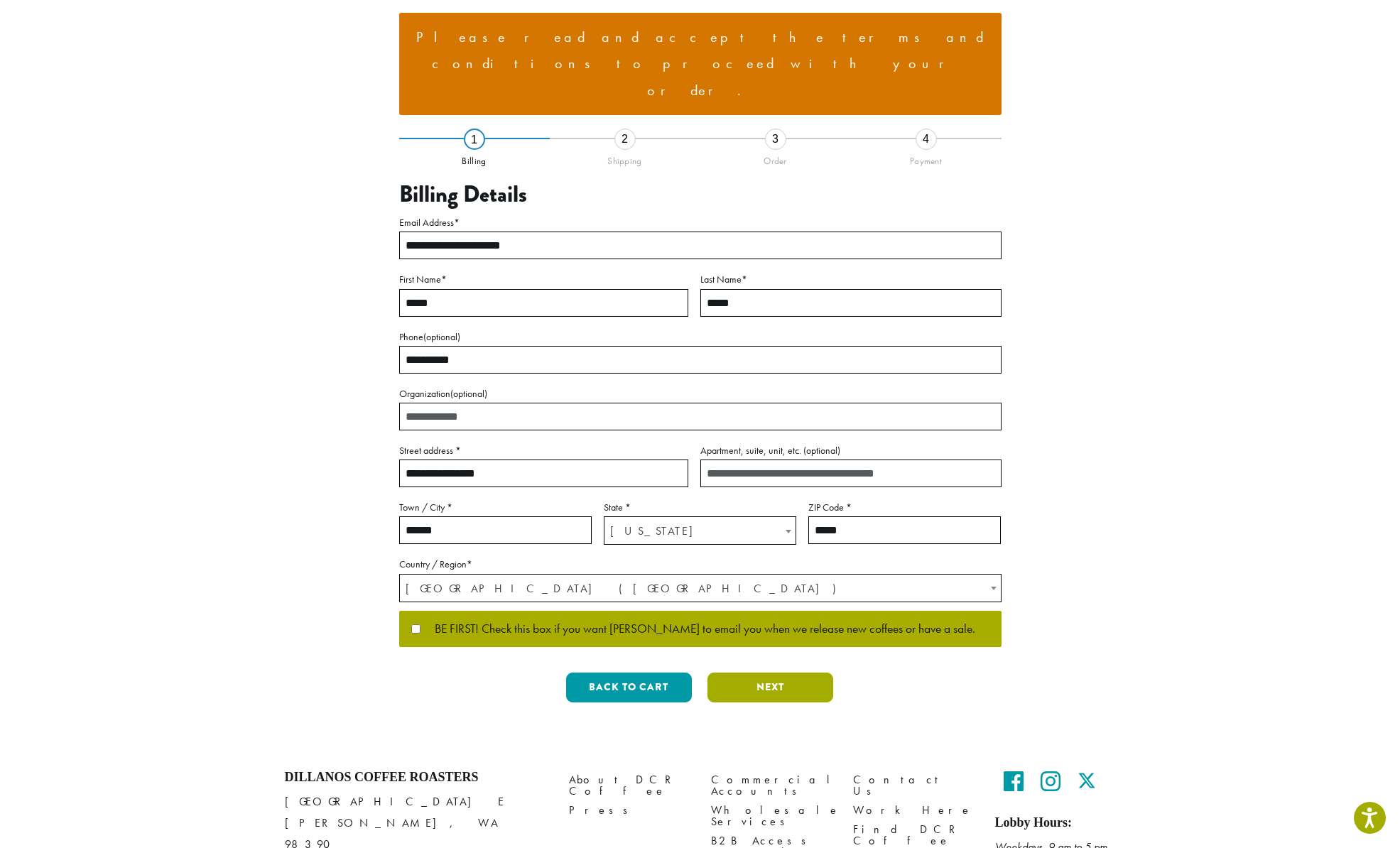
scroll to position [139, 0]
click at [780, 673] on button "Next" at bounding box center [770, 688] width 126 height 30
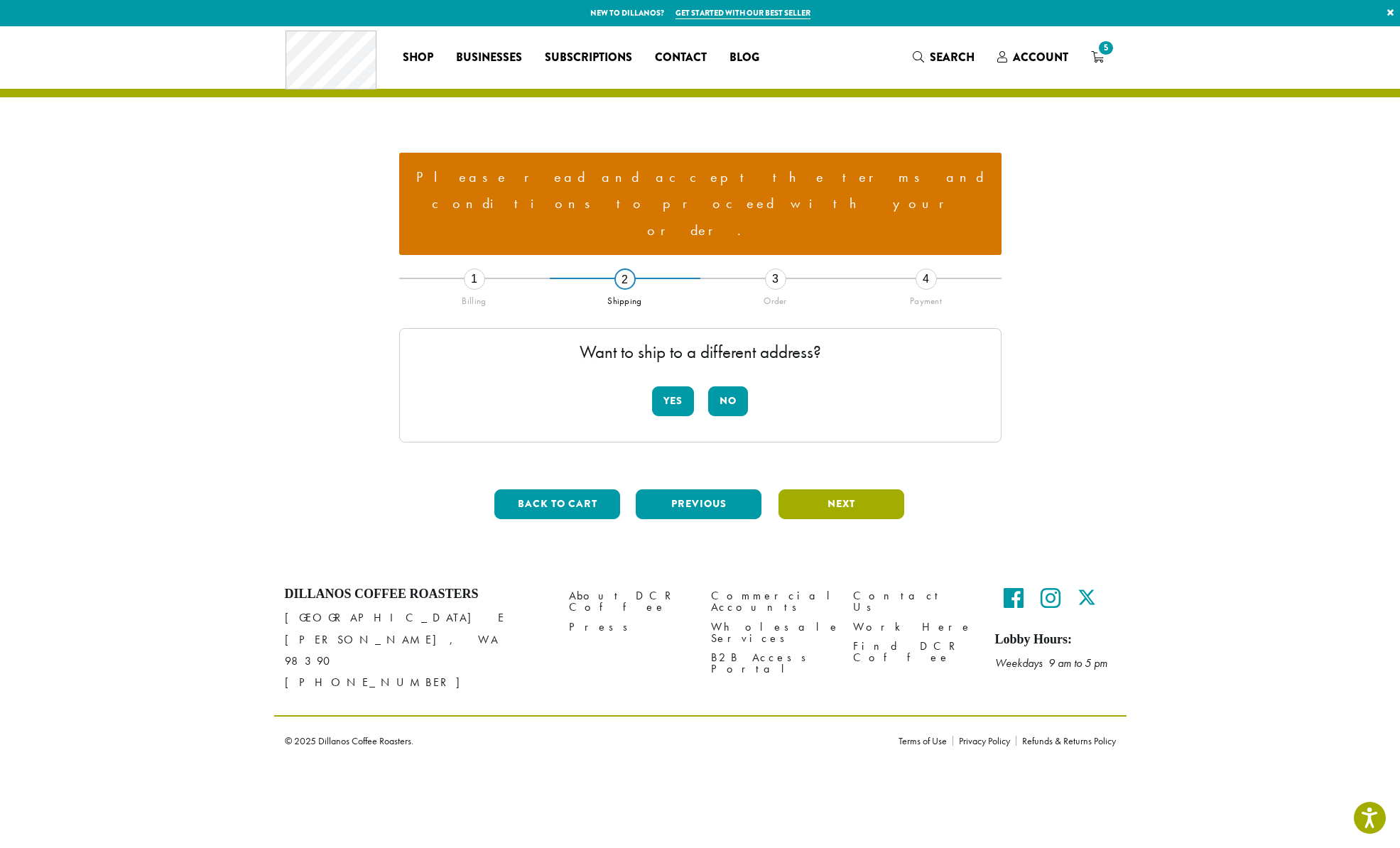
click at [808, 489] on button "Next" at bounding box center [841, 504] width 126 height 30
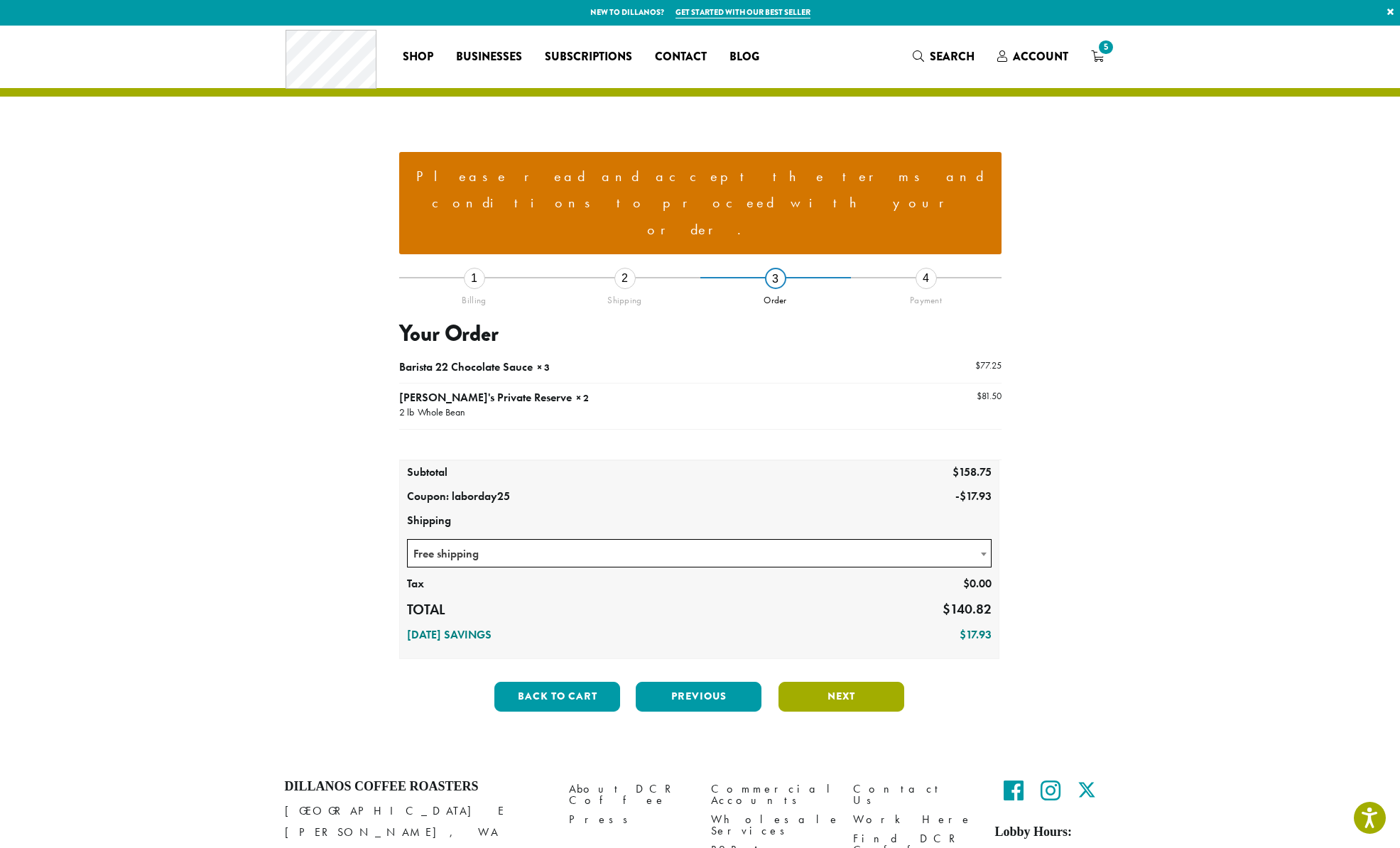
click at [835, 682] on button "Next" at bounding box center [841, 697] width 126 height 30
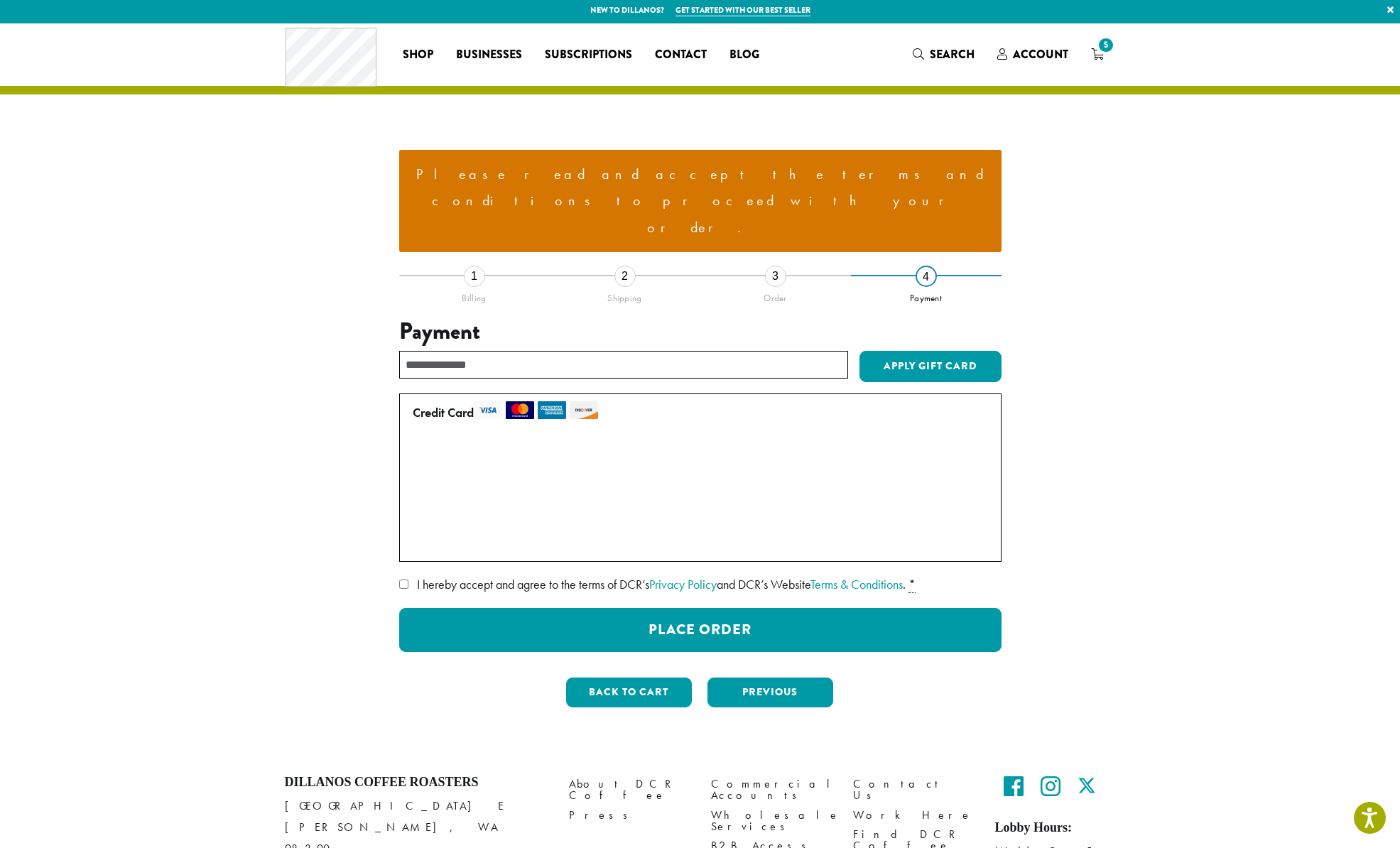
scroll to position [4, 0]
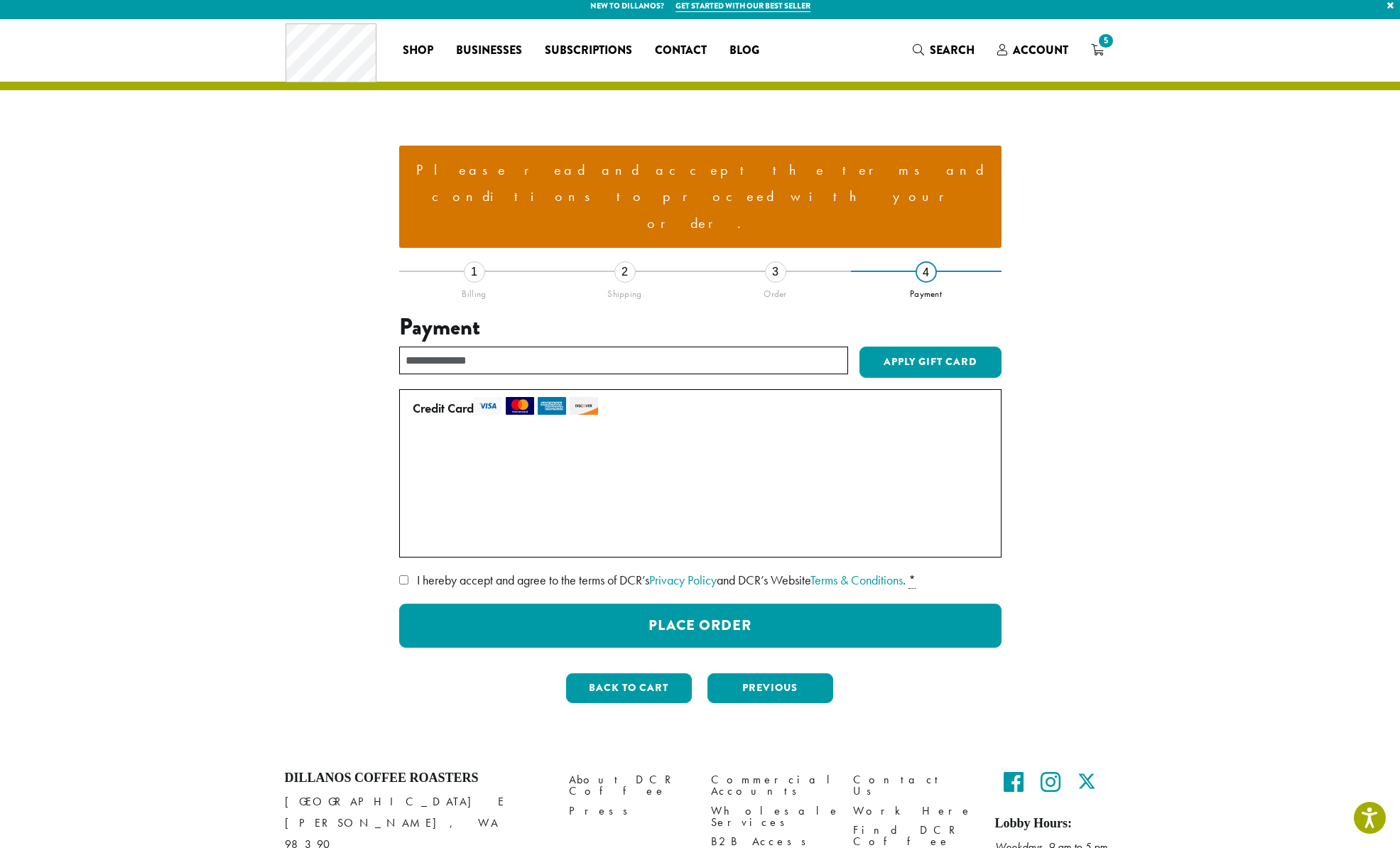
click at [456, 572] on span "I hereby accept and agree to the terms of DCR’s Privacy Policy and DCR’s Websit…" at bounding box center [661, 580] width 488 height 16
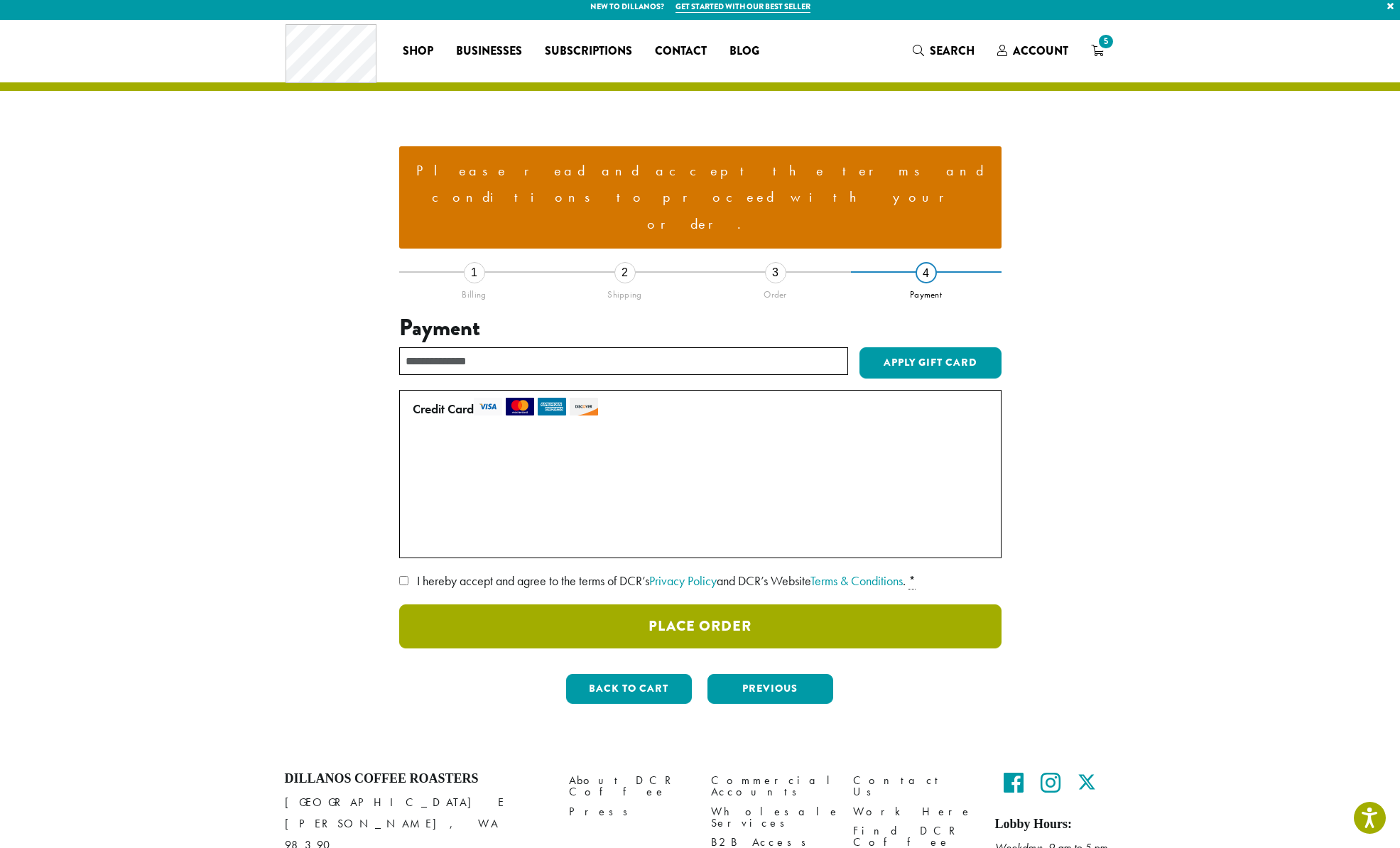
click at [711, 604] on button "Place Order" at bounding box center [700, 626] width 603 height 44
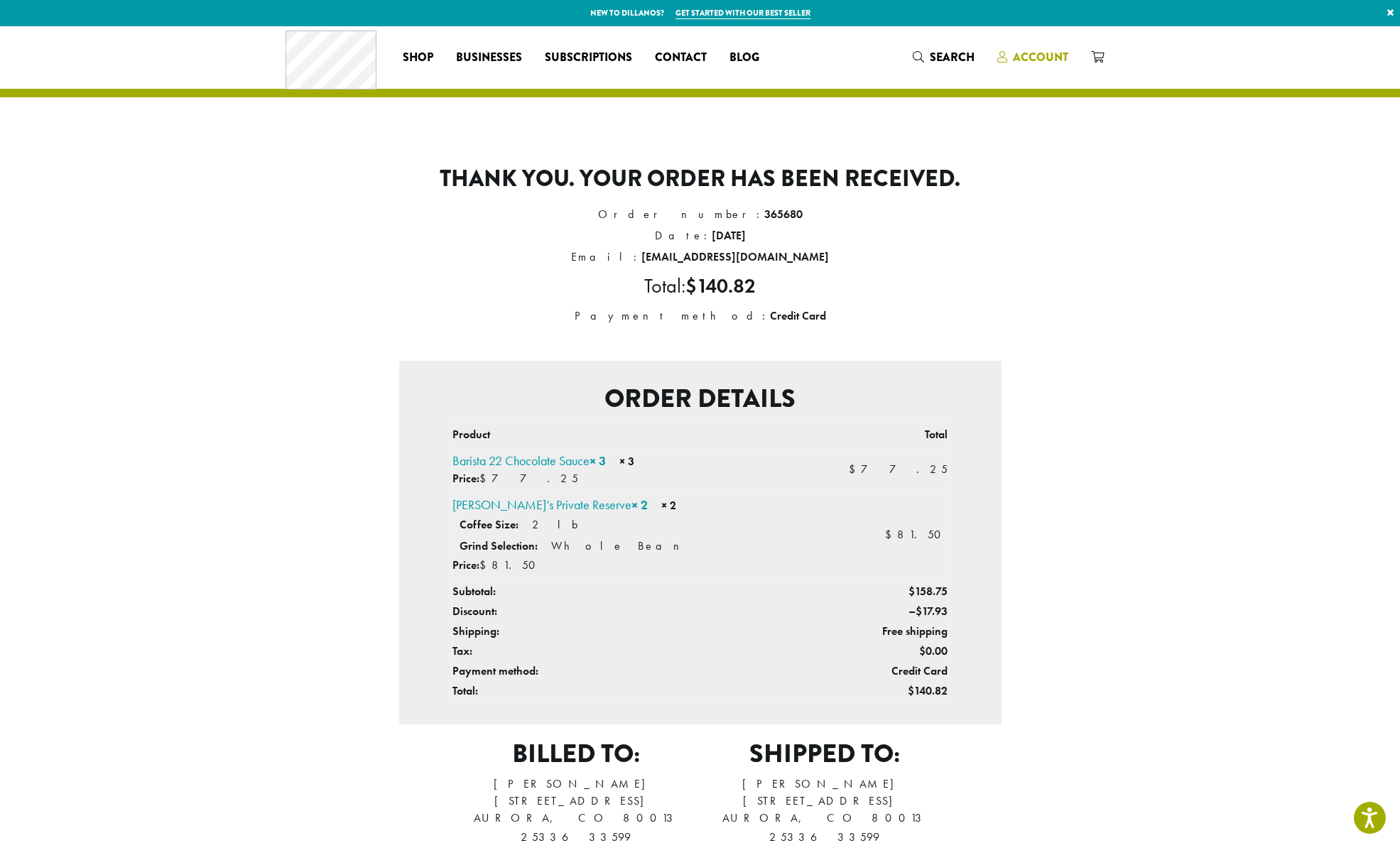
click at [1031, 58] on span "Account" at bounding box center [1040, 57] width 56 height 16
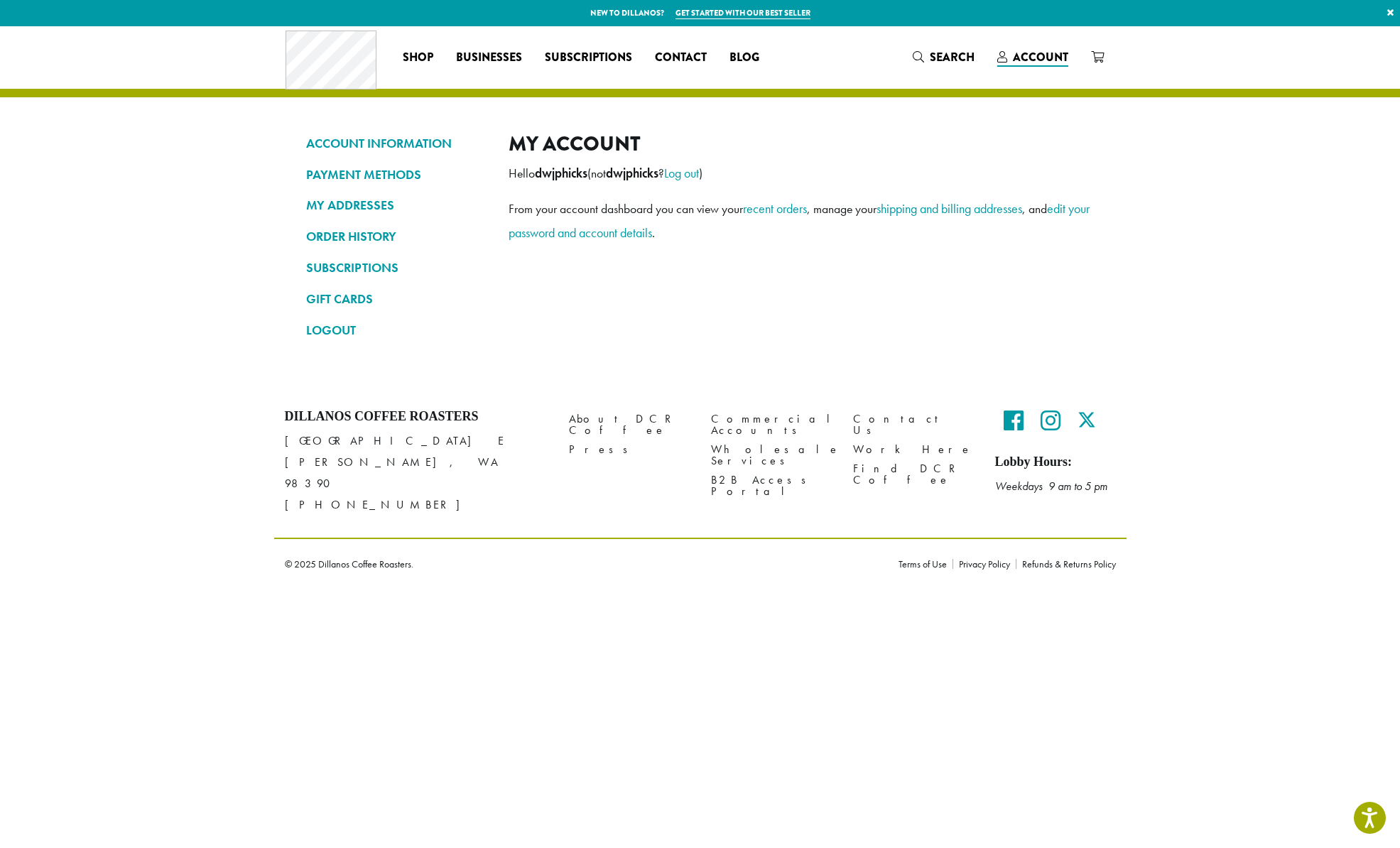
click at [1031, 59] on span "Account" at bounding box center [1040, 57] width 56 height 16
click at [351, 336] on link "LOGOUT" at bounding box center [397, 330] width 181 height 24
click at [341, 333] on link "LOGOUT" at bounding box center [397, 330] width 181 height 24
